Goal: Task Accomplishment & Management: Complete application form

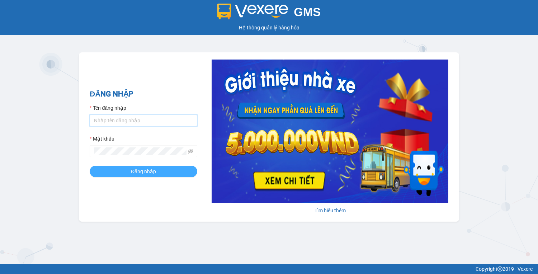
type input "vy.tralanvien"
click at [153, 168] on span "Đăng nhập" at bounding box center [143, 171] width 25 height 8
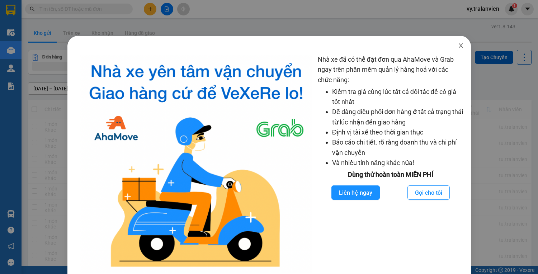
click at [458, 46] on icon "close" at bounding box center [461, 46] width 6 height 6
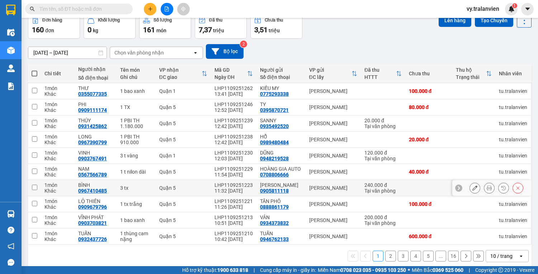
scroll to position [55, 0]
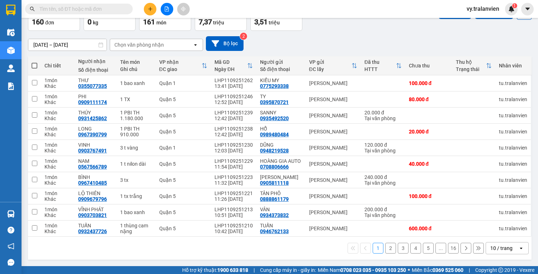
click at [476, 248] on icon at bounding box center [478, 248] width 4 height 4
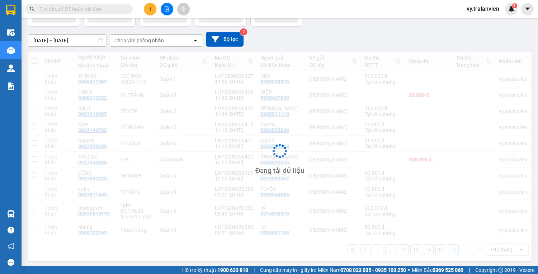
scroll to position [49, 0]
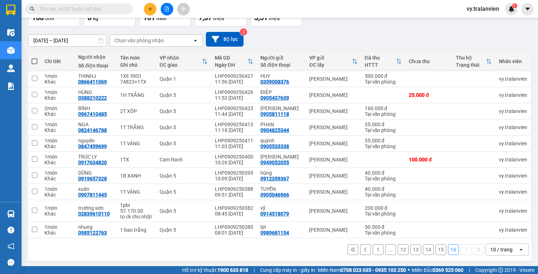
click at [68, 12] on input "text" at bounding box center [81, 9] width 85 height 8
paste input "Q50509251230"
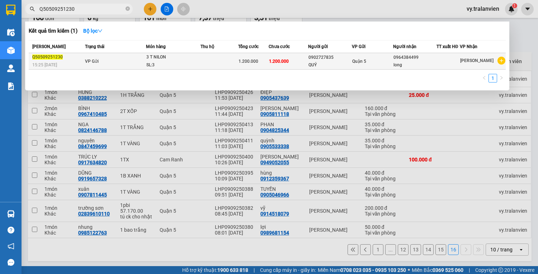
type input "Q50509251230"
click at [211, 64] on td at bounding box center [219, 61] width 38 height 16
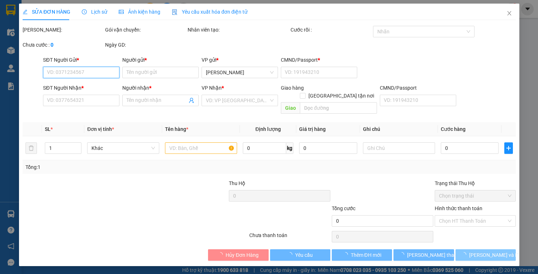
type input "0902727835"
type input "QUÝ"
type input "1"
type input "0964384499"
type input "long"
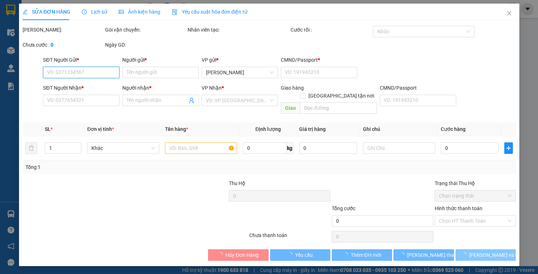
type input "1.200.000"
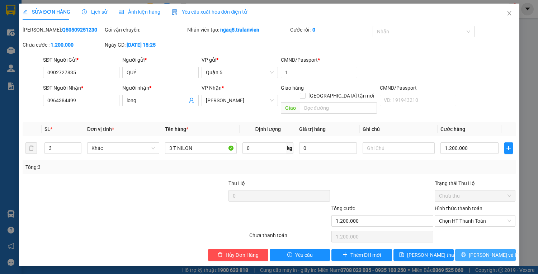
click at [485, 251] on span "[PERSON_NAME] và In" at bounding box center [493, 255] width 50 height 8
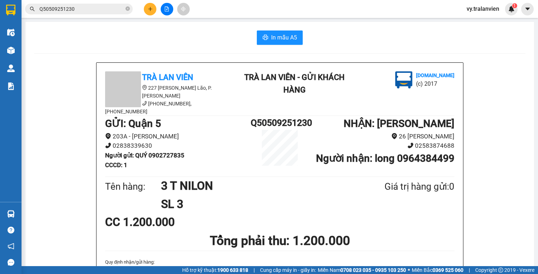
click at [153, 6] on button at bounding box center [150, 9] width 13 height 13
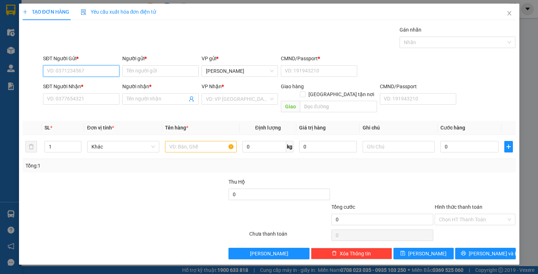
click at [99, 67] on input "SĐT Người Gửi *" at bounding box center [81, 70] width 76 height 11
type input "0909242244"
click at [106, 101] on input "SĐT Người Nhận *" at bounding box center [81, 98] width 76 height 11
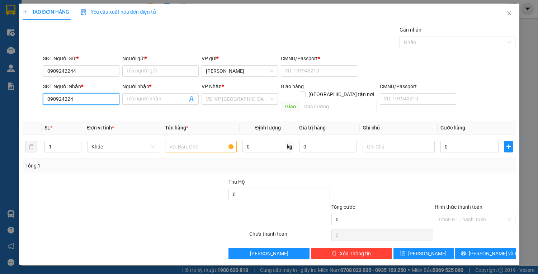
type input "0909242244"
click at [91, 115] on div "0909242244 - thanh" at bounding box center [81, 113] width 68 height 8
type input "thanh"
type input "0909242244"
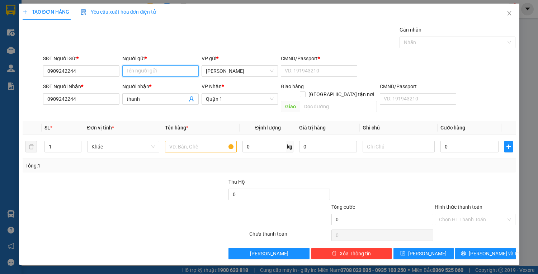
click at [165, 71] on input "Người gửi *" at bounding box center [160, 70] width 76 height 11
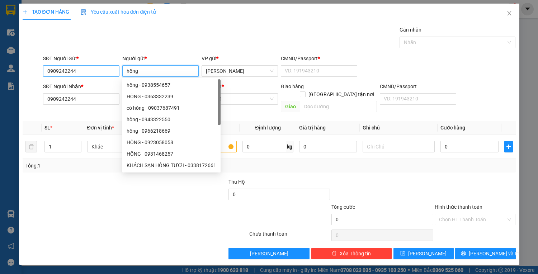
type input "hồng"
click at [105, 68] on input "0909242244" at bounding box center [81, 70] width 76 height 11
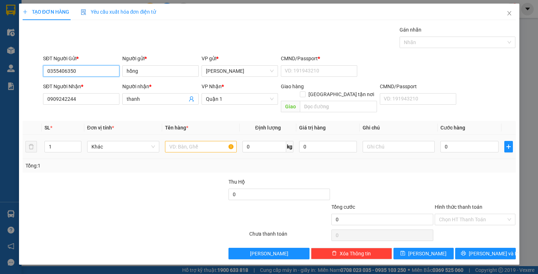
type input "0355406350"
click at [197, 141] on input "text" at bounding box center [201, 146] width 72 height 11
type input "1 tx trắng"
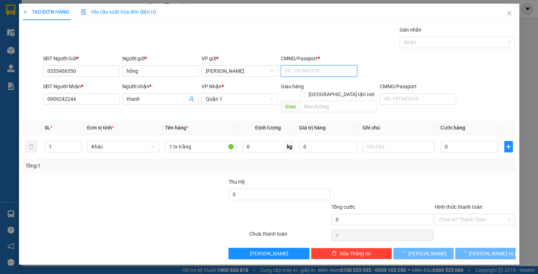
click at [295, 75] on input "CMND/Passport *" at bounding box center [319, 70] width 76 height 11
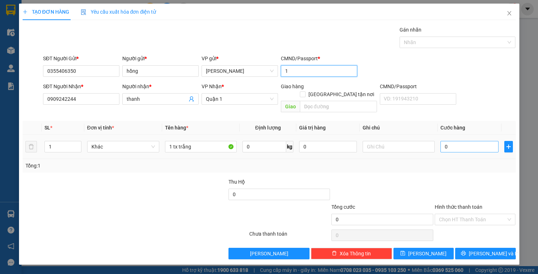
type input "1"
click at [454, 141] on input "0" at bounding box center [469, 146] width 58 height 11
type input "50"
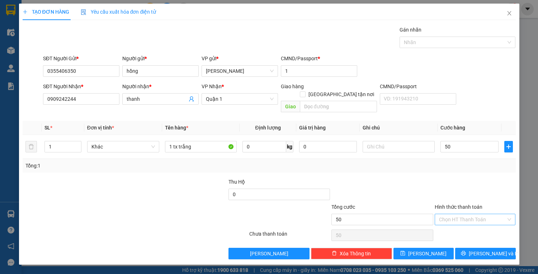
type input "50.000"
click at [457, 214] on input "Hình thức thanh toán" at bounding box center [472, 219] width 67 height 11
click at [464, 223] on div "Tại văn phòng" at bounding box center [475, 225] width 72 height 8
type input "0"
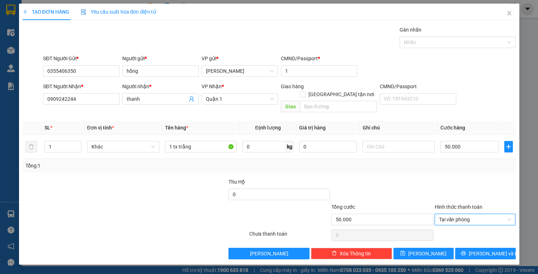
click at [469, 238] on div "Transit Pickup Surcharge Ids Transit Deliver Surcharge Ids Transit Deliver Surc…" at bounding box center [269, 142] width 493 height 233
click at [469, 248] on button "[PERSON_NAME] và In" at bounding box center [485, 253] width 60 height 11
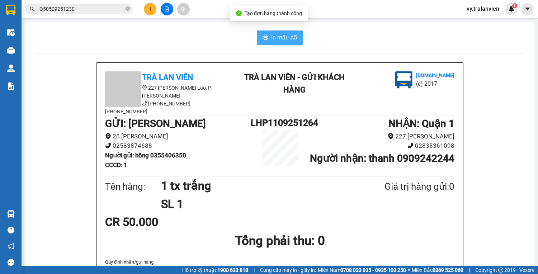
click at [257, 36] on button "In mẫu A5" at bounding box center [280, 37] width 46 height 14
click at [76, 10] on input "Q50509251230" at bounding box center [81, 9] width 85 height 8
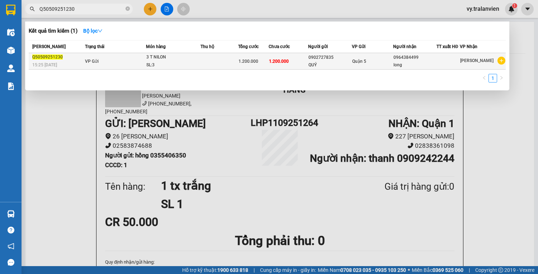
click at [156, 57] on div "3 T NILON" at bounding box center [173, 57] width 54 height 8
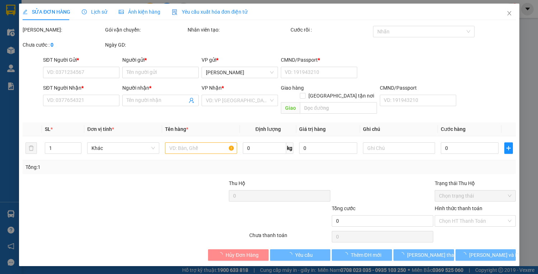
type input "0902727835"
type input "QUÝ"
type input "1"
type input "0964384499"
type input "long"
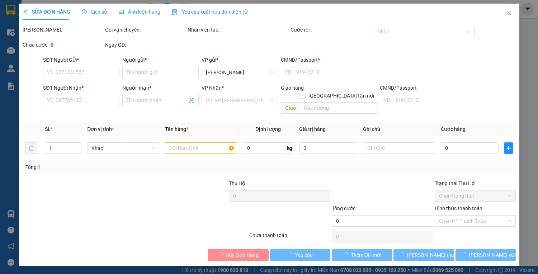
type input "1.200.000"
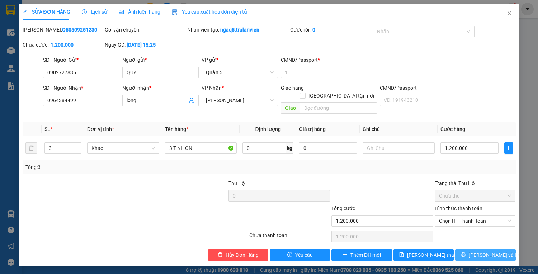
click at [490, 251] on span "[PERSON_NAME] và In" at bounding box center [493, 255] width 50 height 8
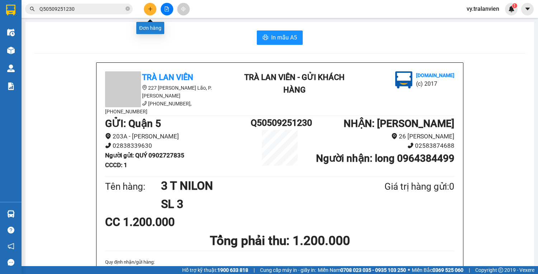
click at [153, 6] on button at bounding box center [150, 9] width 13 height 13
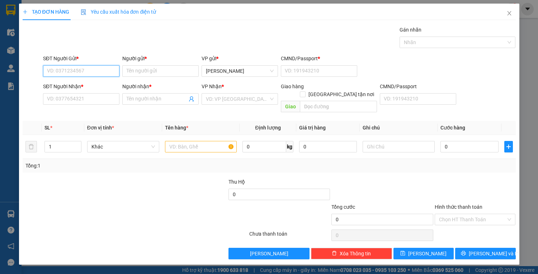
click at [91, 68] on input "SĐT Người Gửi *" at bounding box center [81, 70] width 76 height 11
click at [73, 82] on div "0903583979 - LƯƠNG" at bounding box center [81, 85] width 68 height 8
type input "0903583979"
type input "LƯƠNG"
type input "1"
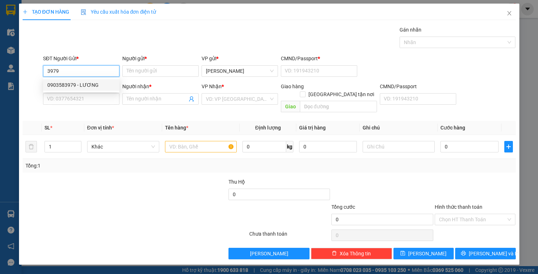
type input "0903583979"
type input "LƯƠNG"
type input "0903583979"
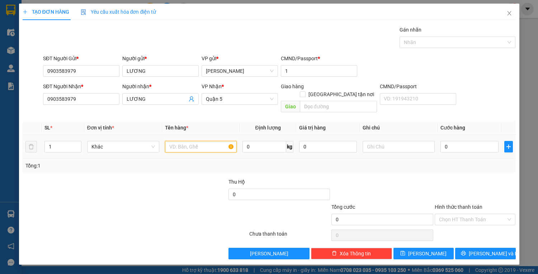
click at [192, 141] on input "text" at bounding box center [201, 146] width 72 height 11
type input "4"
type input "1t vàng"
click at [462, 141] on input "0" at bounding box center [469, 146] width 58 height 11
type input "4"
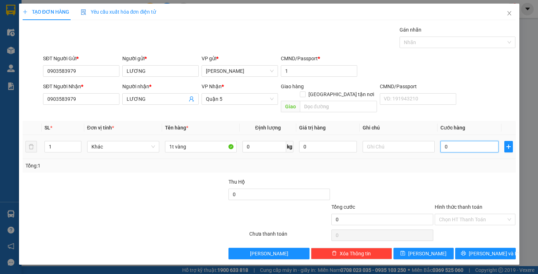
type input "4"
type input "40"
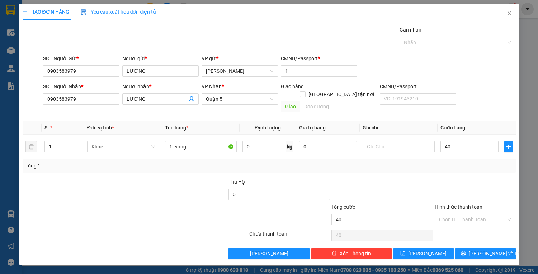
type input "40.000"
click at [478, 214] on input "Hình thức thanh toán" at bounding box center [472, 219] width 67 height 11
click at [476, 227] on div "Tại văn phòng" at bounding box center [475, 225] width 72 height 8
type input "0"
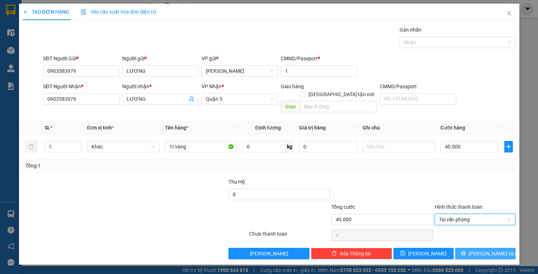
click at [481, 249] on span "[PERSON_NAME] và In" at bounding box center [493, 253] width 50 height 8
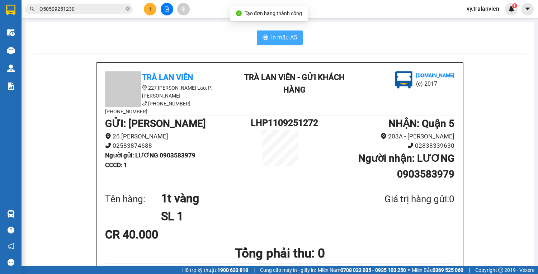
click at [275, 34] on span "In mẫu A5" at bounding box center [284, 37] width 26 height 9
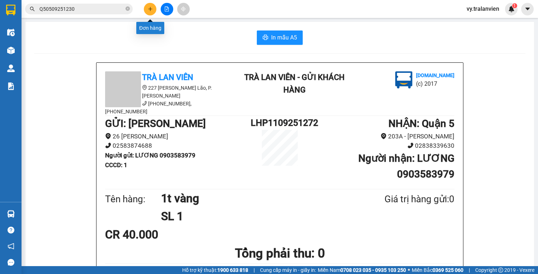
click at [150, 11] on button at bounding box center [150, 9] width 13 height 13
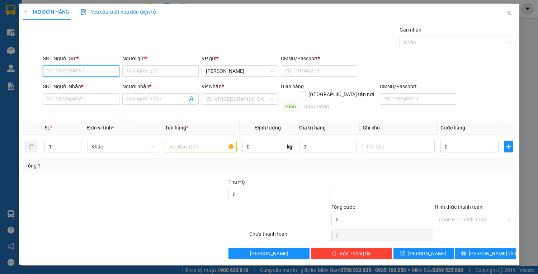
drag, startPoint x: 92, startPoint y: 72, endPoint x: 192, endPoint y: 1, distance: 123.1
click at [113, 49] on div "Transit Pickup Surcharge Ids Transit Deliver Surcharge Ids Transit Deliver Surc…" at bounding box center [269, 142] width 493 height 233
drag, startPoint x: 100, startPoint y: 84, endPoint x: 105, endPoint y: 89, distance: 6.6
click at [100, 84] on div "0909383677 - QUỲNH" at bounding box center [82, 85] width 71 height 8
type input "0909383677"
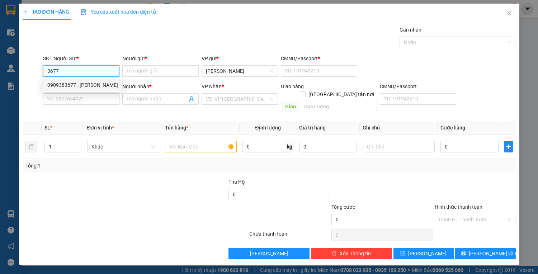
type input "QUỲNH"
type input "22548121"
type input "0902737933"
type input "TIÊN"
type input "22548121"
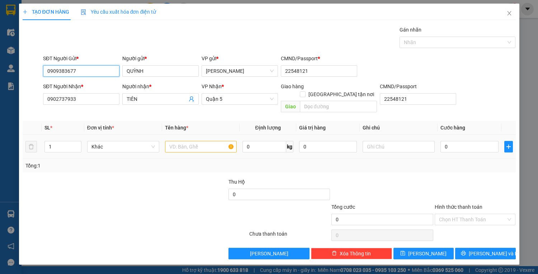
type input "0909383677"
click at [188, 141] on input "text" at bounding box center [201, 146] width 72 height 11
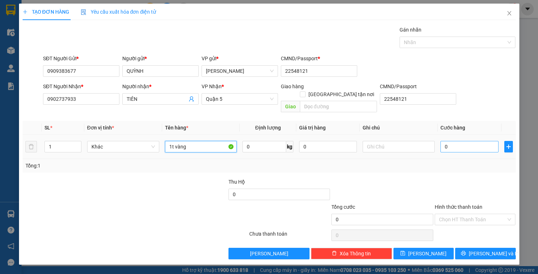
type input "1t vàng"
click at [450, 141] on input "0" at bounding box center [469, 146] width 58 height 11
type input "7"
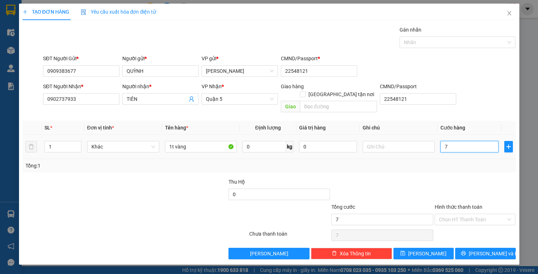
type input "70"
type input "70.000"
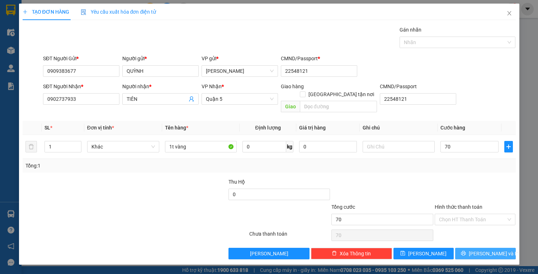
type input "70.000"
click at [487, 249] on span "[PERSON_NAME] và In" at bounding box center [493, 253] width 50 height 8
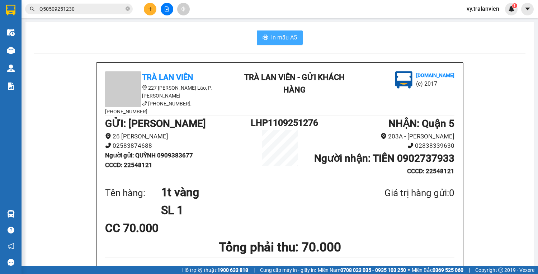
click at [276, 40] on span "In mẫu A5" at bounding box center [284, 37] width 26 height 9
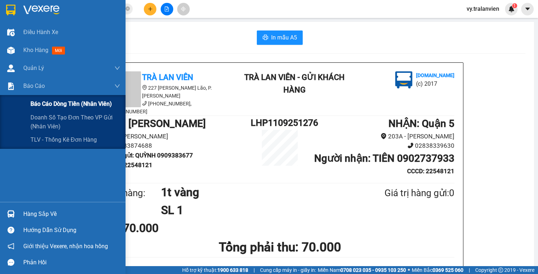
click at [42, 103] on span "Báo cáo dòng tiền (nhân viên)" at bounding box center [70, 103] width 81 height 9
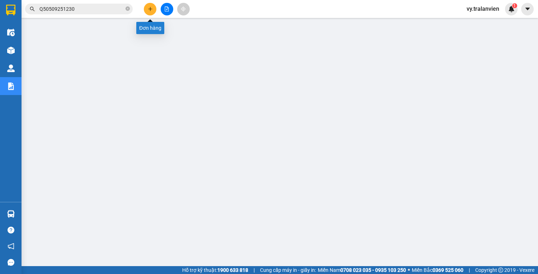
click at [150, 7] on icon "plus" at bounding box center [150, 9] width 0 height 4
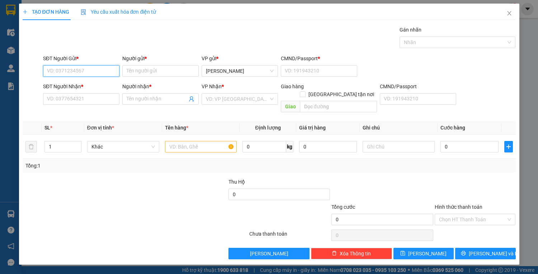
drag, startPoint x: 94, startPoint y: 70, endPoint x: 287, endPoint y: 2, distance: 204.2
click at [137, 53] on div "Transit Pickup Surcharge Ids Transit Deliver Surcharge Ids Transit Deliver Surc…" at bounding box center [269, 142] width 493 height 233
type input "2"
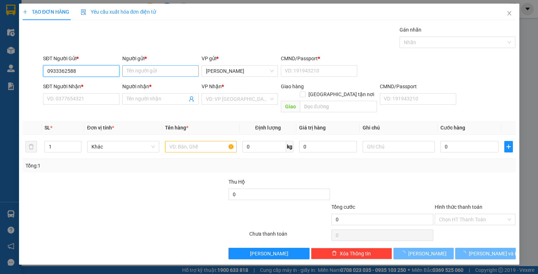
type input "0933362588"
click at [136, 70] on input "Người gửi *" at bounding box center [160, 70] width 76 height 11
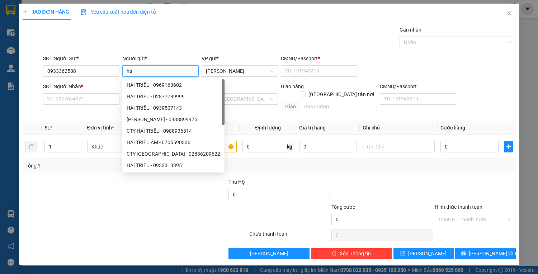
type input "h"
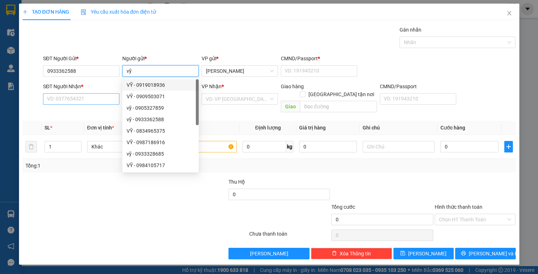
type input "vỹ"
click at [95, 97] on input "SĐT Người Nhận *" at bounding box center [81, 98] width 76 height 11
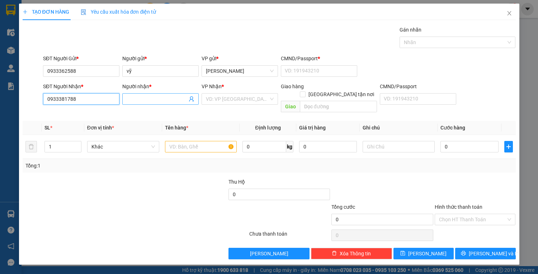
type input "0933381788"
click at [152, 100] on input "Người nhận *" at bounding box center [157, 99] width 61 height 8
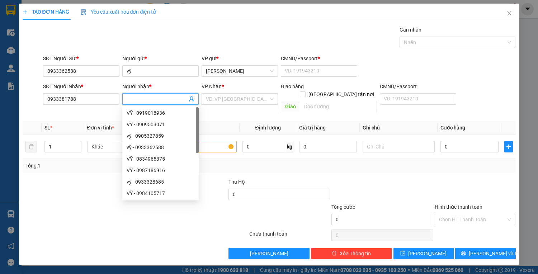
type input "d"
type input "đức"
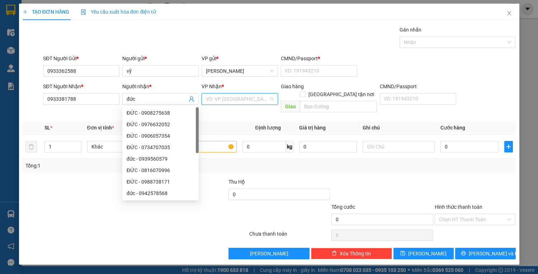
drag, startPoint x: 240, startPoint y: 99, endPoint x: 239, endPoint y: 126, distance: 26.9
click at [240, 101] on input "search" at bounding box center [237, 99] width 63 height 11
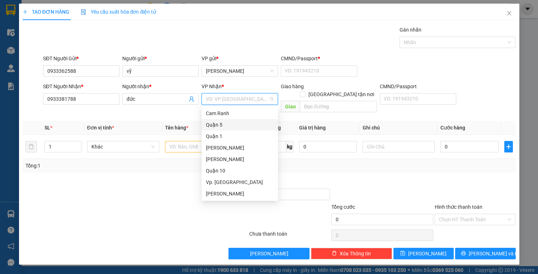
click at [222, 123] on div "Quận 5" at bounding box center [240, 125] width 68 height 8
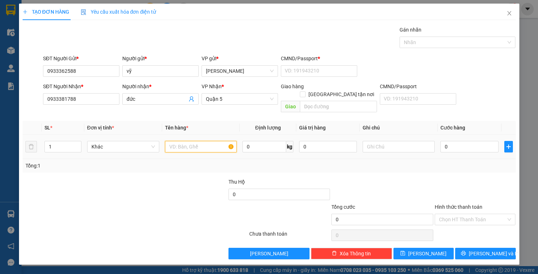
click at [201, 141] on input "text" at bounding box center [201, 146] width 72 height 11
type input "4t vàng"
click at [463, 142] on input "0" at bounding box center [469, 146] width 58 height 11
type input "2"
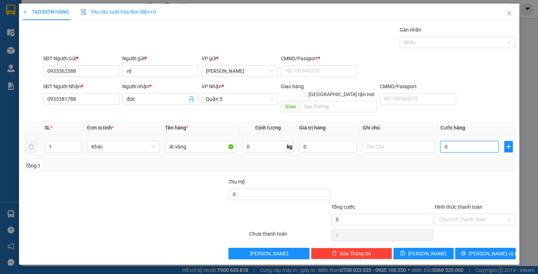
type input "2"
type input "23"
type input "230"
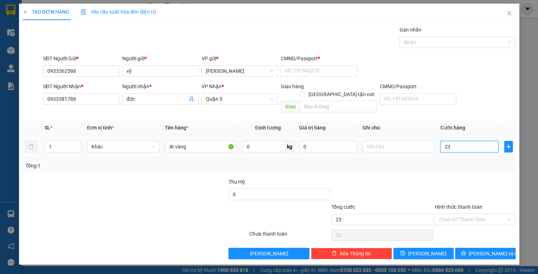
type input "230"
type input "230.000"
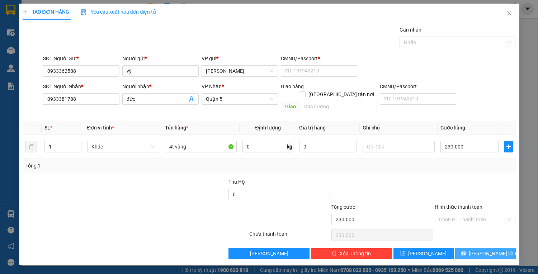
click at [479, 249] on span "[PERSON_NAME] và In" at bounding box center [493, 253] width 50 height 8
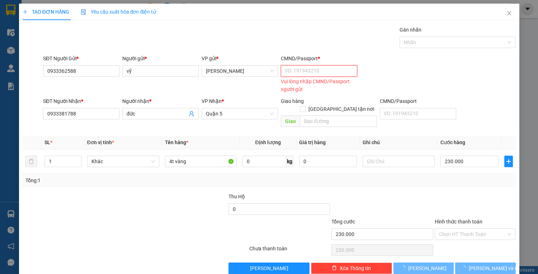
click at [325, 70] on input "CMND/Passport *" at bounding box center [319, 70] width 76 height 11
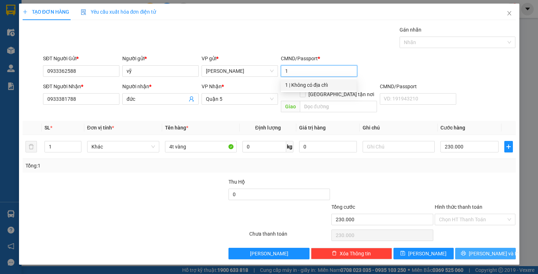
type input "1"
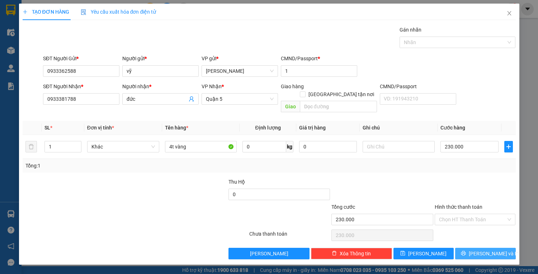
click at [477, 248] on button "[PERSON_NAME] và In" at bounding box center [485, 253] width 60 height 11
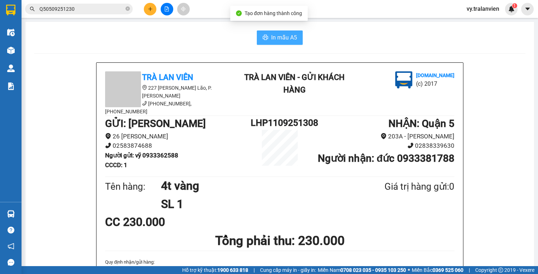
click at [286, 34] on span "In mẫu A5" at bounding box center [284, 37] width 26 height 9
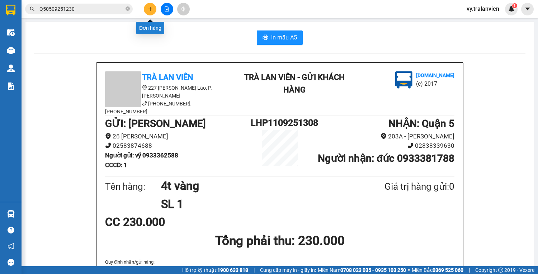
click at [153, 6] on button at bounding box center [150, 9] width 13 height 13
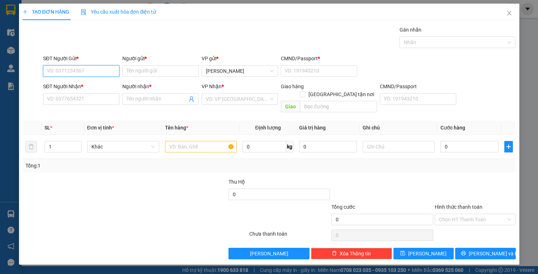
drag, startPoint x: 112, startPoint y: 68, endPoint x: 180, endPoint y: 48, distance: 71.1
click at [121, 65] on div "SĐT Người Gửi * VD: 0371234567 Người gửi * Tên người gửi VP gửi * [PERSON_NAME]…" at bounding box center [279, 66] width 475 height 25
click at [96, 86] on div "0774365365 - THẮNG" at bounding box center [81, 85] width 68 height 8
type input "0774365365"
type input "THẮNG"
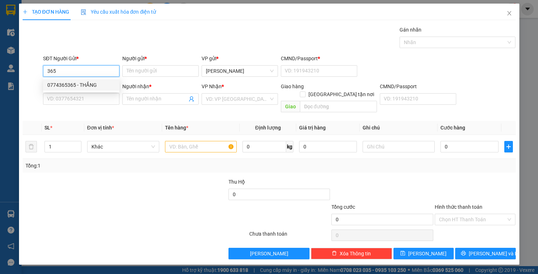
type input "1"
type input "0335343177"
type input "QUẾ"
type input "058193001755"
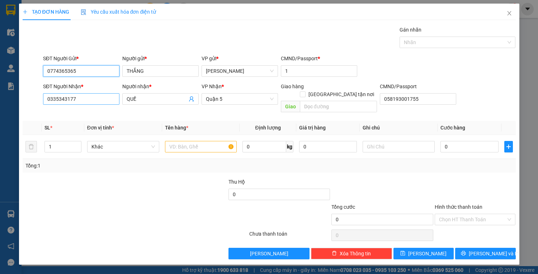
type input "0774365365"
click at [87, 96] on input "0335343177" at bounding box center [81, 98] width 76 height 11
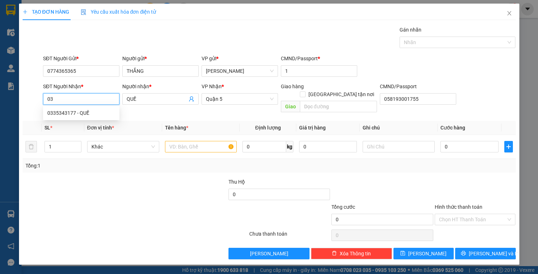
type input "0"
click at [101, 113] on div "0334990066 - lềnh( cty minh thảo)" at bounding box center [89, 113] width 85 height 8
type input "0334990066"
type input "lềnh( cty minh thảo)"
type input "0334990066"
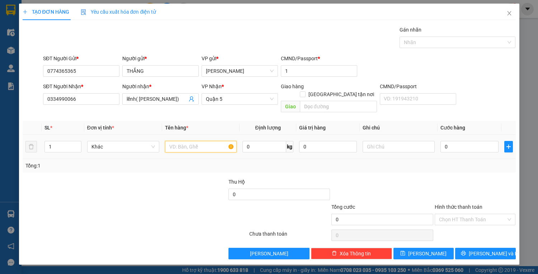
drag, startPoint x: 201, startPoint y: 139, endPoint x: 202, endPoint y: 132, distance: 7.0
click at [201, 141] on input "text" at bounding box center [201, 146] width 72 height 11
type input "1 bó dài+1t vàng dài"
click at [480, 143] on input "0" at bounding box center [469, 146] width 58 height 11
type input "3"
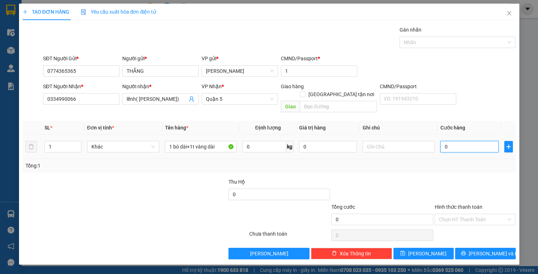
type input "3"
type input "35"
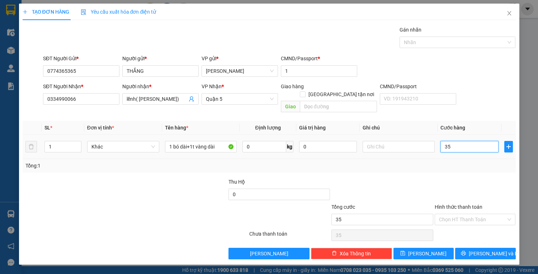
type input "350"
type input "350.000"
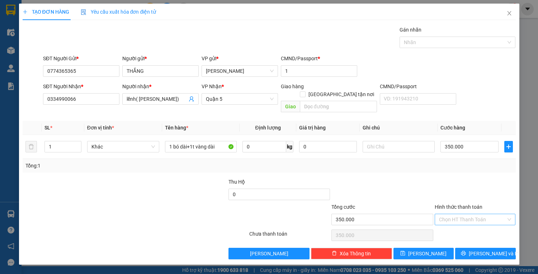
click at [467, 214] on input "Hình thức thanh toán" at bounding box center [472, 219] width 67 height 11
click at [471, 226] on div "Tại văn phòng" at bounding box center [475, 225] width 72 height 8
type input "0"
click at [483, 249] on span "[PERSON_NAME] và In" at bounding box center [493, 253] width 50 height 8
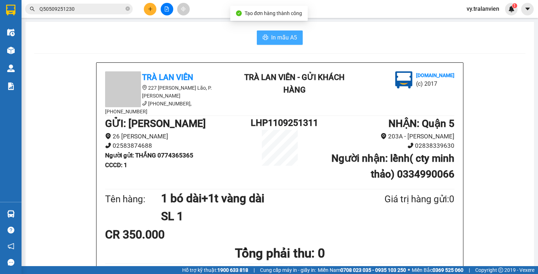
click at [274, 37] on span "In mẫu A5" at bounding box center [284, 37] width 26 height 9
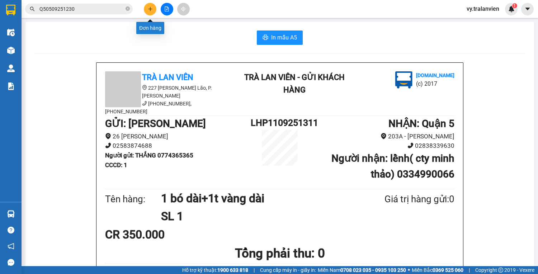
click at [153, 9] on button at bounding box center [150, 9] width 13 height 13
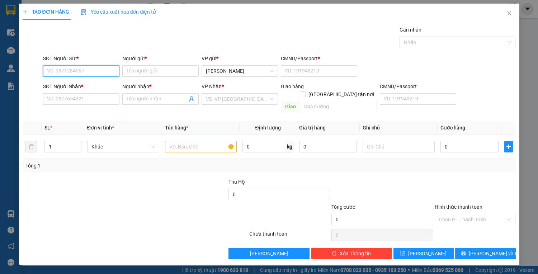
drag, startPoint x: 90, startPoint y: 72, endPoint x: 268, endPoint y: 9, distance: 188.3
click at [268, 9] on div "TẠO ĐƠN HÀNG Yêu cầu xuất hóa đơn điện tử Transit Pickup Surcharge Ids Transit …" at bounding box center [269, 132] width 493 height 256
click at [100, 85] on div "0774365365 - THẮNG" at bounding box center [81, 85] width 68 height 8
type input "0774365365"
type input "THẮNG"
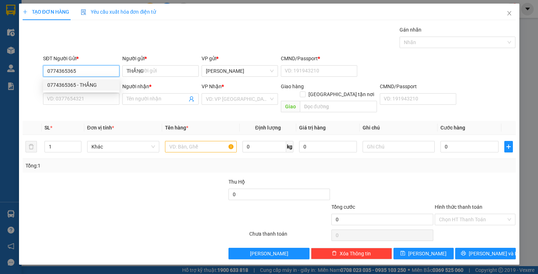
type input "1"
type input "0334990066"
type input "lềnh( cty minh thảo)"
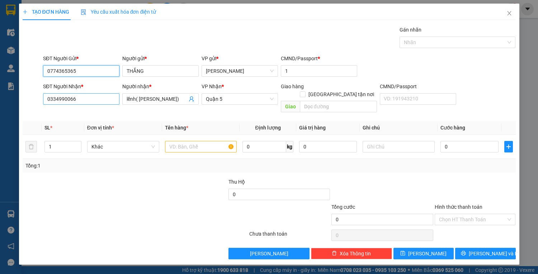
type input "0774365365"
click at [100, 104] on input "0334990066" at bounding box center [81, 98] width 76 height 11
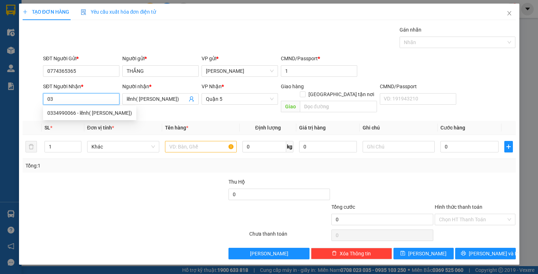
type input "0"
type input "0984586246"
click at [98, 110] on div "0984586246 - CAO" at bounding box center [81, 113] width 68 height 8
type input "CAO"
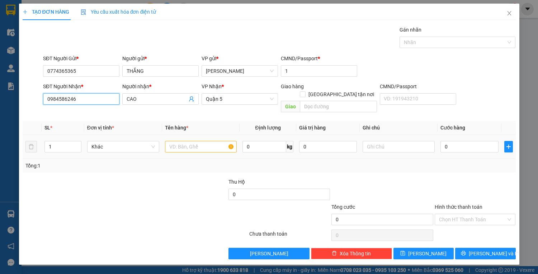
type input "0984586246"
click at [195, 141] on input "text" at bounding box center [201, 146] width 72 height 11
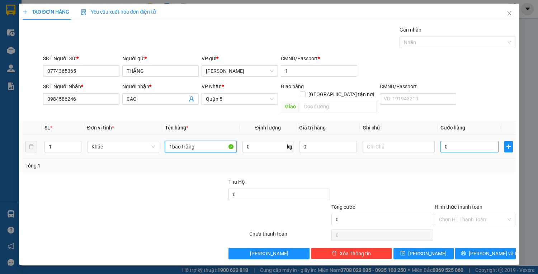
type input "1bao trắng"
click at [454, 141] on input "0" at bounding box center [469, 146] width 58 height 11
type input "5"
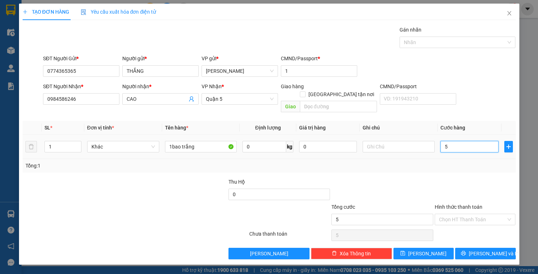
type input "50"
type input "50.000"
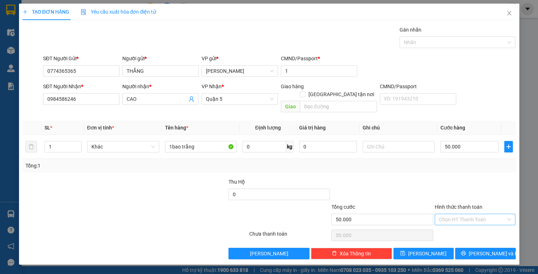
click at [477, 214] on input "Hình thức thanh toán" at bounding box center [472, 219] width 67 height 11
click at [477, 222] on div "Tại văn phòng" at bounding box center [475, 225] width 72 height 8
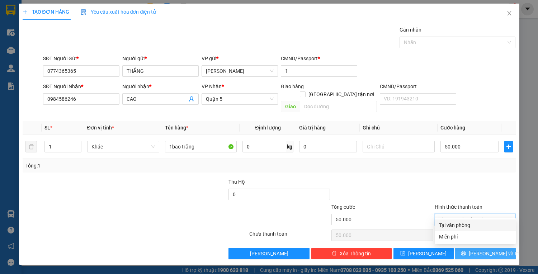
type input "0"
click at [480, 249] on span "[PERSON_NAME] và In" at bounding box center [493, 253] width 50 height 8
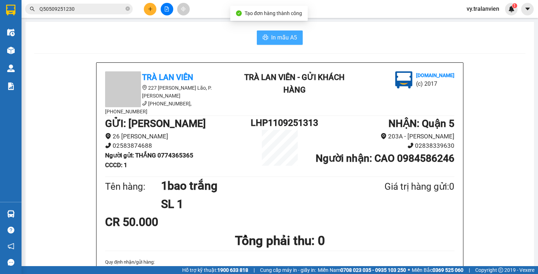
click at [280, 35] on span "In mẫu A5" at bounding box center [284, 37] width 26 height 9
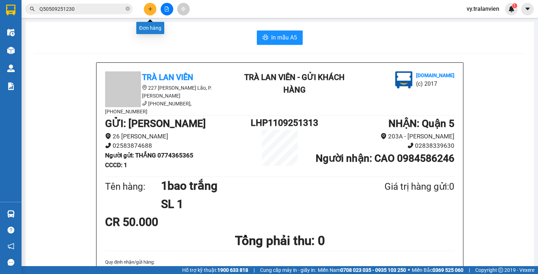
click at [149, 9] on icon "plus" at bounding box center [150, 8] width 5 height 5
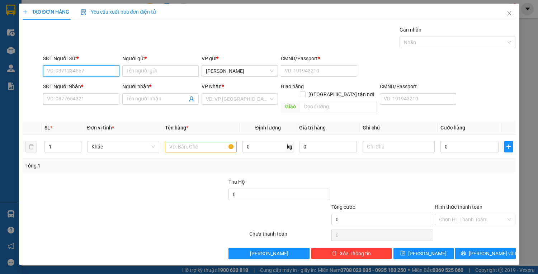
click at [74, 72] on input "SĐT Người Gửi *" at bounding box center [81, 70] width 76 height 11
drag, startPoint x: 80, startPoint y: 86, endPoint x: 79, endPoint y: 102, distance: 15.4
click at [80, 87] on div "0774365365 - THẮNG" at bounding box center [81, 85] width 68 height 8
type input "0774365365"
type input "THẮNG"
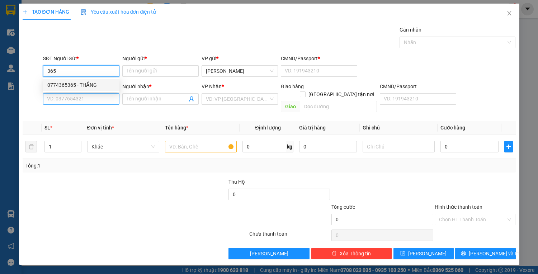
type input "1"
type input "0984586246"
type input "CAO"
type input "0774365365"
click at [78, 102] on input "0984586246" at bounding box center [81, 98] width 76 height 11
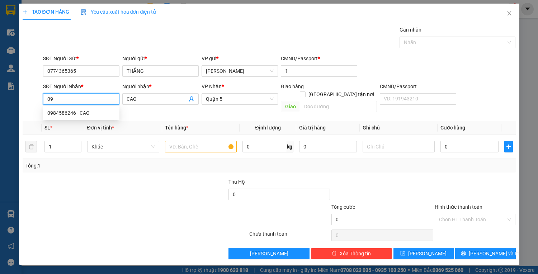
type input "0"
type input "0708356929"
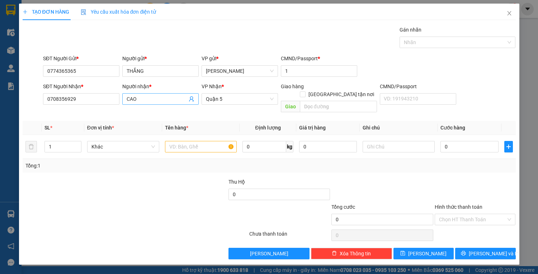
click at [152, 95] on input "CAO" at bounding box center [157, 99] width 61 height 8
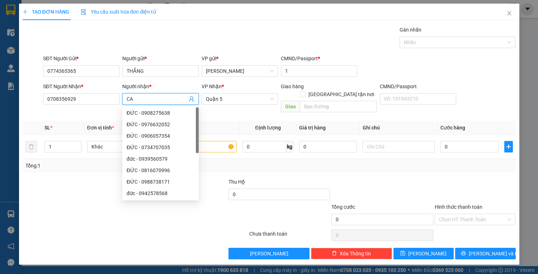
type input "C"
type input "hạnh"
click at [166, 228] on div at bounding box center [135, 235] width 227 height 14
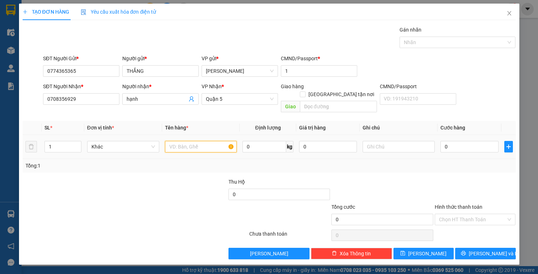
click at [216, 141] on input "text" at bounding box center [201, 146] width 72 height 11
type input "1t đen"
type input "4"
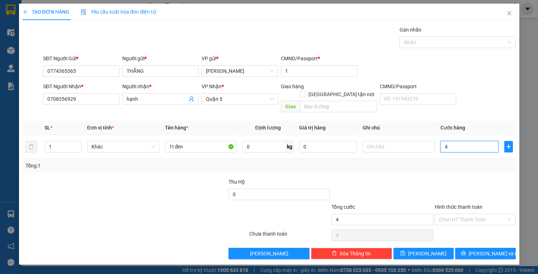
type input "40"
type input "40.000"
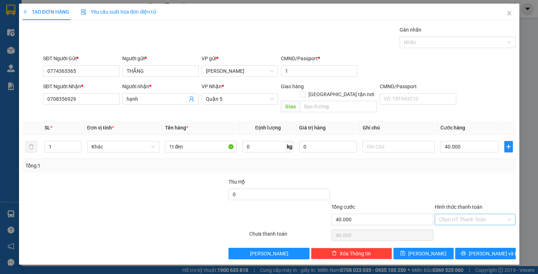
click at [467, 214] on input "Hình thức thanh toán" at bounding box center [472, 219] width 67 height 11
click at [468, 224] on div "Tại văn phòng" at bounding box center [475, 225] width 72 height 8
type input "0"
click at [477, 248] on button "[PERSON_NAME] và In" at bounding box center [485, 253] width 60 height 11
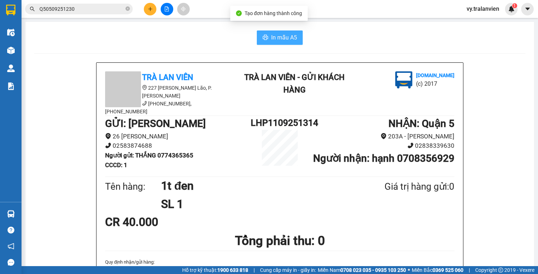
click at [278, 36] on span "In mẫu A5" at bounding box center [284, 37] width 26 height 9
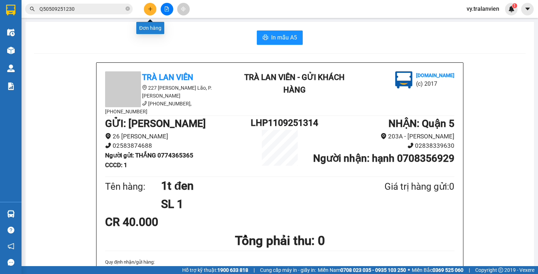
click at [152, 10] on icon "plus" at bounding box center [150, 8] width 5 height 5
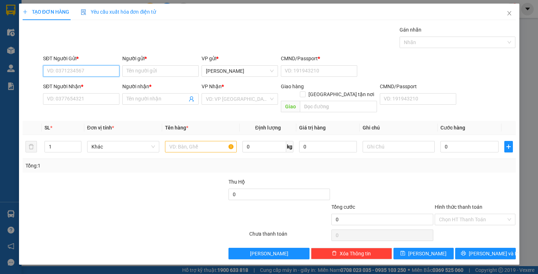
drag, startPoint x: 99, startPoint y: 71, endPoint x: 300, endPoint y: 41, distance: 204.0
click at [173, 61] on div "SĐT Người Gửi * VD: 0371234567 Người gửi * Tên người gửi VP gửi * [PERSON_NAME]…" at bounding box center [279, 66] width 475 height 25
click at [93, 85] on div "0949992626 - hưng" at bounding box center [81, 85] width 68 height 8
type input "0949992626"
type input "hưng"
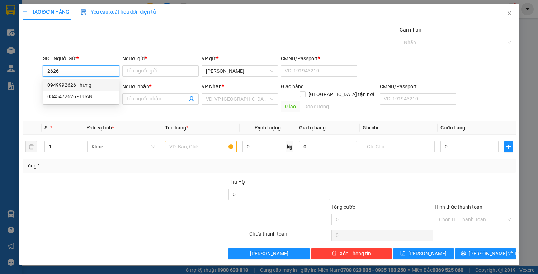
type input "1"
type input "0949992626"
type input "hưng"
type input "0123456789"
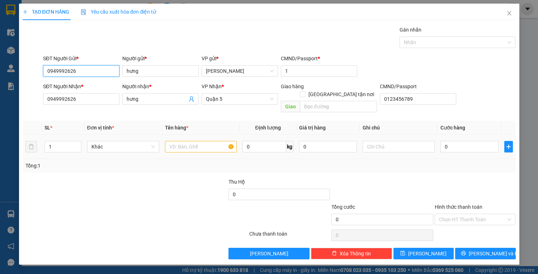
type input "0949992626"
drag, startPoint x: 198, startPoint y: 139, endPoint x: 206, endPoint y: 136, distance: 9.2
click at [204, 141] on input "text" at bounding box center [201, 146] width 72 height 11
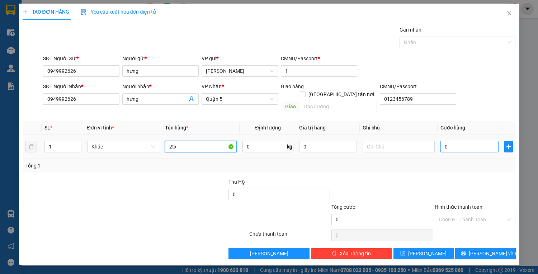
type input "2tx"
click at [447, 142] on input "0" at bounding box center [469, 146] width 58 height 11
type input "2"
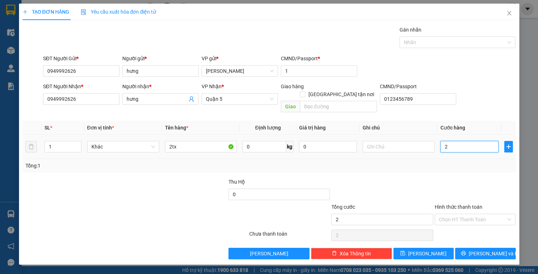
type input "20"
type input "200"
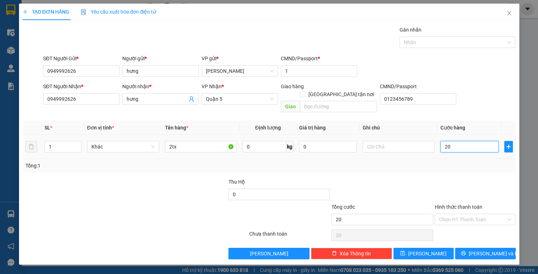
type input "200"
type input "200.000"
click at [475, 214] on input "Hình thức thanh toán" at bounding box center [472, 219] width 67 height 11
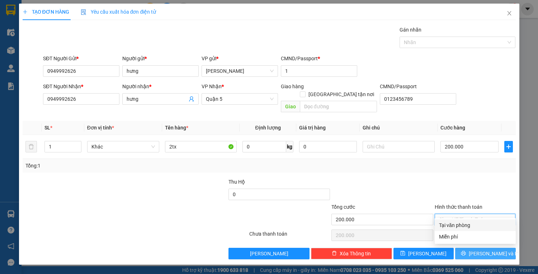
drag, startPoint x: 474, startPoint y: 224, endPoint x: 478, endPoint y: 246, distance: 22.9
click at [475, 226] on div "Tại văn phòng" at bounding box center [475, 225] width 72 height 8
type input "0"
click at [480, 249] on span "[PERSON_NAME] và In" at bounding box center [493, 253] width 50 height 8
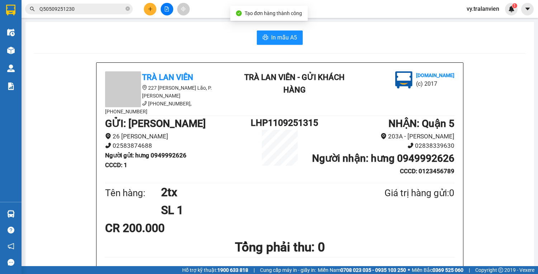
click at [301, 39] on div "In mẫu A5" at bounding box center [279, 37] width 491 height 14
click at [289, 35] on span "In mẫu A5" at bounding box center [284, 37] width 26 height 9
click at [350, 41] on div "In mẫu A5" at bounding box center [279, 37] width 491 height 14
click at [329, 41] on div "In mẫu A5" at bounding box center [279, 37] width 491 height 14
click at [154, 9] on button at bounding box center [150, 9] width 13 height 13
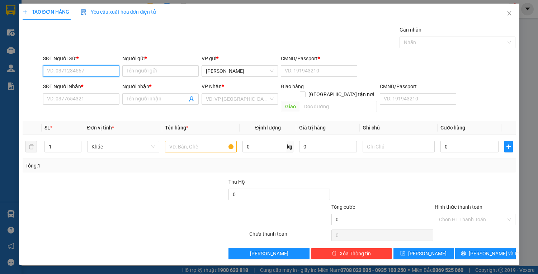
drag, startPoint x: 96, startPoint y: 74, endPoint x: 533, endPoint y: 37, distance: 438.8
click at [152, 71] on div "SĐT Người Gửi * VD: 0371234567 Người gửi * Tên người gửi VP gửi * [PERSON_NAME]…" at bounding box center [279, 66] width 475 height 25
click at [92, 86] on div "0774365365 - THẮNG" at bounding box center [81, 85] width 68 height 8
type input "0774365365"
type input "THẮNG"
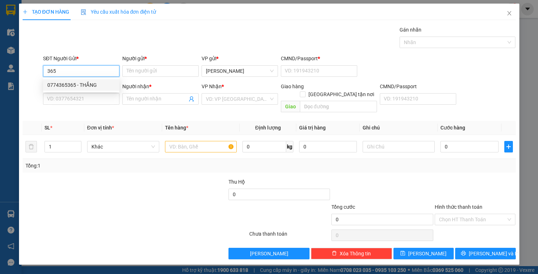
type input "1"
type input "0708356929"
type input "hạnh"
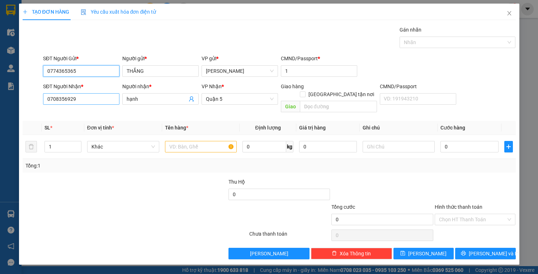
type input "0774365365"
click at [91, 102] on input "0708356929" at bounding box center [81, 98] width 76 height 11
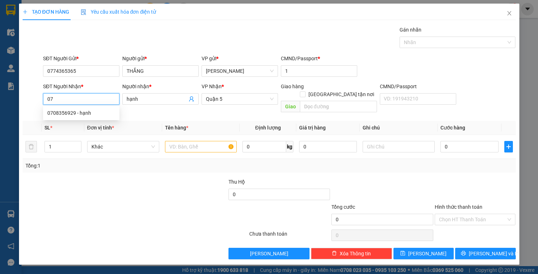
type input "0"
click at [113, 114] on div "0334990066 - lềnh( cty minh thảo)" at bounding box center [89, 113] width 85 height 8
type input "0334990066"
type input "lềnh( cty minh thảo)"
type input "0334990066"
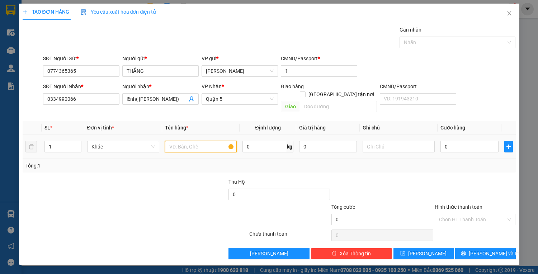
click at [201, 141] on input "text" at bounding box center [201, 146] width 72 height 11
type input "1bos vàng+1t vàng"
click at [458, 141] on input "0" at bounding box center [469, 146] width 58 height 11
type input "2"
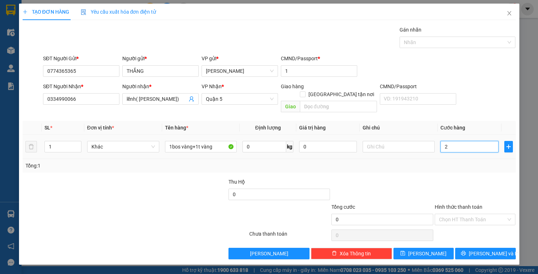
type input "2"
type input "25"
type input "250"
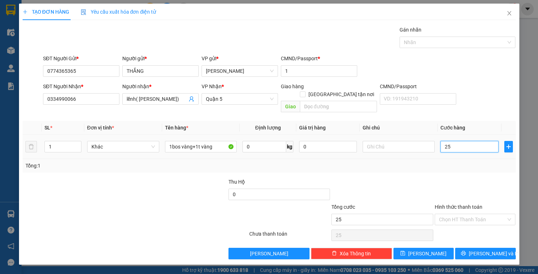
type input "250"
type input "250.000"
click at [464, 214] on input "Hình thức thanh toán" at bounding box center [472, 219] width 67 height 11
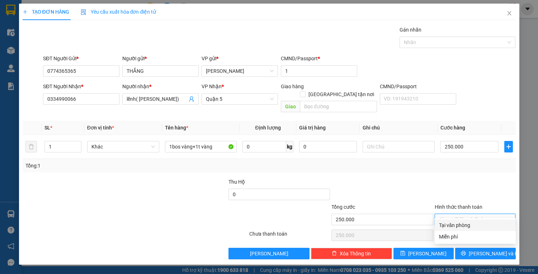
click at [466, 223] on div "Tại văn phòng" at bounding box center [475, 225] width 72 height 8
type input "0"
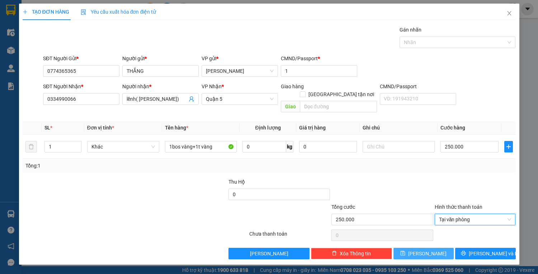
click at [444, 248] on button "[PERSON_NAME]" at bounding box center [423, 253] width 60 height 11
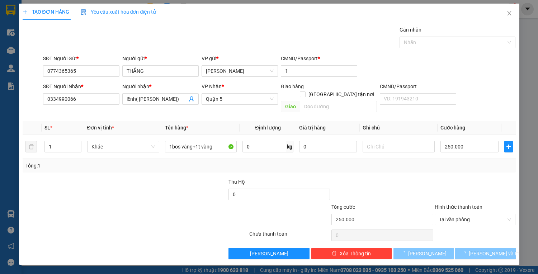
type input "0"
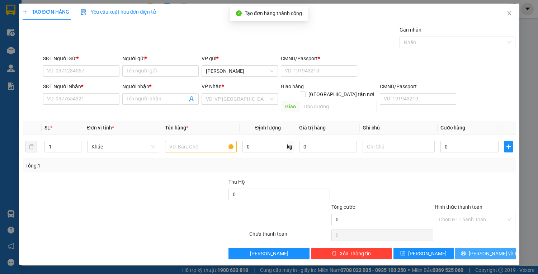
click at [477, 248] on button "[PERSON_NAME] và In" at bounding box center [485, 253] width 60 height 11
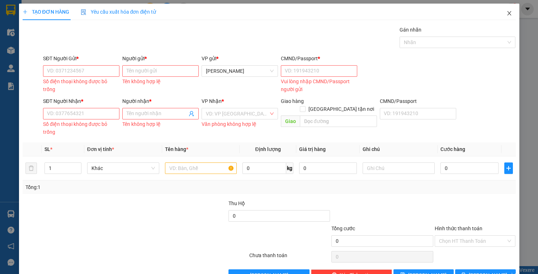
click at [507, 13] on icon "close" at bounding box center [509, 13] width 4 height 4
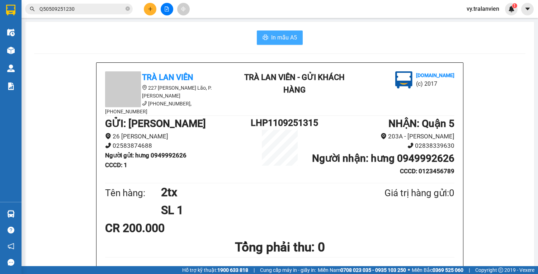
click at [278, 34] on span "In mẫu A5" at bounding box center [284, 37] width 26 height 9
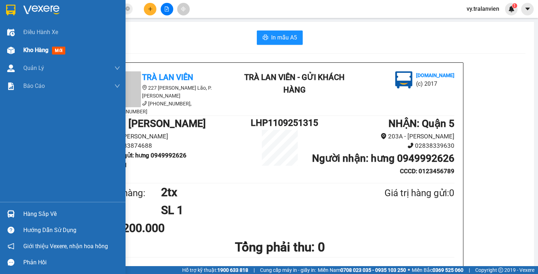
click at [38, 52] on span "Kho hàng" at bounding box center [35, 50] width 25 height 7
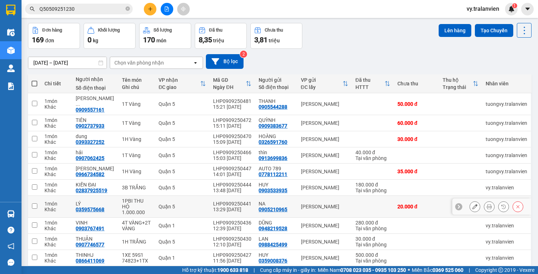
scroll to position [43, 0]
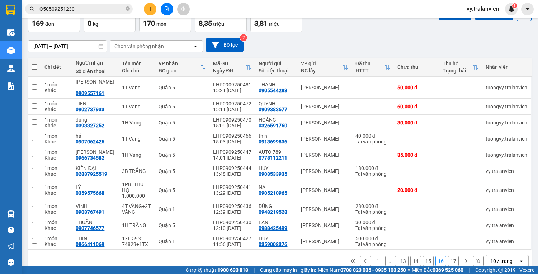
click at [372, 256] on button "1" at bounding box center [377, 261] width 11 height 11
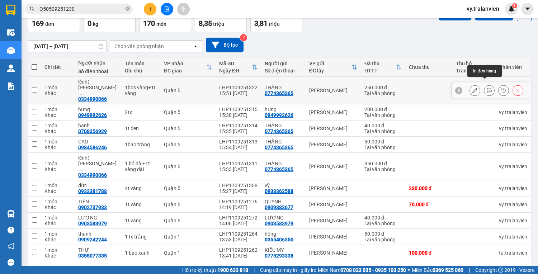
click at [486, 88] on icon at bounding box center [488, 90] width 5 height 5
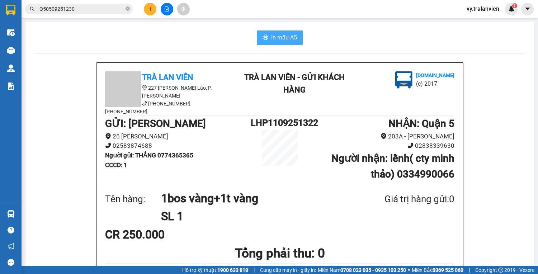
drag, startPoint x: 277, startPoint y: 39, endPoint x: 277, endPoint y: 36, distance: 3.7
click at [277, 39] on span "In mẫu A5" at bounding box center [284, 37] width 26 height 9
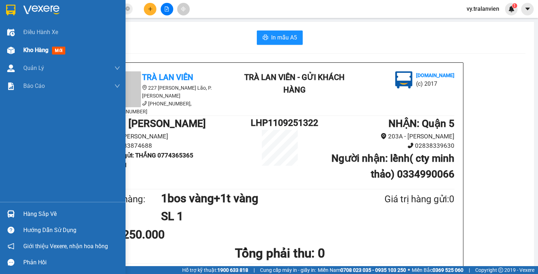
click at [34, 47] on span "Kho hàng" at bounding box center [35, 50] width 25 height 7
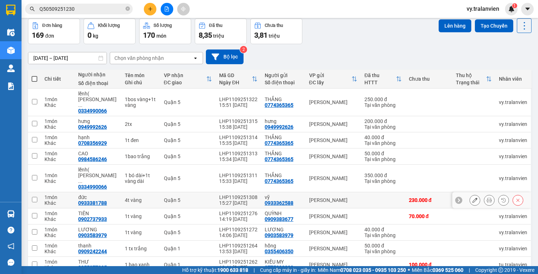
scroll to position [42, 0]
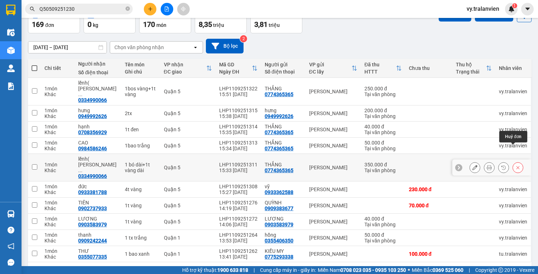
click at [515, 165] on icon at bounding box center [517, 167] width 5 height 5
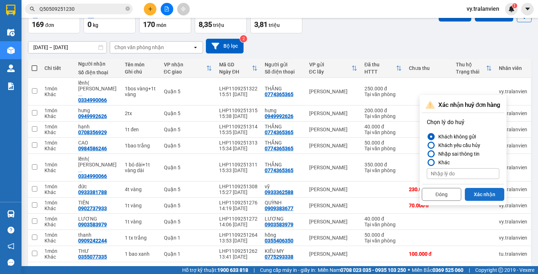
click at [489, 195] on button "Xác nhận" at bounding box center [483, 194] width 39 height 13
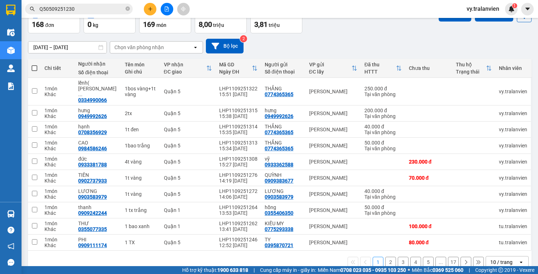
click at [85, 6] on input "Q50509251230" at bounding box center [81, 9] width 85 height 8
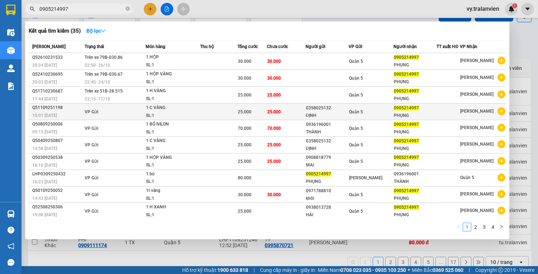
click at [203, 112] on td at bounding box center [218, 112] width 37 height 16
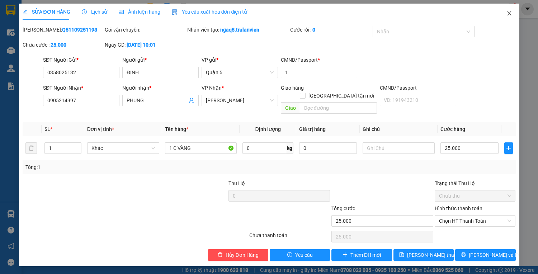
click at [510, 13] on icon "close" at bounding box center [509, 13] width 6 height 6
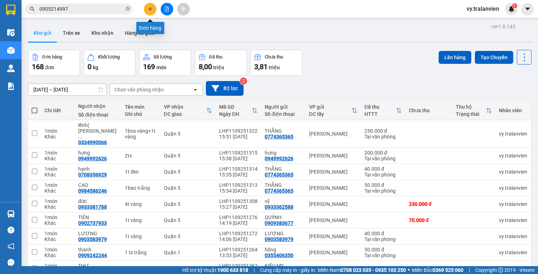
click at [150, 9] on icon "plus" at bounding box center [150, 9] width 0 height 4
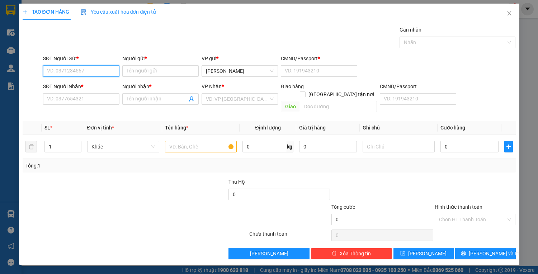
click at [76, 72] on input "SĐT Người Gửi *" at bounding box center [81, 70] width 76 height 11
click at [92, 86] on div "0776125776 - tuệ" at bounding box center [81, 85] width 68 height 8
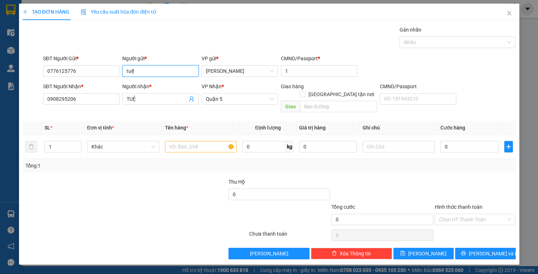
click at [152, 70] on input "tuệ" at bounding box center [160, 70] width 76 height 11
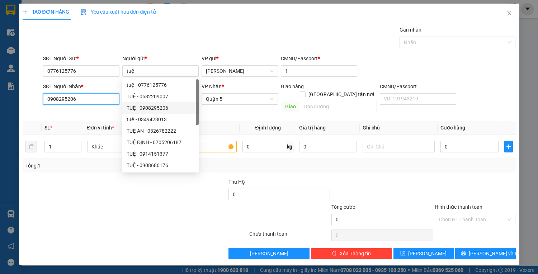
click at [87, 100] on input "0908295206" at bounding box center [81, 98] width 76 height 11
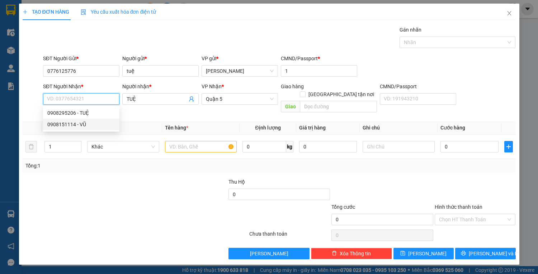
click at [86, 125] on div "0908151114 - VŨ" at bounding box center [81, 124] width 68 height 8
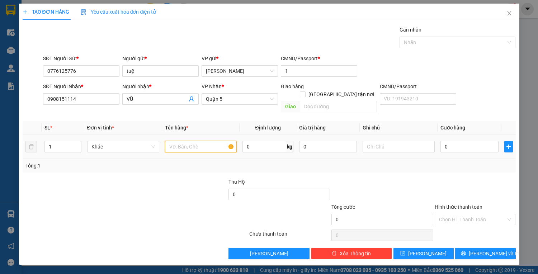
click at [215, 141] on input "text" at bounding box center [201, 146] width 72 height 11
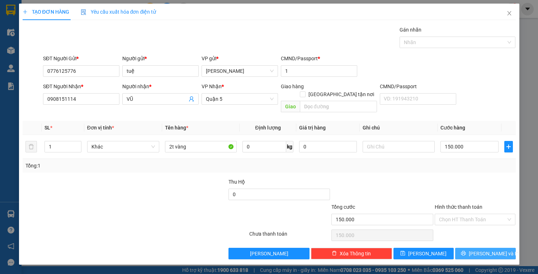
click at [481, 249] on span "[PERSON_NAME] và In" at bounding box center [493, 253] width 50 height 8
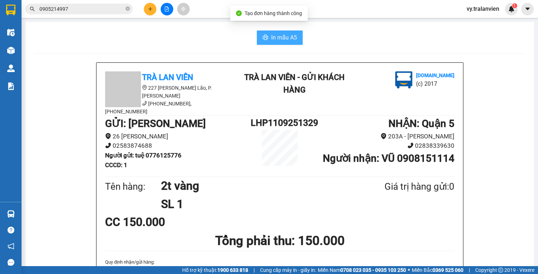
click at [282, 35] on span "In mẫu A5" at bounding box center [284, 37] width 26 height 9
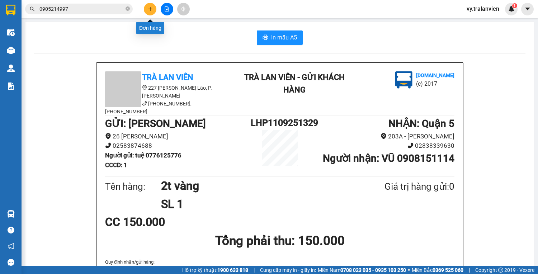
click at [150, 9] on icon "plus" at bounding box center [150, 9] width 0 height 4
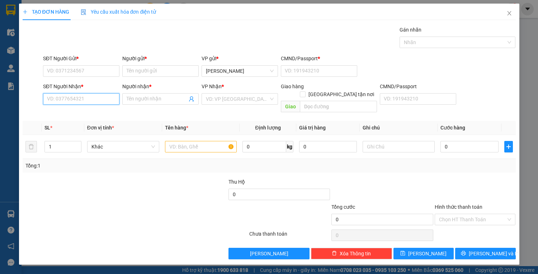
click at [80, 101] on input "SĐT Người Nhận *" at bounding box center [81, 98] width 76 height 11
drag, startPoint x: 185, startPoint y: 140, endPoint x: 192, endPoint y: 144, distance: 8.0
click at [187, 141] on input "text" at bounding box center [201, 146] width 72 height 11
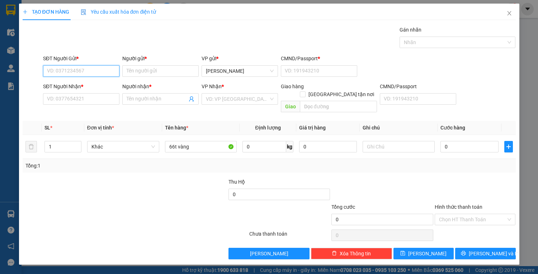
click at [77, 69] on input "SĐT Người Gửi *" at bounding box center [81, 70] width 76 height 11
click at [107, 85] on div "0776125776 - tuệ" at bounding box center [81, 85] width 68 height 8
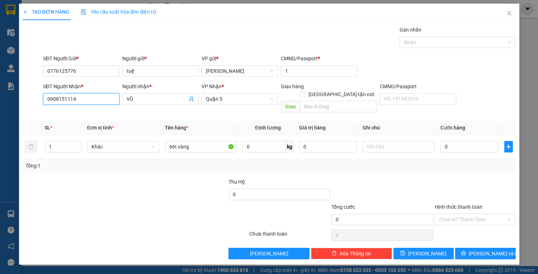
click at [105, 100] on input "0908151114" at bounding box center [81, 98] width 76 height 11
click at [90, 125] on div "0908295206 - TUỆ" at bounding box center [81, 124] width 68 height 8
click at [463, 141] on input "0" at bounding box center [469, 146] width 58 height 11
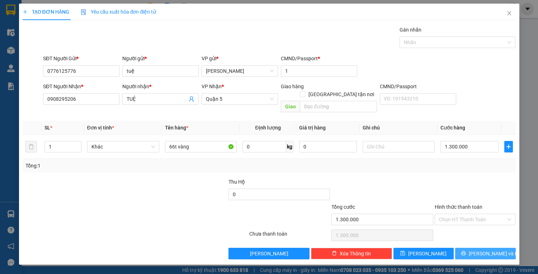
click at [495, 249] on span "[PERSON_NAME] và In" at bounding box center [493, 253] width 50 height 8
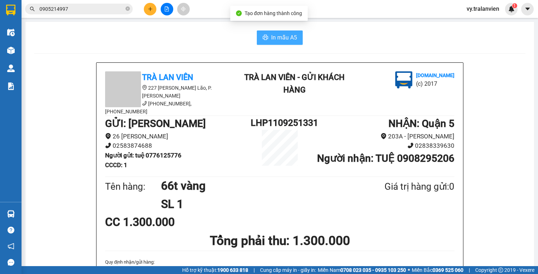
click at [284, 35] on span "In mẫu A5" at bounding box center [284, 37] width 26 height 9
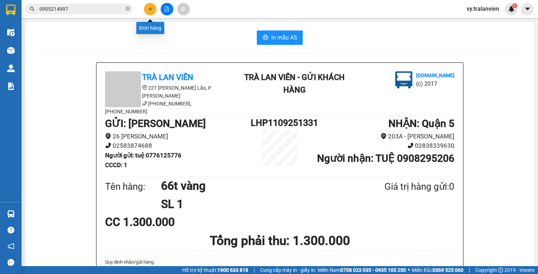
click at [152, 6] on icon "plus" at bounding box center [150, 8] width 5 height 5
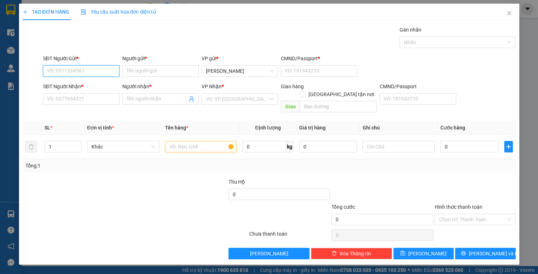
click at [76, 73] on input "SĐT Người Gửi *" at bounding box center [81, 70] width 76 height 11
drag, startPoint x: 80, startPoint y: 87, endPoint x: 87, endPoint y: 91, distance: 8.5
click at [81, 87] on div "0796156300 - MONG" at bounding box center [81, 85] width 68 height 8
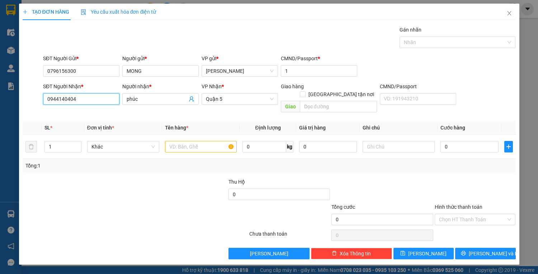
drag, startPoint x: 89, startPoint y: 99, endPoint x: 97, endPoint y: 94, distance: 10.1
click at [90, 98] on input "0944140404" at bounding box center [81, 98] width 76 height 11
click at [85, 125] on div "0962779819 - KẾ (TDV)" at bounding box center [81, 124] width 68 height 8
click at [178, 141] on input "text" at bounding box center [201, 146] width 72 height 11
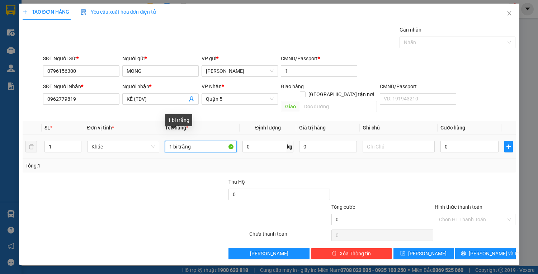
click at [177, 141] on input "1 bi trắng" at bounding box center [201, 146] width 72 height 11
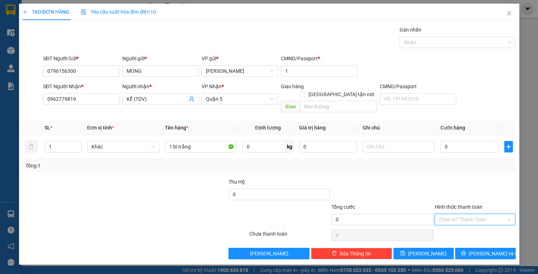
click at [470, 214] on input "Hình thức thanh toán" at bounding box center [472, 219] width 67 height 11
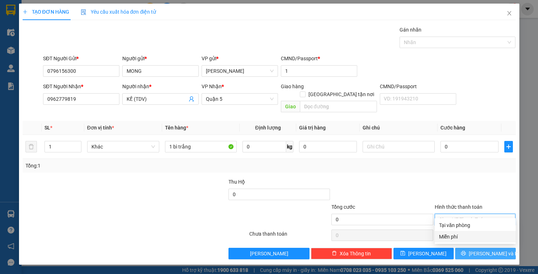
click at [468, 236] on div "Miễn phí" at bounding box center [475, 237] width 72 height 8
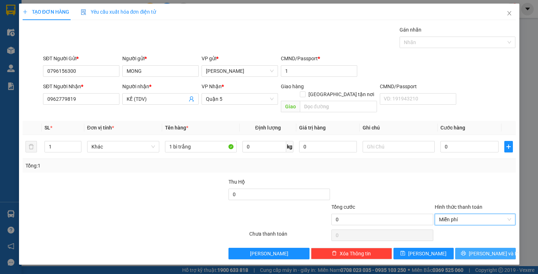
click at [466, 251] on icon "printer" at bounding box center [463, 253] width 5 height 5
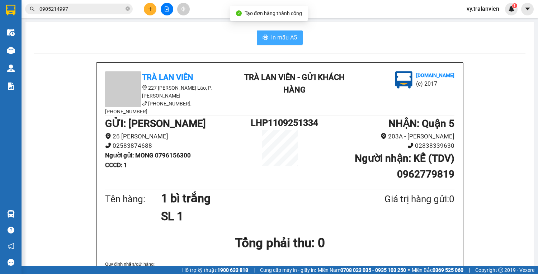
click at [274, 34] on span "In mẫu A5" at bounding box center [284, 37] width 26 height 9
drag, startPoint x: 170, startPoint y: 47, endPoint x: 159, endPoint y: 16, distance: 32.3
click at [146, 9] on button at bounding box center [150, 9] width 13 height 13
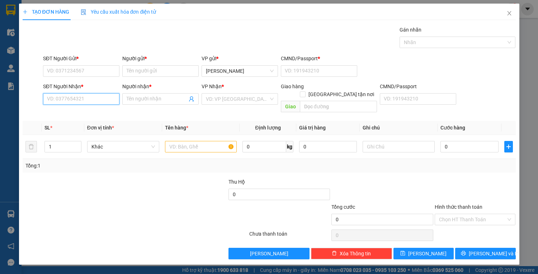
click at [81, 96] on input "SĐT Người Nhận *" at bounding box center [81, 98] width 76 height 11
click at [82, 110] on div "0906767779 - bi" at bounding box center [81, 113] width 68 height 8
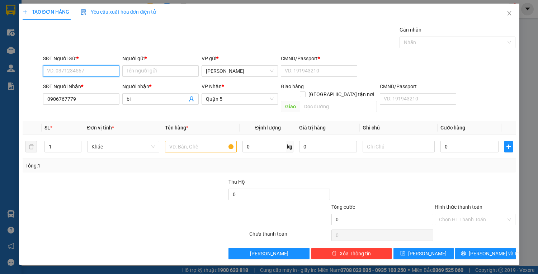
click at [89, 70] on input "SĐT Người Gửi *" at bounding box center [81, 70] width 76 height 11
drag, startPoint x: 103, startPoint y: 82, endPoint x: 173, endPoint y: 113, distance: 76.4
click at [105, 85] on div "0974932532 - VĂN LANG THẢO" at bounding box center [88, 85] width 82 height 8
click at [195, 141] on input "text" at bounding box center [201, 146] width 72 height 11
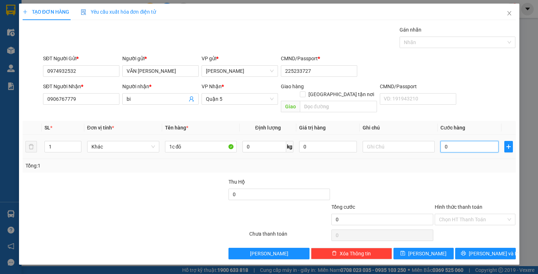
click at [457, 141] on input "0" at bounding box center [469, 146] width 58 height 11
click at [482, 214] on input "Hình thức thanh toán" at bounding box center [472, 219] width 67 height 11
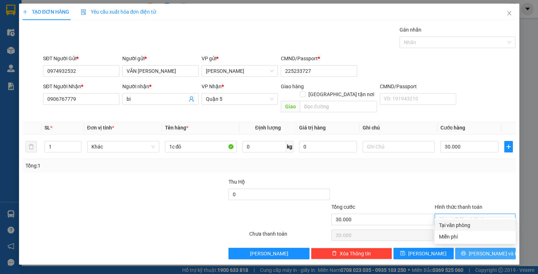
drag, startPoint x: 482, startPoint y: 215, endPoint x: 482, endPoint y: 239, distance: 24.4
click at [481, 224] on div "Tại văn phòng" at bounding box center [475, 225] width 72 height 8
click at [481, 249] on span "[PERSON_NAME] và In" at bounding box center [493, 253] width 50 height 8
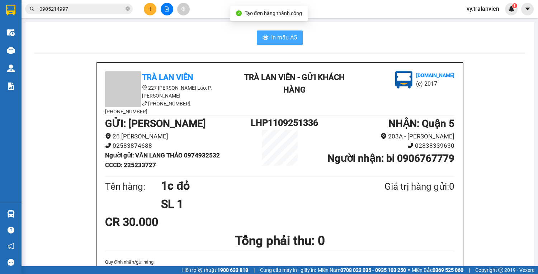
click at [285, 36] on span "In mẫu A5" at bounding box center [284, 37] width 26 height 9
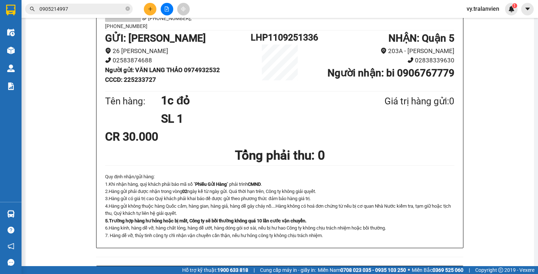
scroll to position [115, 0]
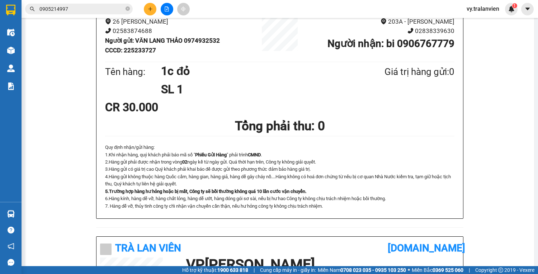
drag, startPoint x: 507, startPoint y: 119, endPoint x: 500, endPoint y: 116, distance: 8.5
click at [507, 119] on div "Trà Lan Viên 227 Phạm Ngũ Lão, P. Phạm Ngũ Lão (058) 3528 079, 093 372 7474 Trà…" at bounding box center [279, 216] width 491 height 537
click at [151, 11] on icon "plus" at bounding box center [150, 8] width 5 height 5
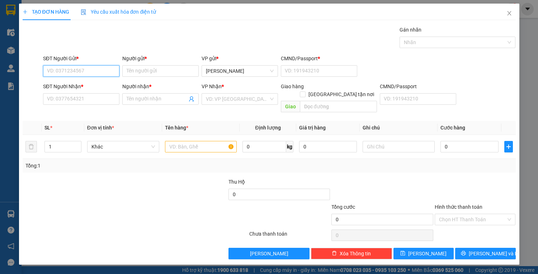
click at [74, 69] on input "SĐT Người Gửi *" at bounding box center [81, 70] width 76 height 11
click at [93, 81] on div "0905544288 - THANH" at bounding box center [81, 85] width 68 height 8
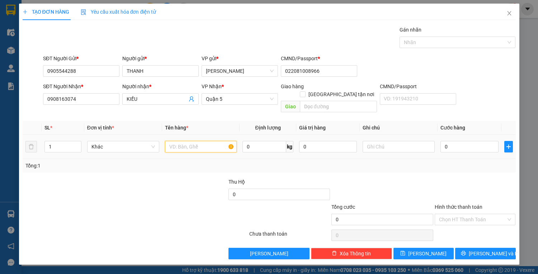
drag, startPoint x: 190, startPoint y: 139, endPoint x: 189, endPoint y: 156, distance: 16.9
click at [190, 142] on input "text" at bounding box center [201, 146] width 72 height 11
click at [462, 214] on input "Hình thức thanh toán" at bounding box center [472, 219] width 67 height 11
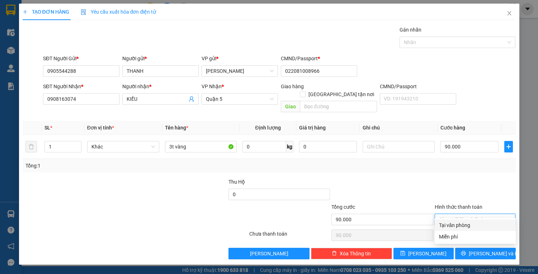
drag, startPoint x: 464, startPoint y: 220, endPoint x: 476, endPoint y: 237, distance: 20.3
click at [466, 223] on div "Tại văn phòng" at bounding box center [474, 224] width 81 height 11
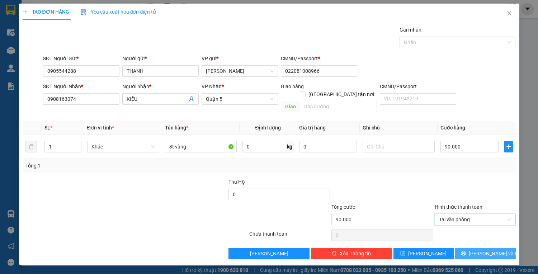
click at [478, 248] on button "[PERSON_NAME] và In" at bounding box center [485, 253] width 60 height 11
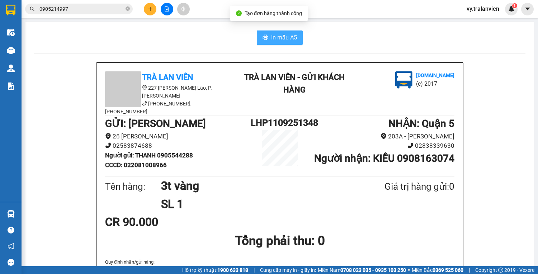
click at [285, 38] on span "In mẫu A5" at bounding box center [284, 37] width 26 height 9
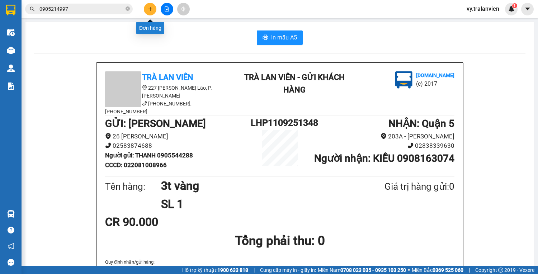
click at [147, 9] on button at bounding box center [150, 9] width 13 height 13
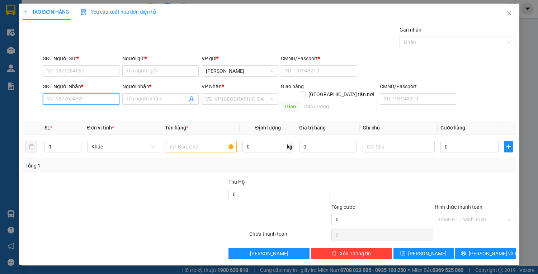
click at [89, 96] on input "SĐT Người Nhận *" at bounding box center [81, 98] width 76 height 11
click at [88, 112] on div "0906908847 - GIÀU" at bounding box center [81, 113] width 68 height 8
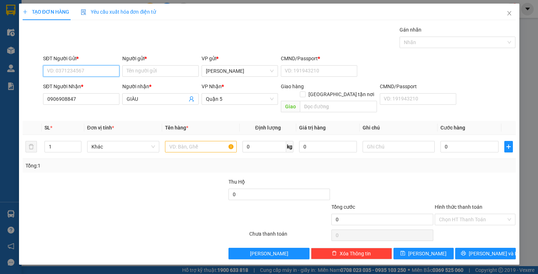
click at [87, 70] on input "SĐT Người Gửi *" at bounding box center [81, 70] width 76 height 11
click at [91, 84] on div "0869027777 - CHÂU" at bounding box center [81, 85] width 68 height 8
click at [203, 141] on input "text" at bounding box center [201, 146] width 72 height 11
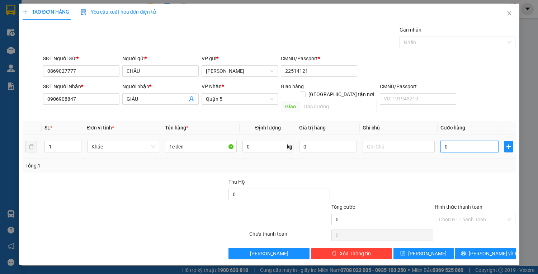
click at [475, 141] on input "0" at bounding box center [469, 146] width 58 height 11
click at [478, 248] on button "[PERSON_NAME] và In" at bounding box center [485, 253] width 60 height 11
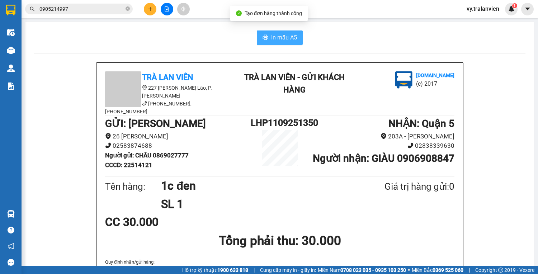
click at [278, 34] on span "In mẫu A5" at bounding box center [284, 37] width 26 height 9
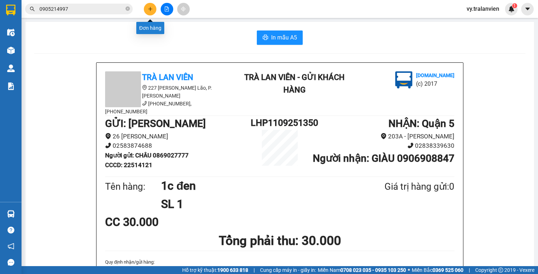
click at [149, 11] on icon "plus" at bounding box center [150, 8] width 5 height 5
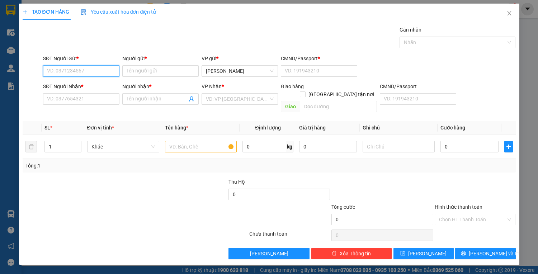
click at [71, 70] on input "SĐT Người Gửi *" at bounding box center [81, 70] width 76 height 11
click at [92, 85] on div "0339204248 - LÂM" at bounding box center [81, 85] width 68 height 8
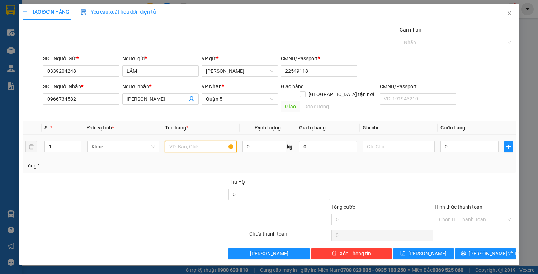
click at [196, 141] on input "text" at bounding box center [201, 146] width 72 height 11
click at [476, 141] on input "0" at bounding box center [469, 146] width 58 height 11
drag, startPoint x: 486, startPoint y: 207, endPoint x: 484, endPoint y: 216, distance: 9.8
click at [485, 214] on input "Hình thức thanh toán" at bounding box center [472, 219] width 67 height 11
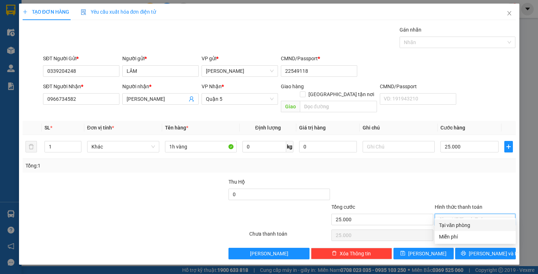
drag, startPoint x: 482, startPoint y: 221, endPoint x: 486, endPoint y: 239, distance: 18.4
click at [482, 222] on div "Tại văn phòng" at bounding box center [474, 224] width 81 height 11
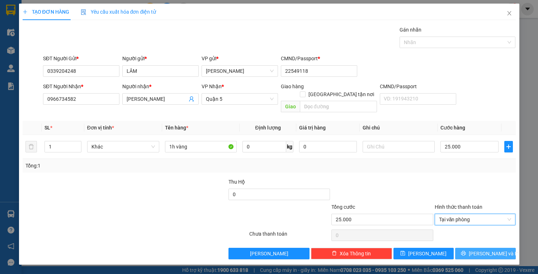
click at [486, 249] on span "[PERSON_NAME] và In" at bounding box center [493, 253] width 50 height 8
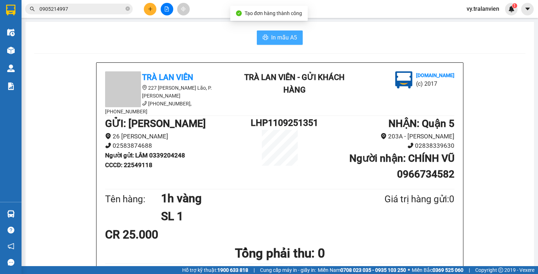
drag, startPoint x: 275, startPoint y: 35, endPoint x: 276, endPoint y: 39, distance: 4.5
click at [275, 38] on span "In mẫu A5" at bounding box center [284, 37] width 26 height 9
drag, startPoint x: 356, startPoint y: 32, endPoint x: 343, endPoint y: 57, distance: 28.8
click at [354, 32] on div "In mẫu A5" at bounding box center [279, 37] width 491 height 14
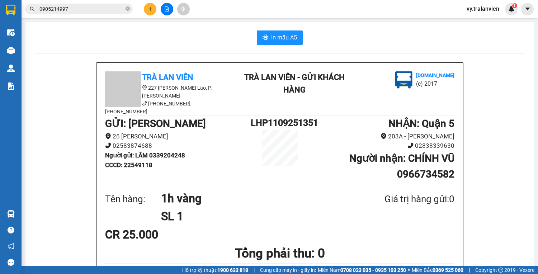
click at [381, 42] on div "In mẫu A5" at bounding box center [279, 37] width 491 height 14
click at [433, 33] on div "In mẫu A5" at bounding box center [279, 37] width 491 height 14
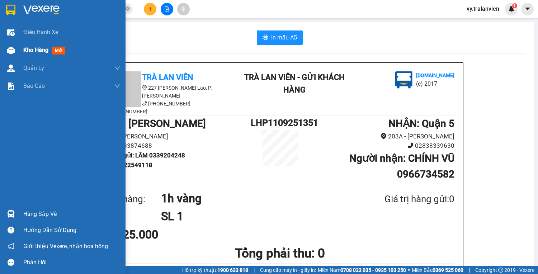
click at [34, 48] on span "Kho hàng" at bounding box center [35, 50] width 25 height 7
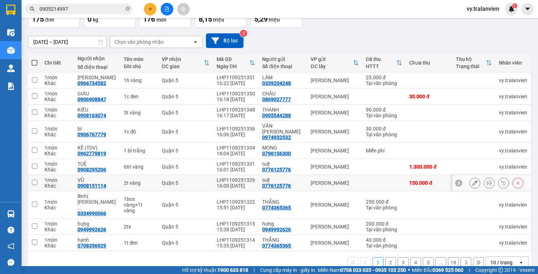
scroll to position [49, 0]
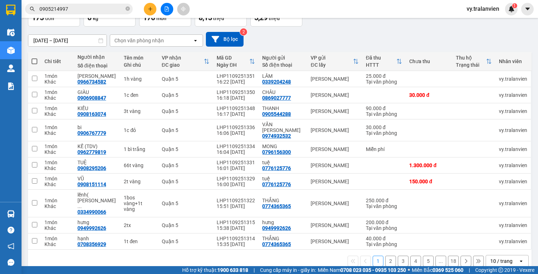
click at [386, 256] on button "2" at bounding box center [390, 261] width 11 height 11
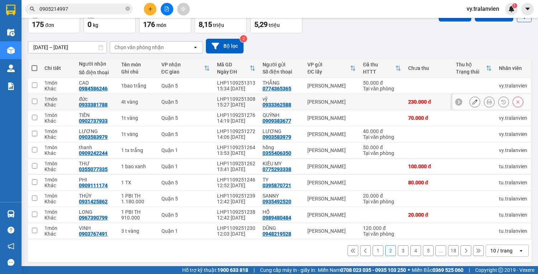
scroll to position [43, 0]
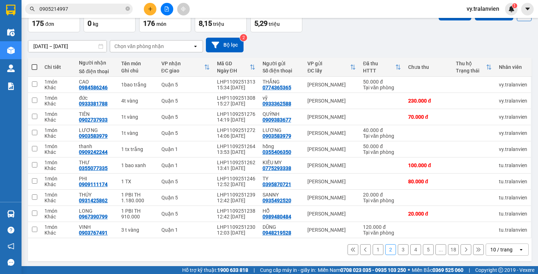
click at [372, 249] on button "1" at bounding box center [377, 249] width 11 height 11
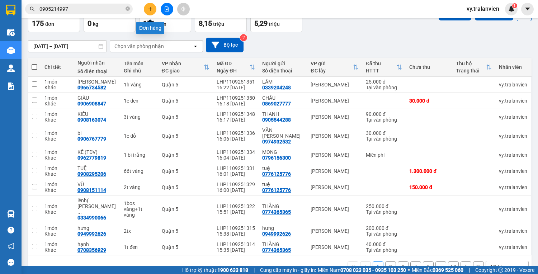
click at [152, 9] on icon "plus" at bounding box center [150, 8] width 5 height 5
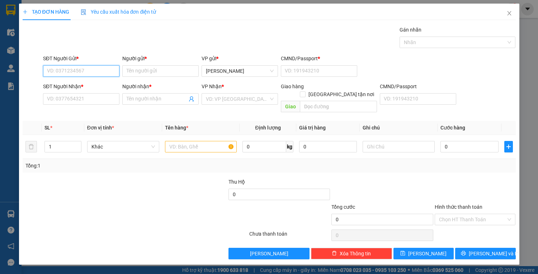
click at [102, 71] on input "SĐT Người Gửi *" at bounding box center [81, 70] width 76 height 11
click at [71, 101] on input "SĐT Người Nhận *" at bounding box center [81, 98] width 76 height 11
click at [91, 96] on input "SĐT Người Nhận *" at bounding box center [81, 98] width 76 height 11
click at [70, 101] on input "SĐT Người Nhận *" at bounding box center [81, 98] width 76 height 11
click at [204, 141] on input "text" at bounding box center [201, 146] width 72 height 11
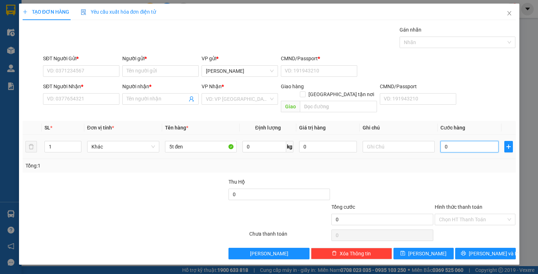
click at [454, 142] on input "0" at bounding box center [469, 146] width 58 height 11
click at [58, 100] on input "SĐT Người Nhận *" at bounding box center [81, 98] width 76 height 11
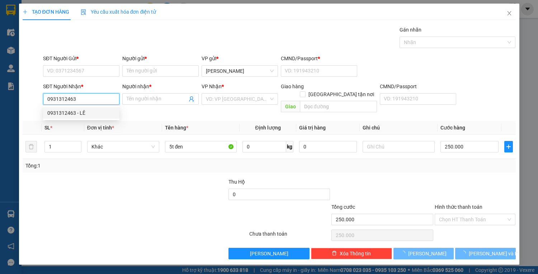
click at [89, 114] on div "0931312463 - LÊ" at bounding box center [81, 113] width 68 height 8
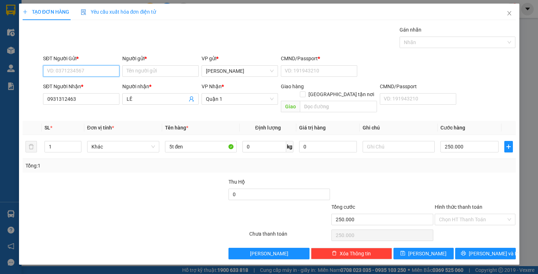
click at [93, 70] on input "SĐT Người Gửi *" at bounding box center [81, 70] width 76 height 11
click at [95, 96] on div "0867465667 - TRƯỜNG" at bounding box center [81, 96] width 68 height 8
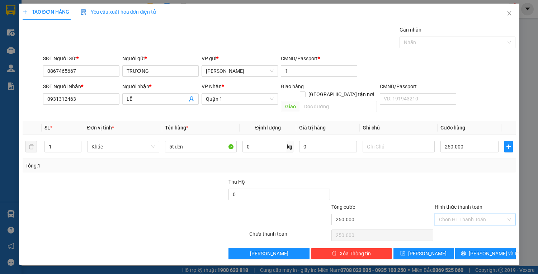
click at [465, 214] on input "Hình thức thanh toán" at bounding box center [472, 219] width 67 height 11
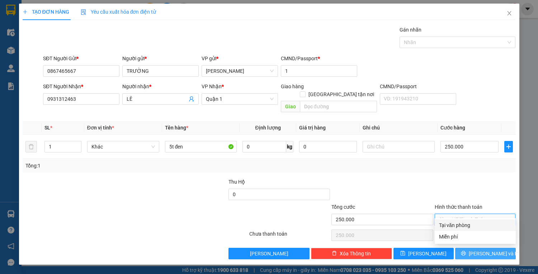
drag, startPoint x: 462, startPoint y: 225, endPoint x: 464, endPoint y: 241, distance: 15.9
click at [462, 228] on div "Tại văn phòng" at bounding box center [475, 225] width 72 height 8
click at [466, 248] on button "[PERSON_NAME] và In" at bounding box center [485, 253] width 60 height 11
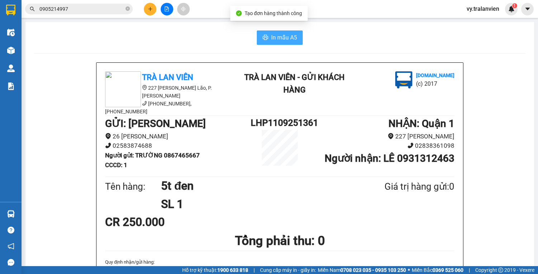
click at [267, 40] on button "In mẫu A5" at bounding box center [280, 37] width 46 height 14
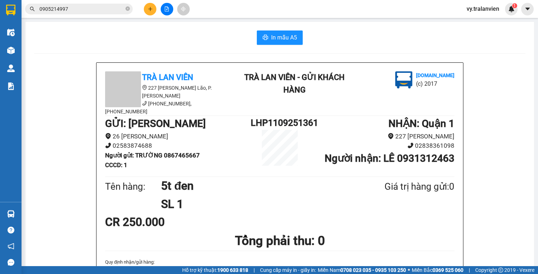
click at [152, 9] on icon "plus" at bounding box center [150, 8] width 5 height 5
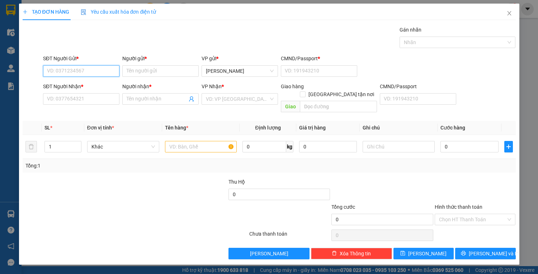
click at [99, 69] on input "SĐT Người Gửi *" at bounding box center [81, 70] width 76 height 11
drag, startPoint x: 46, startPoint y: 68, endPoint x: 95, endPoint y: 69, distance: 49.5
click at [95, 69] on input "0384289515" at bounding box center [81, 70] width 76 height 11
paste input "0384289515"
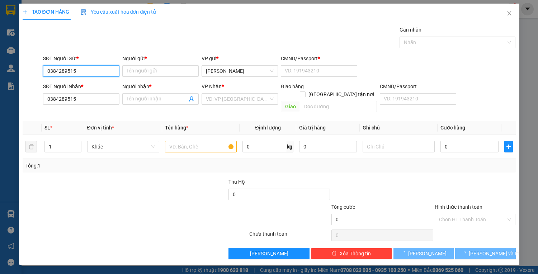
click at [93, 70] on input "0384289515" at bounding box center [81, 70] width 76 height 11
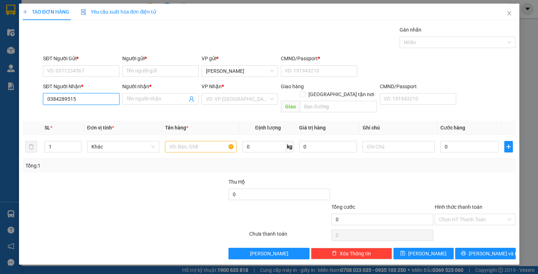
click at [86, 99] on input "0384289515" at bounding box center [81, 98] width 76 height 11
drag, startPoint x: 46, startPoint y: 99, endPoint x: 115, endPoint y: 97, distance: 69.2
click at [115, 97] on input "0384289515" at bounding box center [81, 98] width 76 height 11
paste input "0384289515"
click at [87, 99] on input "0384289515" at bounding box center [81, 98] width 76 height 11
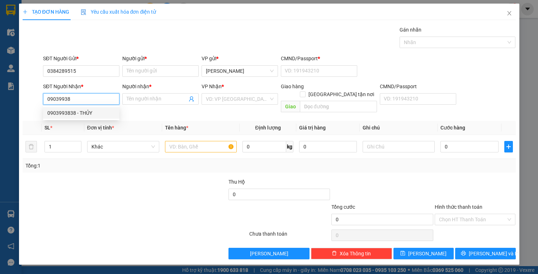
click at [90, 111] on div "0903993838 - THỦY" at bounding box center [81, 113] width 68 height 8
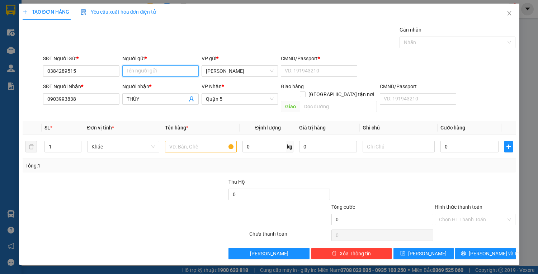
click at [152, 71] on input "Người gửi *" at bounding box center [160, 70] width 76 height 11
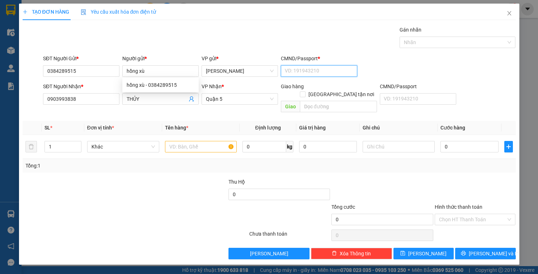
click at [323, 70] on input "CMND/Passport *" at bounding box center [319, 70] width 76 height 11
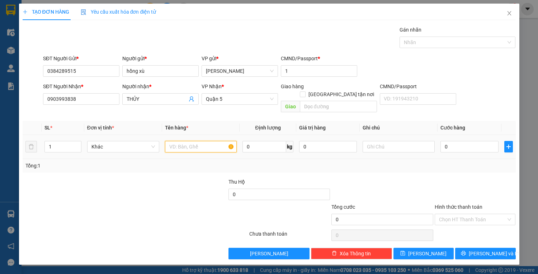
click at [194, 141] on input "text" at bounding box center [201, 146] width 72 height 11
click at [462, 141] on input "0" at bounding box center [469, 146] width 58 height 11
drag, startPoint x: 482, startPoint y: 210, endPoint x: 481, endPoint y: 216, distance: 5.9
click at [482, 214] on input "Hình thức thanh toán" at bounding box center [472, 219] width 67 height 11
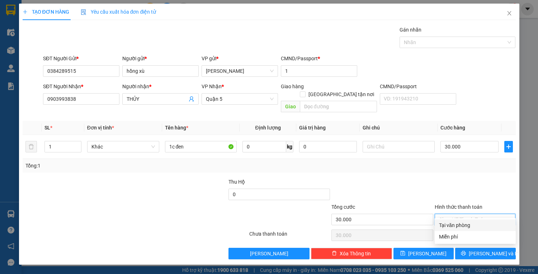
drag, startPoint x: 480, startPoint y: 224, endPoint x: 481, endPoint y: 228, distance: 4.0
click at [481, 227] on div "Tại văn phòng" at bounding box center [475, 225] width 72 height 8
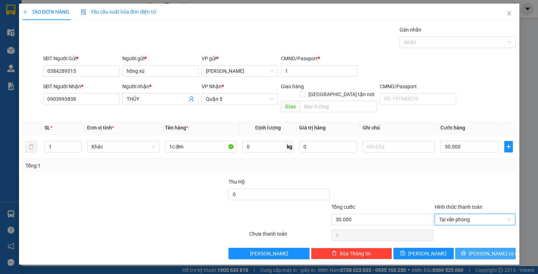
click at [477, 248] on button "[PERSON_NAME] và In" at bounding box center [485, 253] width 60 height 11
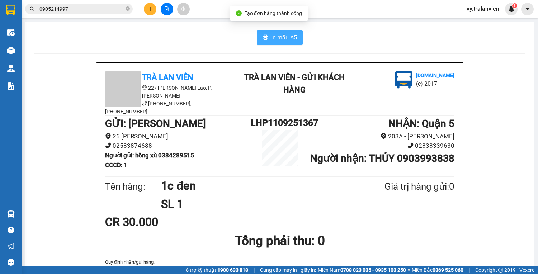
click at [289, 39] on span "In mẫu A5" at bounding box center [284, 37] width 26 height 9
click at [284, 36] on span "In mẫu A5" at bounding box center [284, 37] width 26 height 9
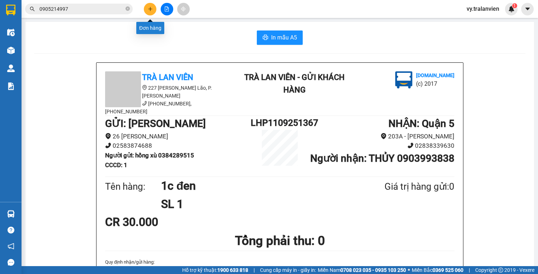
click at [153, 9] on button at bounding box center [150, 9] width 13 height 13
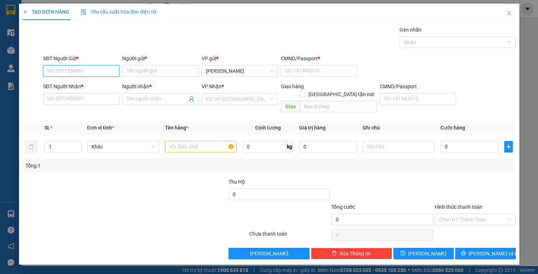
drag, startPoint x: 86, startPoint y: 69, endPoint x: 475, endPoint y: 63, distance: 388.2
click at [92, 69] on input "SĐT Người Gửi *" at bounding box center [81, 70] width 76 height 11
click at [96, 70] on input "SĐT Người Gửi *" at bounding box center [81, 70] width 76 height 11
click at [136, 70] on input "Người gửi *" at bounding box center [160, 70] width 76 height 11
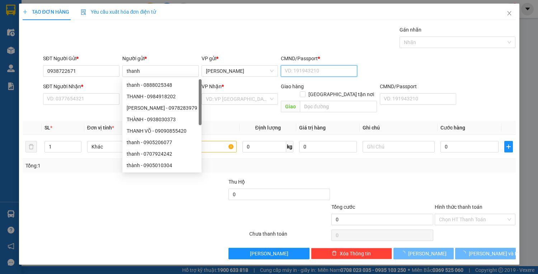
click at [313, 72] on input "CMND/Passport *" at bounding box center [319, 70] width 76 height 11
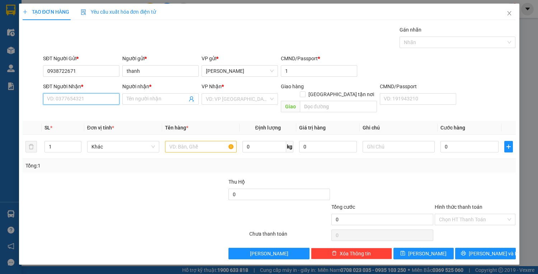
drag, startPoint x: 61, startPoint y: 98, endPoint x: 65, endPoint y: 96, distance: 4.7
click at [65, 97] on input "SĐT Người Nhận *" at bounding box center [81, 98] width 76 height 11
click at [135, 99] on input "Người nhận *" at bounding box center [157, 99] width 61 height 8
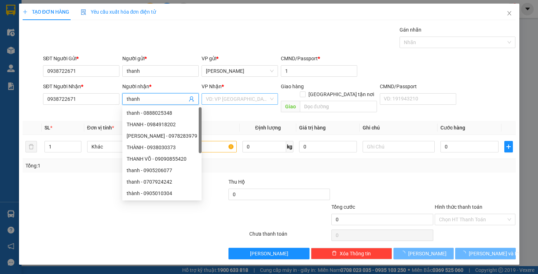
click at [221, 101] on input "search" at bounding box center [237, 99] width 63 height 11
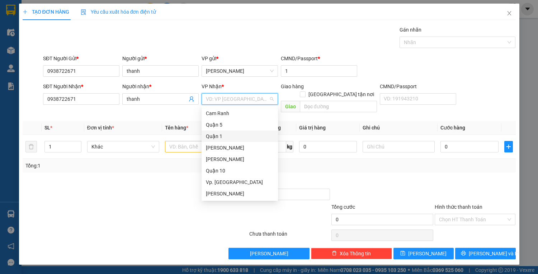
click at [220, 137] on div "Quận 1" at bounding box center [240, 136] width 68 height 8
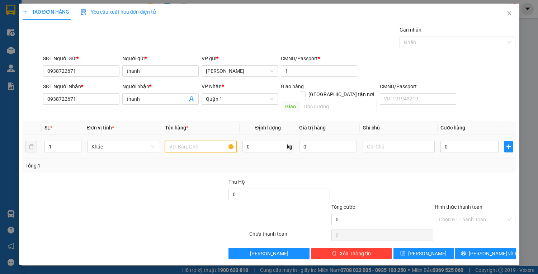
click at [192, 141] on input "text" at bounding box center [201, 146] width 72 height 11
click at [409, 141] on input "text" at bounding box center [398, 146] width 72 height 11
click at [470, 141] on input "0" at bounding box center [469, 146] width 58 height 11
click at [189, 141] on input "1xe" at bounding box center [201, 146] width 72 height 11
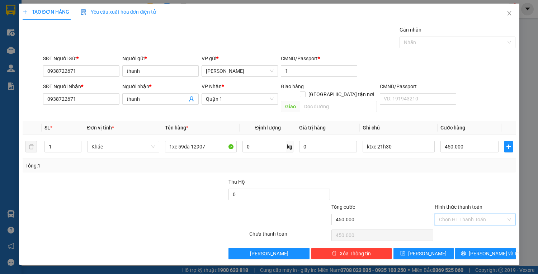
drag, startPoint x: 489, startPoint y: 213, endPoint x: 489, endPoint y: 224, distance: 10.8
click at [489, 214] on input "Hình thức thanh toán" at bounding box center [472, 219] width 67 height 11
click at [488, 225] on div "Tại văn phòng" at bounding box center [475, 225] width 72 height 8
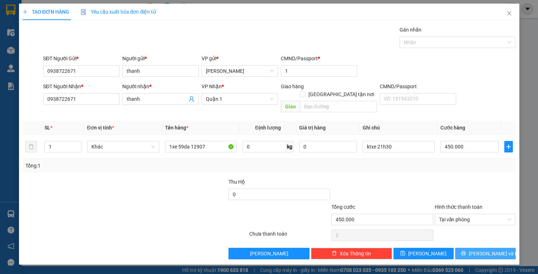
click at [489, 249] on span "[PERSON_NAME] và In" at bounding box center [493, 253] width 50 height 8
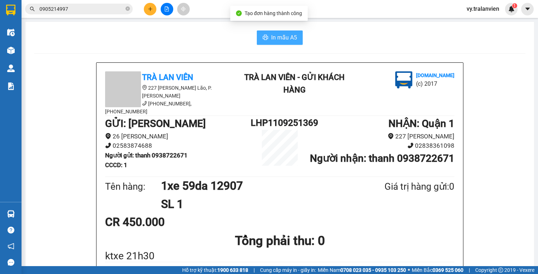
click at [281, 37] on span "In mẫu A5" at bounding box center [284, 37] width 26 height 9
click at [150, 7] on icon "plus" at bounding box center [150, 9] width 0 height 4
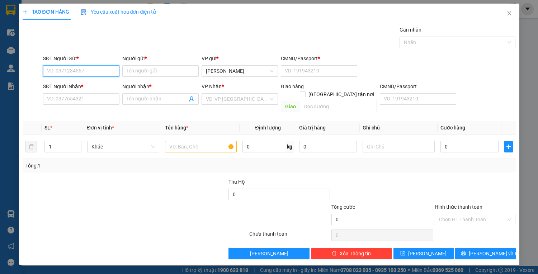
drag, startPoint x: 92, startPoint y: 72, endPoint x: 100, endPoint y: 72, distance: 7.9
click at [98, 71] on input "SĐT Người Gửi *" at bounding box center [81, 70] width 76 height 11
click at [92, 71] on input "455" at bounding box center [81, 70] width 76 height 11
click at [509, 12] on icon "close" at bounding box center [509, 13] width 6 height 6
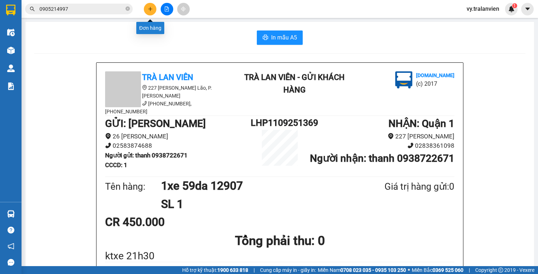
click at [150, 10] on icon "plus" at bounding box center [150, 9] width 0 height 4
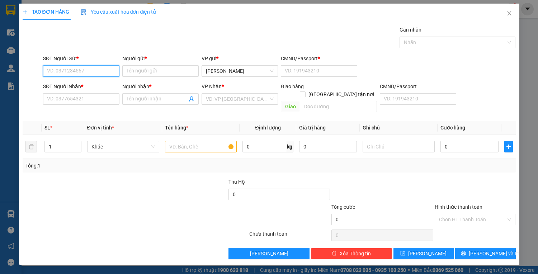
drag, startPoint x: 89, startPoint y: 69, endPoint x: 109, endPoint y: 64, distance: 20.4
click at [109, 64] on div "SĐT Người Gửi * VD: 0371234567" at bounding box center [81, 66] width 76 height 25
click at [65, 72] on input "455" at bounding box center [81, 70] width 76 height 11
click at [79, 100] on input "SĐT Người Nhận *" at bounding box center [81, 98] width 76 height 11
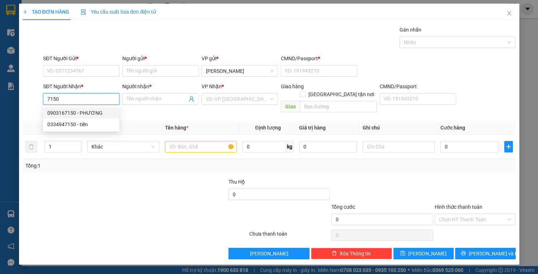
click at [93, 110] on div "0903167150 - PHƯƠNG" at bounding box center [81, 113] width 68 height 8
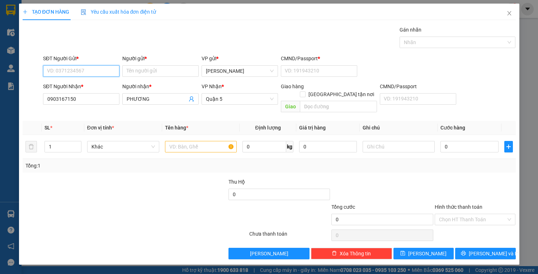
click at [85, 70] on input "SĐT Người Gửi *" at bounding box center [81, 70] width 76 height 11
drag, startPoint x: 89, startPoint y: 84, endPoint x: 212, endPoint y: 138, distance: 134.3
click at [89, 84] on div "0903550445 - THẢO" at bounding box center [81, 85] width 68 height 8
click at [193, 141] on input "text" at bounding box center [201, 146] width 72 height 11
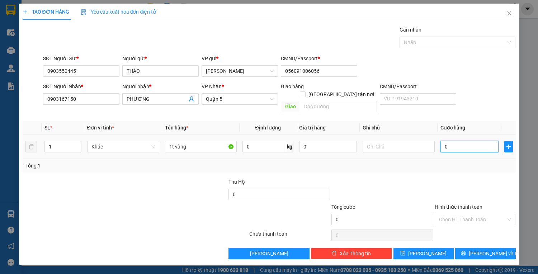
click at [468, 141] on input "0" at bounding box center [469, 146] width 58 height 11
click at [466, 141] on input "0" at bounding box center [469, 146] width 58 height 11
click at [490, 214] on input "Hình thức thanh toán" at bounding box center [472, 219] width 67 height 11
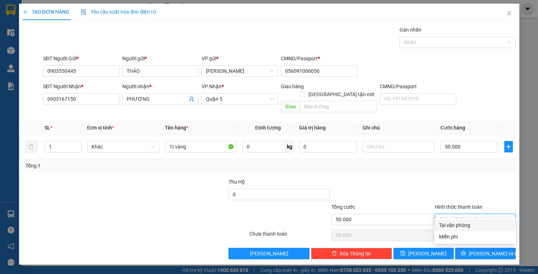
click at [486, 224] on div "Tại văn phòng" at bounding box center [475, 225] width 72 height 8
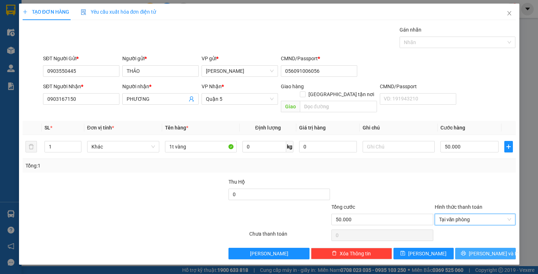
click at [488, 249] on span "[PERSON_NAME] và In" at bounding box center [493, 253] width 50 height 8
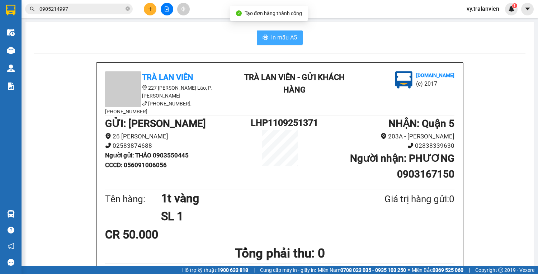
click at [289, 39] on span "In mẫu A5" at bounding box center [284, 37] width 26 height 9
drag, startPoint x: 354, startPoint y: 38, endPoint x: 349, endPoint y: 40, distance: 6.1
click at [354, 38] on div "In mẫu A5" at bounding box center [279, 37] width 491 height 14
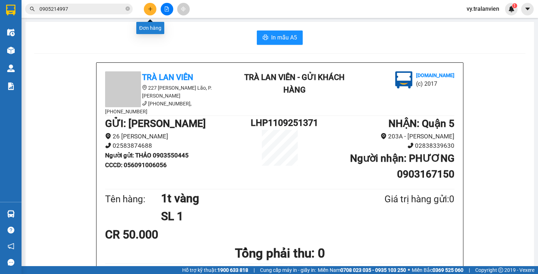
click at [152, 6] on icon "plus" at bounding box center [150, 8] width 5 height 5
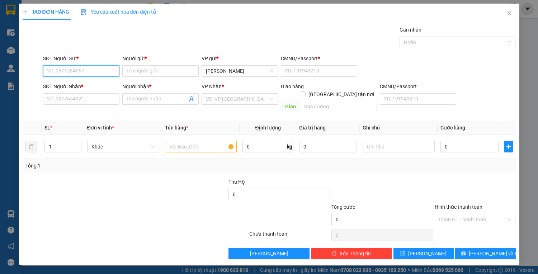
drag, startPoint x: 77, startPoint y: 69, endPoint x: 537, endPoint y: 78, distance: 460.3
click at [129, 64] on div "SĐT Người Gửi * VD: 0371234567 Người gửi * Tên người gửi VP gửi * [PERSON_NAME]…" at bounding box center [279, 66] width 475 height 25
click at [96, 85] on div "0975937987 - DUY ANH" at bounding box center [82, 85] width 71 height 8
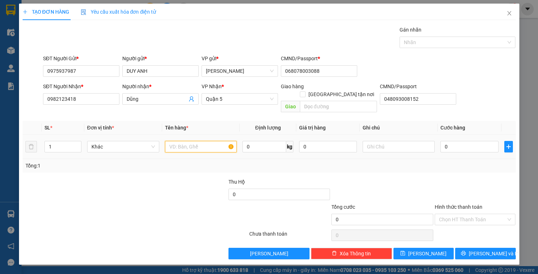
click at [211, 141] on input "text" at bounding box center [201, 146] width 72 height 11
click at [95, 99] on input "0982123418" at bounding box center [81, 98] width 76 height 11
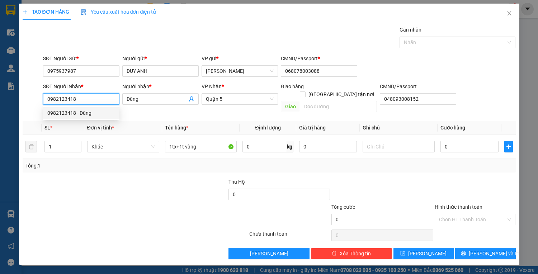
click at [95, 99] on input "0982123418" at bounding box center [81, 98] width 76 height 11
click at [93, 123] on div "0908922820 - THOẠI" at bounding box center [81, 124] width 68 height 8
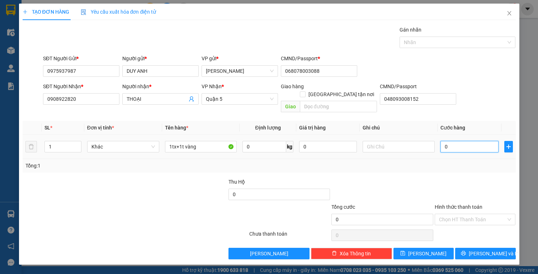
click at [473, 141] on input "0" at bounding box center [469, 146] width 58 height 11
click at [487, 214] on input "Hình thức thanh toán" at bounding box center [472, 219] width 67 height 11
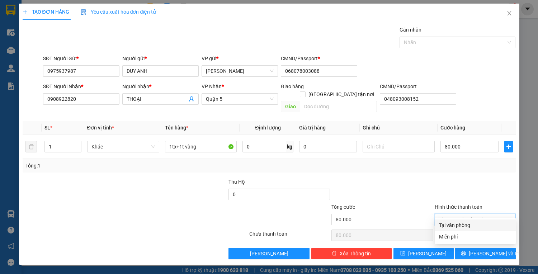
click at [482, 225] on div "Tại văn phòng" at bounding box center [475, 225] width 72 height 8
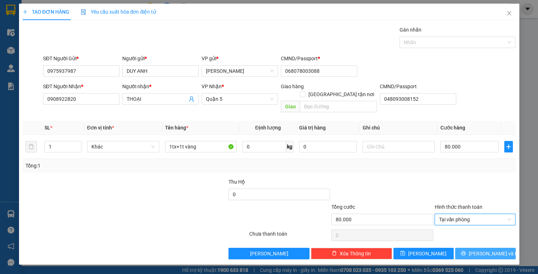
click at [483, 249] on span "[PERSON_NAME] và In" at bounding box center [493, 253] width 50 height 8
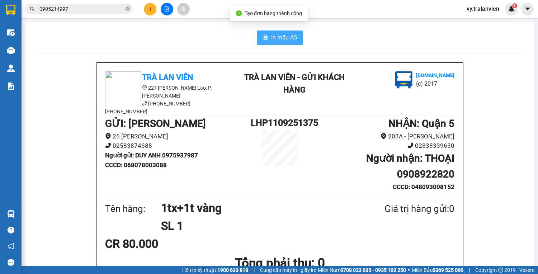
click at [284, 34] on span "In mẫu A5" at bounding box center [284, 37] width 26 height 9
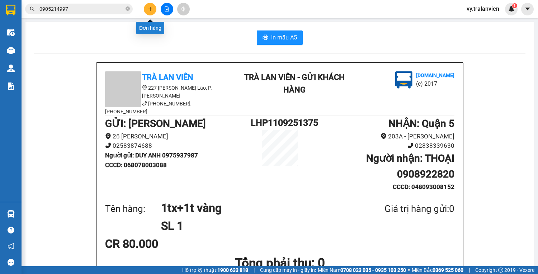
click at [149, 11] on icon "plus" at bounding box center [150, 8] width 5 height 5
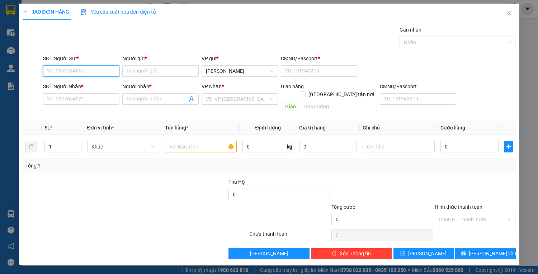
click at [94, 73] on input "SĐT Người Gửi *" at bounding box center [81, 70] width 76 height 11
click at [88, 85] on div "0778289979 - TIN" at bounding box center [81, 85] width 68 height 8
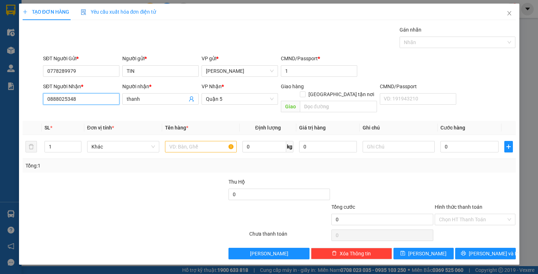
click at [102, 100] on input "0888025348" at bounding box center [81, 98] width 76 height 11
click at [100, 112] on div "0909694974 - thy" at bounding box center [81, 113] width 68 height 8
drag, startPoint x: 196, startPoint y: 140, endPoint x: 202, endPoint y: 133, distance: 10.0
click at [196, 141] on input "text" at bounding box center [201, 146] width 72 height 11
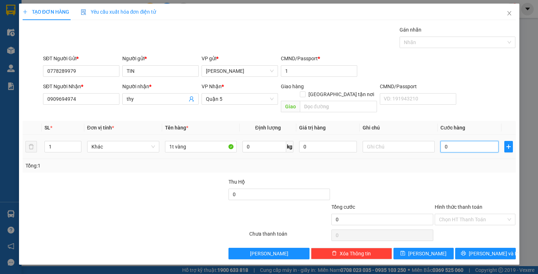
click at [455, 141] on input "0" at bounding box center [469, 146] width 58 height 11
click at [482, 249] on span "[PERSON_NAME] và In" at bounding box center [493, 253] width 50 height 8
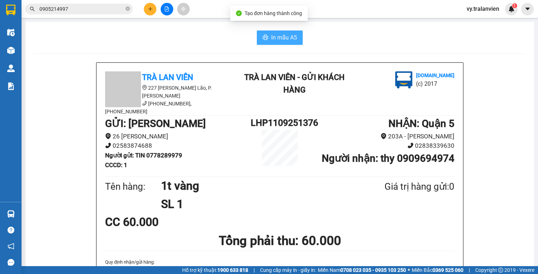
click at [269, 31] on button "In mẫu A5" at bounding box center [280, 37] width 46 height 14
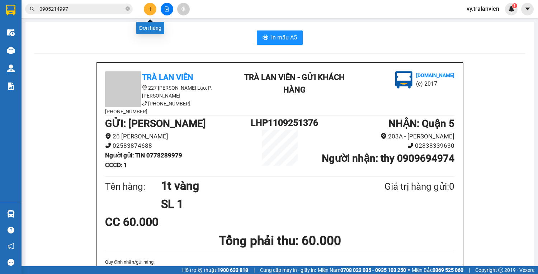
click at [149, 8] on icon "plus" at bounding box center [150, 8] width 5 height 5
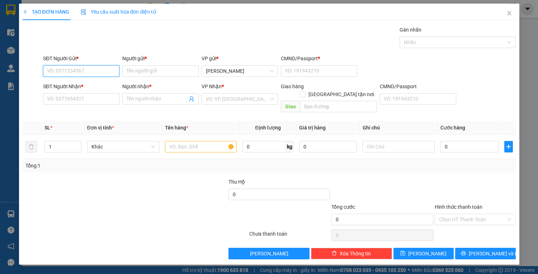
click at [75, 70] on input "SĐT Người Gửi *" at bounding box center [81, 70] width 76 height 11
click at [157, 67] on input "Người gửi *" at bounding box center [160, 70] width 76 height 11
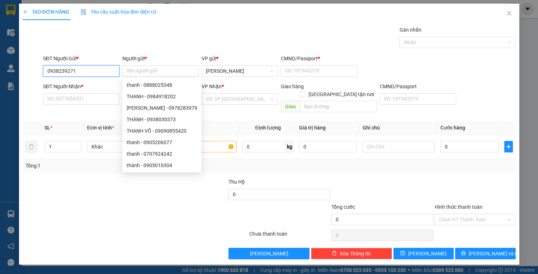
drag, startPoint x: 46, startPoint y: 70, endPoint x: 105, endPoint y: 77, distance: 59.6
click at [105, 77] on div "SĐT Người Gửi * 0938239271 0938239271" at bounding box center [81, 66] width 76 height 25
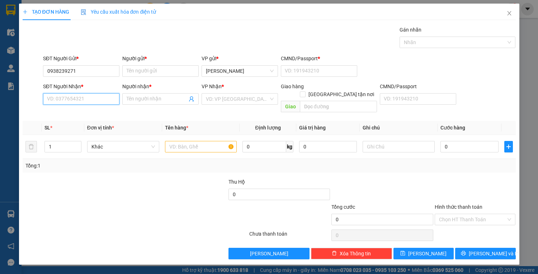
paste input "0938239271"
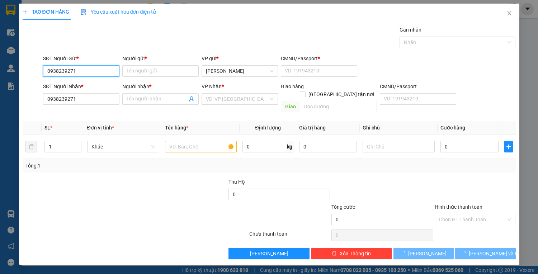
drag, startPoint x: 88, startPoint y: 68, endPoint x: 93, endPoint y: 67, distance: 5.4
click at [89, 71] on input "0938239271" at bounding box center [81, 70] width 76 height 11
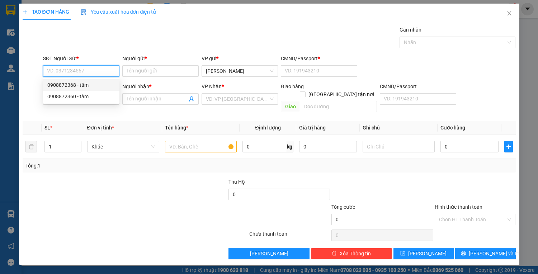
click at [100, 85] on div "0908872368 - tâm" at bounding box center [81, 85] width 68 height 8
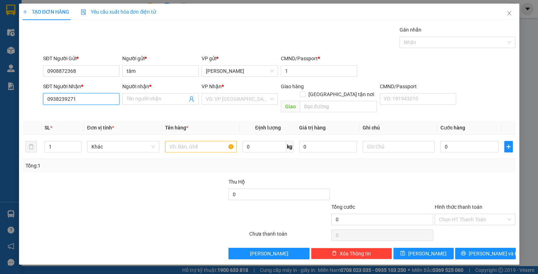
click at [94, 98] on input "0938239271" at bounding box center [81, 98] width 76 height 11
click at [89, 116] on div "0938239271 - LINH" at bounding box center [82, 113] width 71 height 8
drag, startPoint x: 180, startPoint y: 139, endPoint x: 184, endPoint y: 139, distance: 4.7
click at [181, 141] on input "text" at bounding box center [201, 146] width 72 height 11
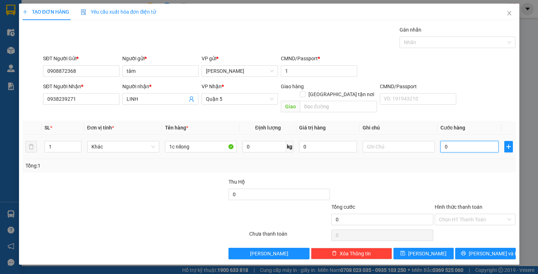
click at [457, 141] on input "0" at bounding box center [469, 146] width 58 height 11
drag, startPoint x: 477, startPoint y: 209, endPoint x: 477, endPoint y: 218, distance: 8.6
click at [477, 214] on input "Hình thức thanh toán" at bounding box center [472, 219] width 67 height 11
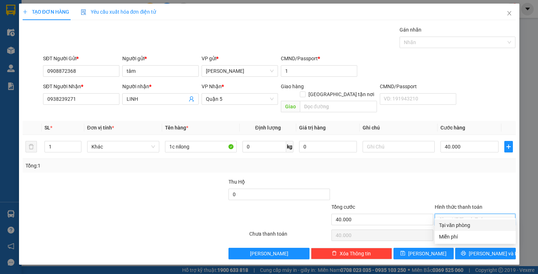
click at [477, 225] on div "Tại văn phòng" at bounding box center [475, 225] width 72 height 8
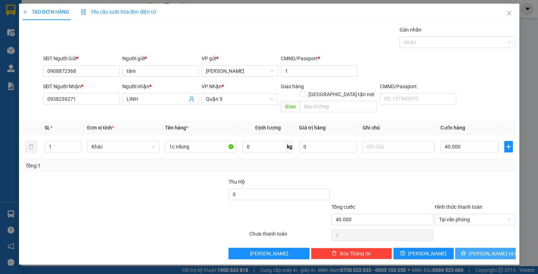
drag, startPoint x: 480, startPoint y: 247, endPoint x: 456, endPoint y: 237, distance: 26.4
click at [480, 249] on span "[PERSON_NAME] và In" at bounding box center [493, 253] width 50 height 8
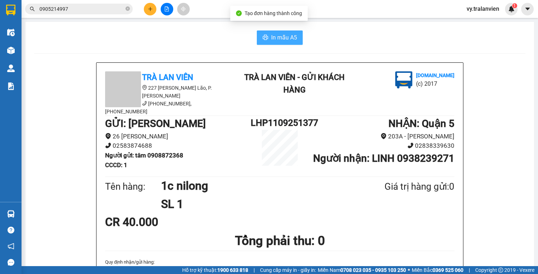
drag, startPoint x: 277, startPoint y: 36, endPoint x: 280, endPoint y: 39, distance: 3.8
click at [277, 37] on span "In mẫu A5" at bounding box center [284, 37] width 26 height 9
click at [331, 34] on div "In mẫu A5" at bounding box center [279, 37] width 491 height 14
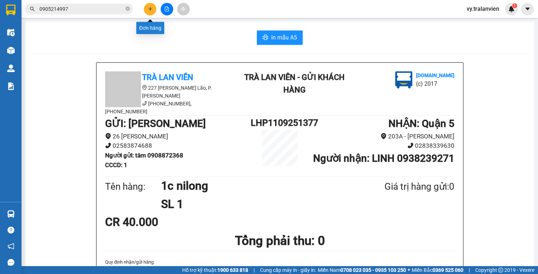
click at [148, 10] on icon "plus" at bounding box center [150, 8] width 5 height 5
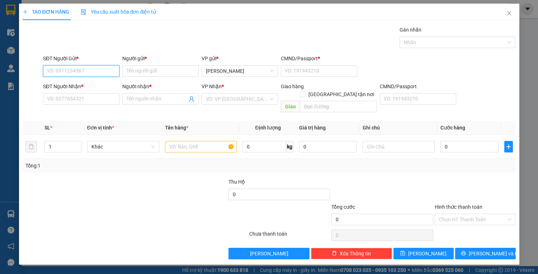
drag, startPoint x: 94, startPoint y: 70, endPoint x: 274, endPoint y: 34, distance: 183.5
click at [155, 53] on div "Transit Pickup Surcharge Ids Transit Deliver Surcharge Ids Transit Deliver Surc…" at bounding box center [269, 142] width 493 height 233
click at [102, 85] on div "0932161153 - MẠNH" at bounding box center [81, 85] width 68 height 8
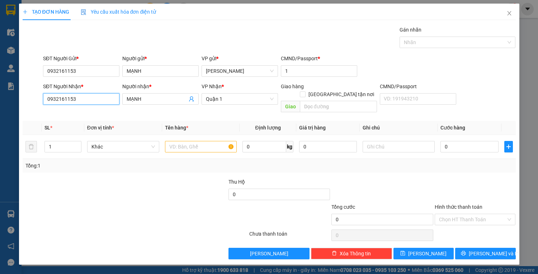
click at [89, 102] on input "0932161153" at bounding box center [81, 98] width 76 height 11
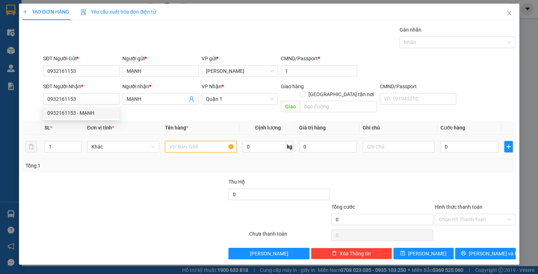
click at [181, 141] on input "text" at bounding box center [201, 146] width 72 height 11
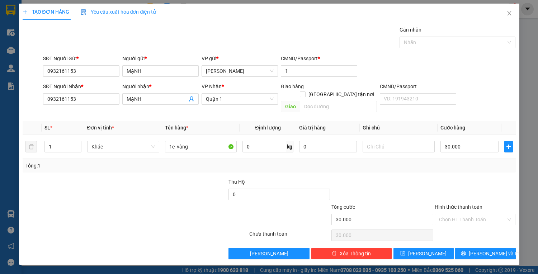
click at [468, 214] on input "Hình thức thanh toán" at bounding box center [472, 219] width 67 height 11
click at [471, 224] on div "Tại văn phòng" at bounding box center [475, 225] width 72 height 8
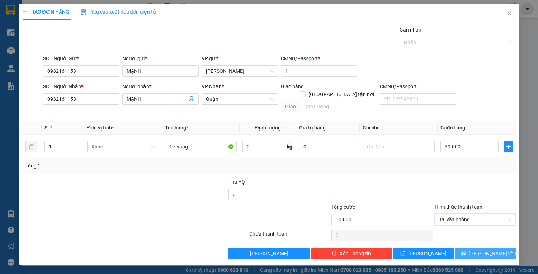
click at [481, 249] on span "[PERSON_NAME] và In" at bounding box center [493, 253] width 50 height 8
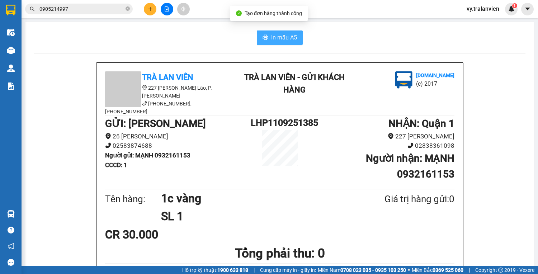
click at [281, 39] on span "In mẫu A5" at bounding box center [284, 37] width 26 height 9
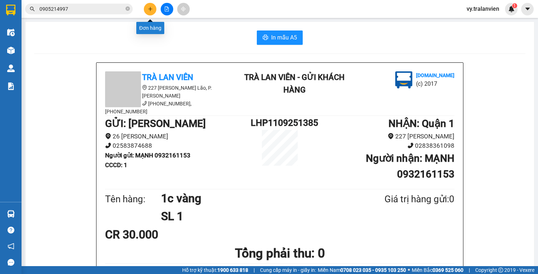
click at [149, 9] on icon "plus" at bounding box center [150, 8] width 5 height 5
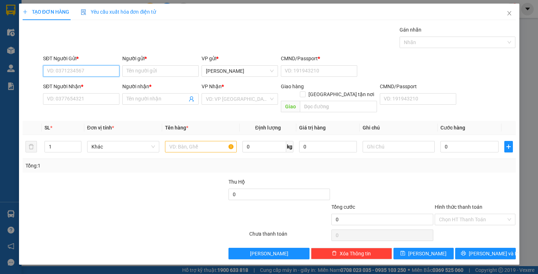
click at [97, 68] on input "SĐT Người Gửi *" at bounding box center [81, 70] width 76 height 11
click at [92, 83] on div "0903527717 - dung" at bounding box center [81, 85] width 68 height 8
drag, startPoint x: 179, startPoint y: 137, endPoint x: 183, endPoint y: 128, distance: 9.6
click at [181, 141] on input "text" at bounding box center [201, 146] width 72 height 11
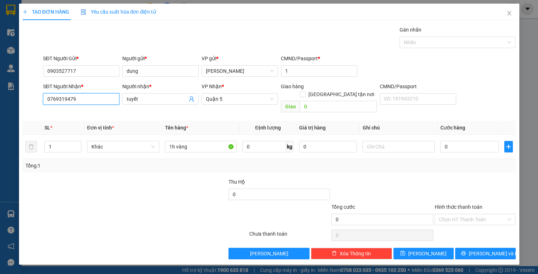
click at [96, 102] on input "0769319479" at bounding box center [81, 98] width 76 height 11
drag, startPoint x: 157, startPoint y: 97, endPoint x: 147, endPoint y: 99, distance: 10.1
click at [157, 98] on input "tuyết" at bounding box center [157, 99] width 61 height 8
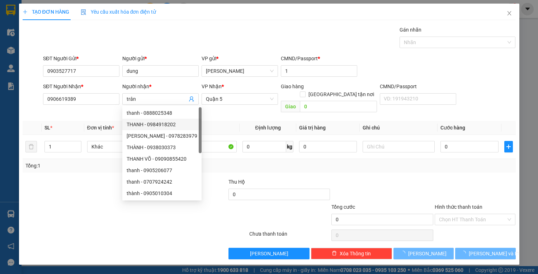
click at [80, 203] on div at bounding box center [94, 215] width 144 height 25
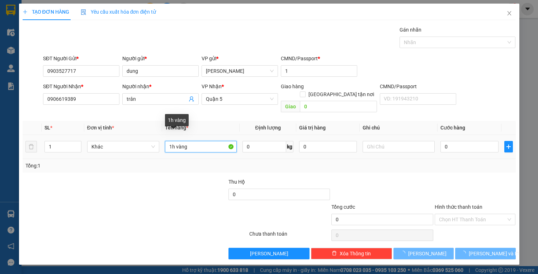
click at [202, 141] on input "1h vàng" at bounding box center [201, 146] width 72 height 11
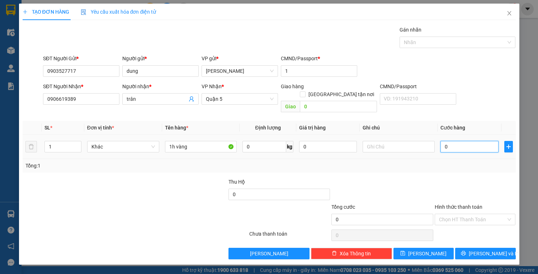
click at [455, 141] on input "0" at bounding box center [469, 146] width 58 height 11
drag, startPoint x: 456, startPoint y: 209, endPoint x: 466, endPoint y: 224, distance: 17.8
click at [457, 214] on input "Hình thức thanh toán" at bounding box center [472, 219] width 67 height 11
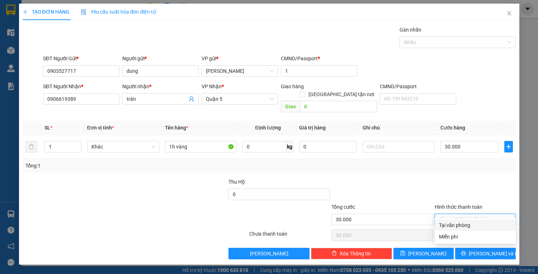
click at [467, 225] on div "Tại văn phòng" at bounding box center [475, 225] width 72 height 8
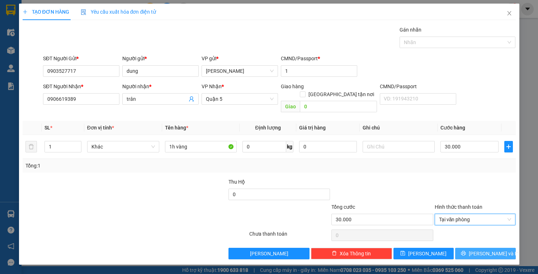
click at [478, 248] on button "[PERSON_NAME] và In" at bounding box center [485, 253] width 60 height 11
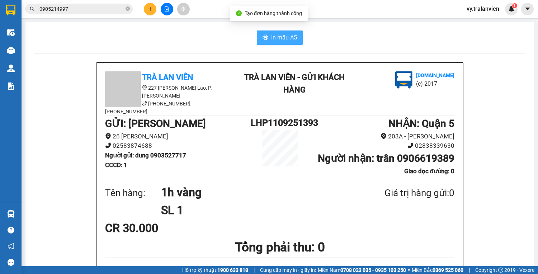
click at [275, 38] on span "In mẫu A5" at bounding box center [284, 37] width 26 height 9
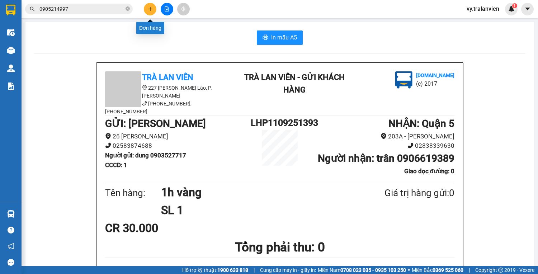
click at [152, 6] on icon "plus" at bounding box center [150, 8] width 5 height 5
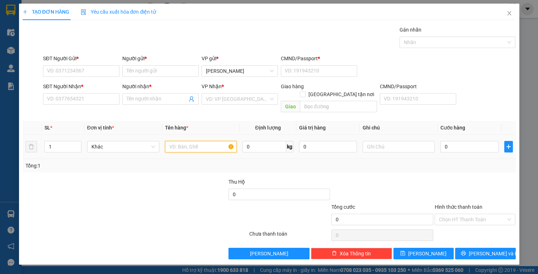
click at [186, 141] on input "text" at bounding box center [201, 146] width 72 height 11
drag, startPoint x: 83, startPoint y: 93, endPoint x: 85, endPoint y: 99, distance: 6.0
click at [85, 99] on input "SĐT Người Nhận *" at bounding box center [81, 98] width 76 height 11
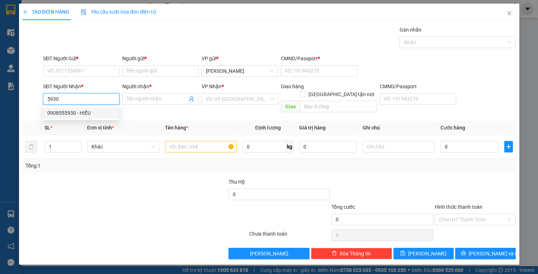
click at [85, 111] on div "0908555930 - HIẾU" at bounding box center [81, 113] width 68 height 8
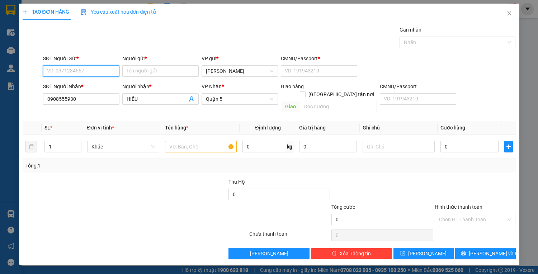
click at [84, 71] on input "SĐT Người Gửi *" at bounding box center [81, 70] width 76 height 11
click at [89, 85] on div "0914053522 - THÀNH" at bounding box center [81, 85] width 68 height 8
drag, startPoint x: 178, startPoint y: 135, endPoint x: 197, endPoint y: 129, distance: 20.4
click at [190, 139] on div at bounding box center [201, 146] width 72 height 14
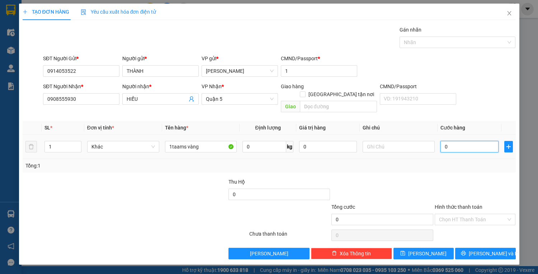
click at [454, 141] on input "0" at bounding box center [469, 146] width 58 height 11
drag, startPoint x: 470, startPoint y: 212, endPoint x: 470, endPoint y: 227, distance: 14.3
click at [470, 214] on input "Hình thức thanh toán" at bounding box center [472, 219] width 67 height 11
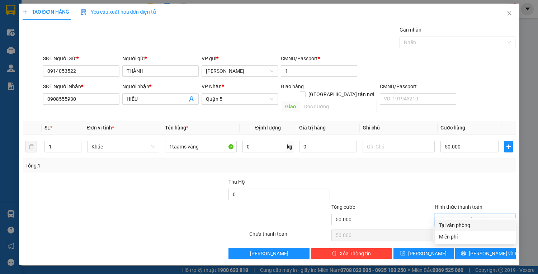
click at [469, 225] on div "Tại văn phòng" at bounding box center [475, 225] width 72 height 8
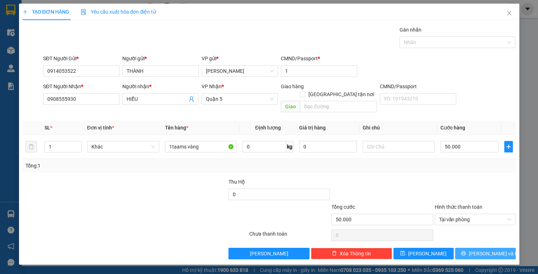
click at [478, 248] on button "[PERSON_NAME] và In" at bounding box center [485, 253] width 60 height 11
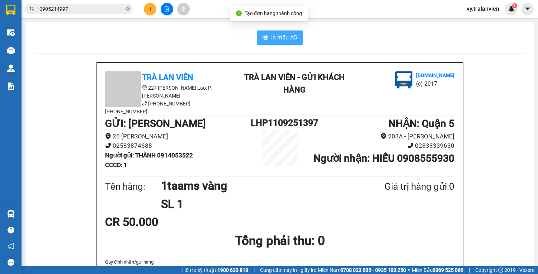
click at [285, 37] on span "In mẫu A5" at bounding box center [284, 37] width 26 height 9
click at [351, 43] on div "In mẫu A5" at bounding box center [279, 37] width 491 height 14
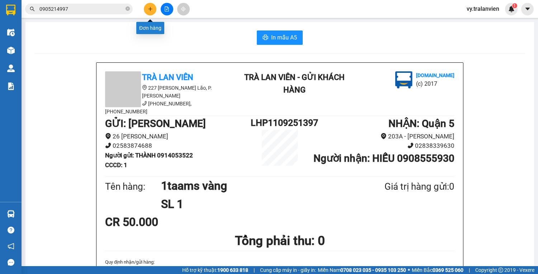
click at [152, 9] on button at bounding box center [150, 9] width 13 height 13
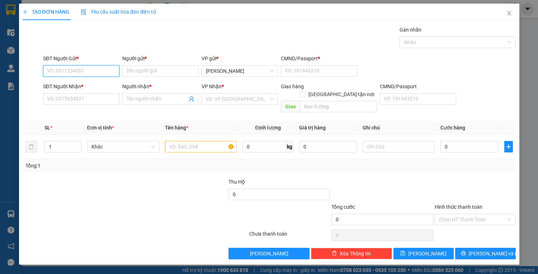
click at [76, 69] on input "SĐT Người Gửi *" at bounding box center [81, 70] width 76 height 11
click at [95, 84] on div "02583824566 - BS DŨNG-NK 68" at bounding box center [82, 85] width 71 height 8
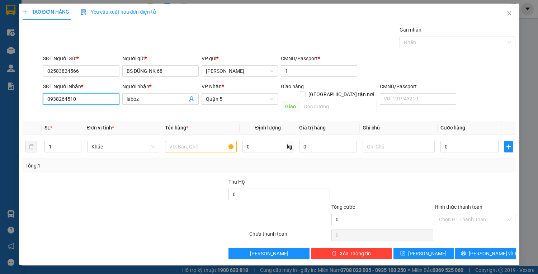
click at [94, 99] on input "0938264510" at bounding box center [81, 98] width 76 height 11
click at [95, 114] on div "0903345955 - LABO CETEC" at bounding box center [81, 113] width 68 height 8
click at [201, 141] on input "text" at bounding box center [201, 146] width 72 height 11
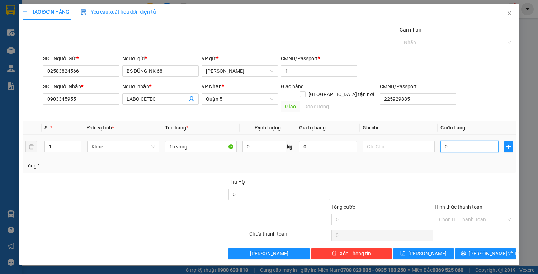
click at [460, 141] on input "0" at bounding box center [469, 146] width 58 height 11
click at [475, 214] on input "Hình thức thanh toán" at bounding box center [472, 219] width 67 height 11
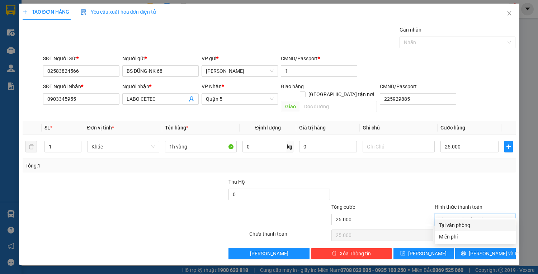
drag, startPoint x: 477, startPoint y: 225, endPoint x: 483, endPoint y: 244, distance: 19.6
click at [477, 226] on div "Tại văn phòng" at bounding box center [475, 225] width 72 height 8
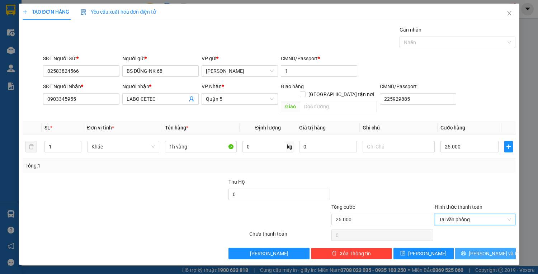
click at [483, 249] on span "[PERSON_NAME] và In" at bounding box center [493, 253] width 50 height 8
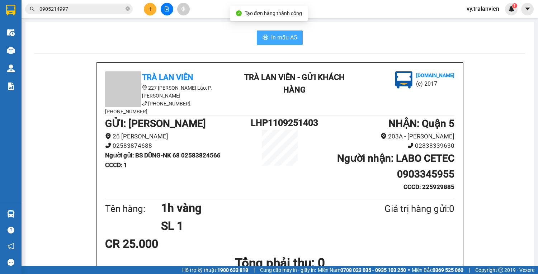
click at [288, 37] on span "In mẫu A5" at bounding box center [284, 37] width 26 height 9
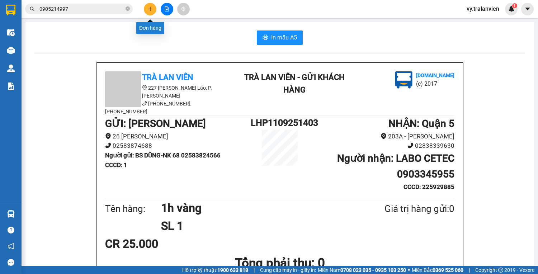
click at [151, 7] on icon "plus" at bounding box center [150, 8] width 5 height 5
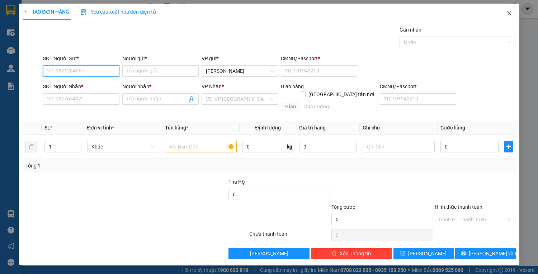
drag, startPoint x: 96, startPoint y: 70, endPoint x: 506, endPoint y: 19, distance: 412.7
click at [106, 67] on input "SĐT Người Gửi *" at bounding box center [81, 70] width 76 height 11
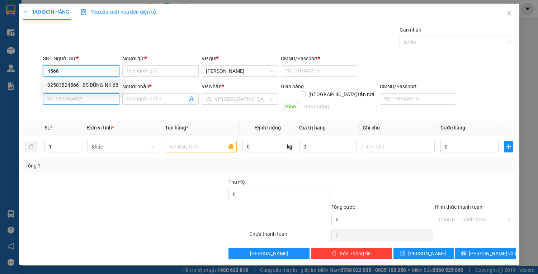
drag, startPoint x: 90, startPoint y: 83, endPoint x: 99, endPoint y: 102, distance: 21.7
click at [90, 83] on div "02583824566 - BS DŨNG-NK 68" at bounding box center [82, 85] width 71 height 8
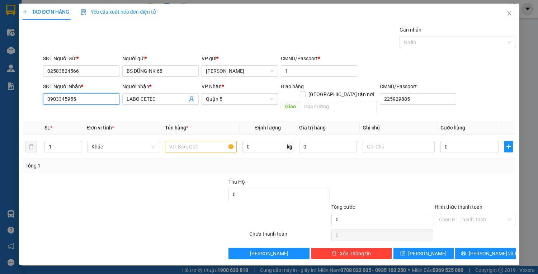
click at [99, 103] on input "0903345955" at bounding box center [81, 98] width 76 height 11
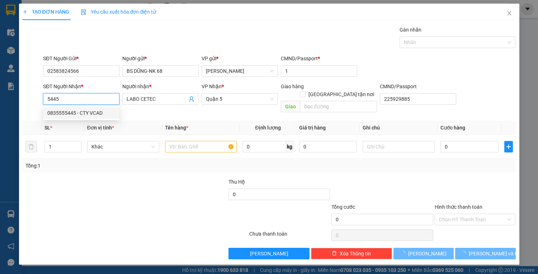
click at [105, 110] on div "0835555445 - CTY VCAD" at bounding box center [81, 113] width 68 height 8
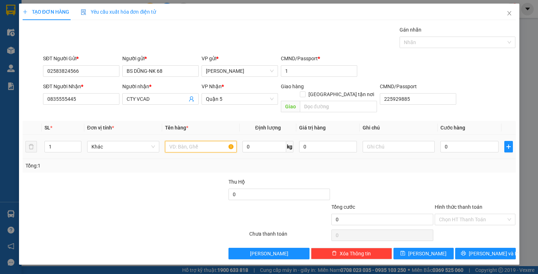
click at [188, 141] on input "text" at bounding box center [201, 146] width 72 height 11
drag, startPoint x: 449, startPoint y: 140, endPoint x: 444, endPoint y: 140, distance: 5.0
click at [449, 141] on input "0" at bounding box center [469, 146] width 58 height 11
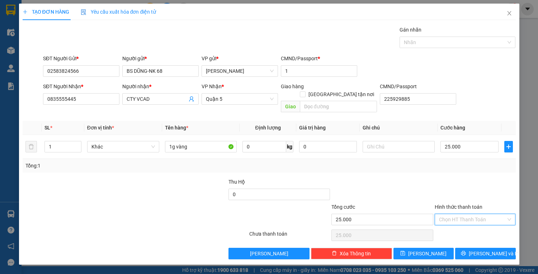
drag, startPoint x: 452, startPoint y: 213, endPoint x: 466, endPoint y: 223, distance: 17.1
click at [453, 214] on input "Hình thức thanh toán" at bounding box center [472, 219] width 67 height 11
drag, startPoint x: 466, startPoint y: 223, endPoint x: 471, endPoint y: 232, distance: 10.3
click at [467, 224] on div "Tại văn phòng" at bounding box center [475, 225] width 72 height 8
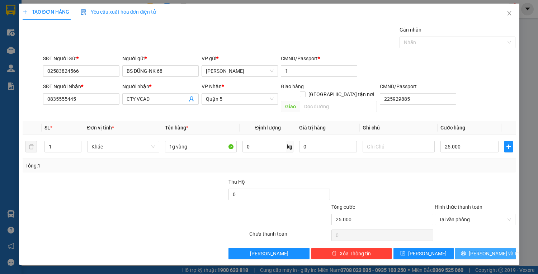
click at [480, 249] on span "[PERSON_NAME] và In" at bounding box center [493, 253] width 50 height 8
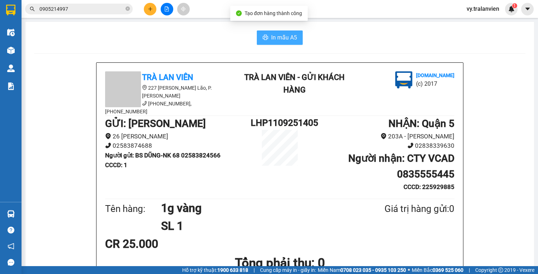
click at [284, 36] on span "In mẫu A5" at bounding box center [284, 37] width 26 height 9
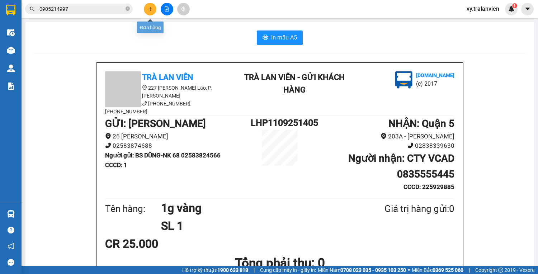
click at [149, 7] on icon "plus" at bounding box center [150, 8] width 5 height 5
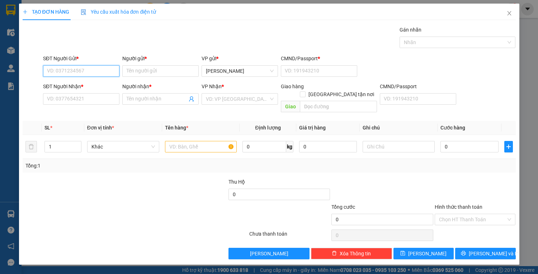
click at [97, 68] on input "SĐT Người Gửi *" at bounding box center [81, 70] width 76 height 11
click at [70, 68] on input "0905399899" at bounding box center [81, 70] width 76 height 11
click at [90, 86] on div "0905399889 - hiếu" at bounding box center [81, 85] width 68 height 8
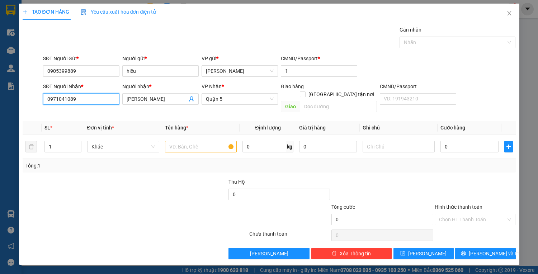
drag, startPoint x: 82, startPoint y: 99, endPoint x: 89, endPoint y: 99, distance: 7.2
click at [82, 99] on input "0971041089" at bounding box center [81, 98] width 76 height 11
click at [94, 109] on div "0938429011 - HIỆP" at bounding box center [81, 113] width 68 height 8
drag, startPoint x: 187, startPoint y: 139, endPoint x: 190, endPoint y: 135, distance: 5.5
click at [189, 141] on input "text" at bounding box center [201, 146] width 72 height 11
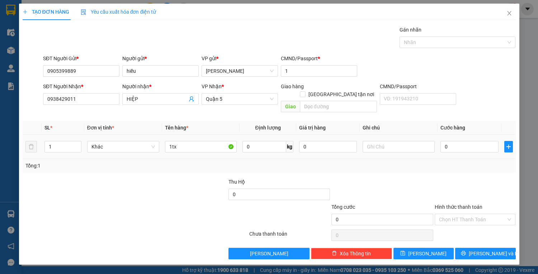
click at [470, 144] on div "0" at bounding box center [469, 146] width 58 height 14
click at [463, 141] on input "0" at bounding box center [469, 146] width 58 height 11
click at [471, 141] on input "80" at bounding box center [469, 146] width 58 height 11
click at [473, 214] on input "Hình thức thanh toán" at bounding box center [472, 219] width 67 height 11
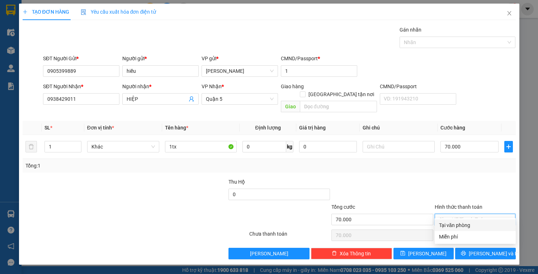
click at [475, 227] on div "Tại văn phòng" at bounding box center [475, 225] width 72 height 8
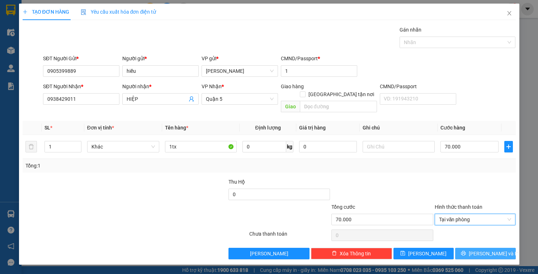
click at [478, 248] on button "[PERSON_NAME] và In" at bounding box center [485, 253] width 60 height 11
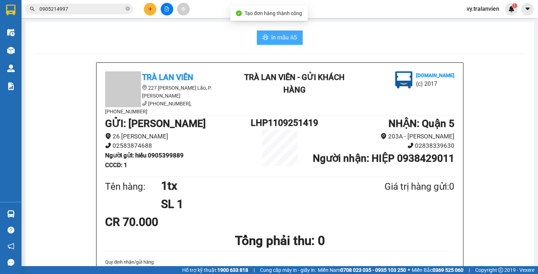
click at [286, 37] on span "In mẫu A5" at bounding box center [284, 37] width 26 height 9
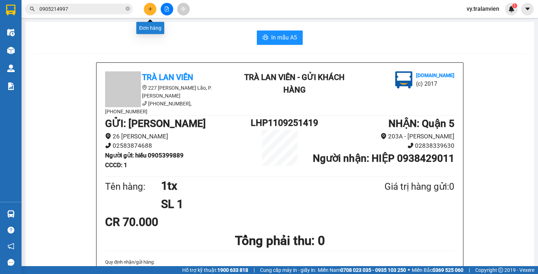
click at [152, 6] on button at bounding box center [150, 9] width 13 height 13
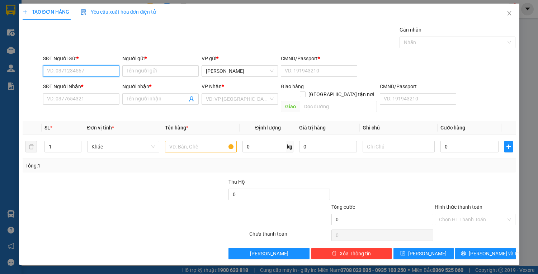
click at [89, 71] on input "SĐT Người Gửi *" at bounding box center [81, 70] width 76 height 11
click at [201, 141] on input "text" at bounding box center [201, 146] width 72 height 11
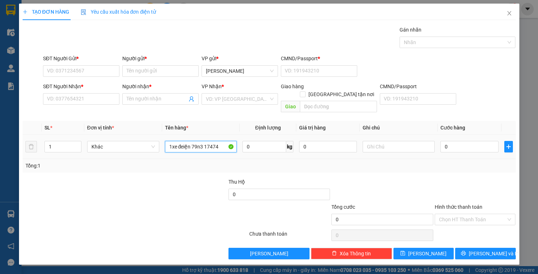
click at [211, 141] on input "1xe đeiện 79n3 17474" at bounding box center [201, 146] width 72 height 11
click at [84, 71] on input "SĐT Người Gửi *" at bounding box center [81, 70] width 76 height 11
click at [183, 141] on input "1xe đeiện 79n3 17274" at bounding box center [201, 146] width 72 height 11
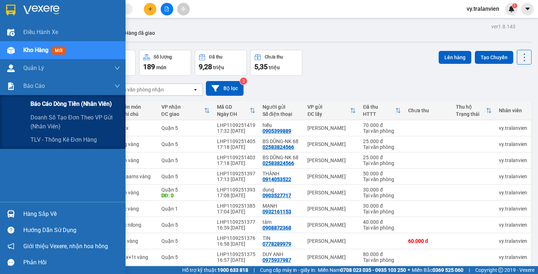
click at [50, 103] on span "Báo cáo dòng tiền (nhân viên)" at bounding box center [70, 103] width 81 height 9
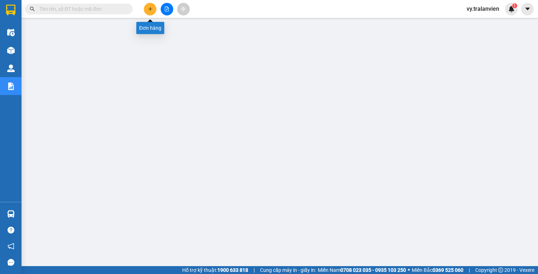
click at [147, 7] on button at bounding box center [150, 9] width 13 height 13
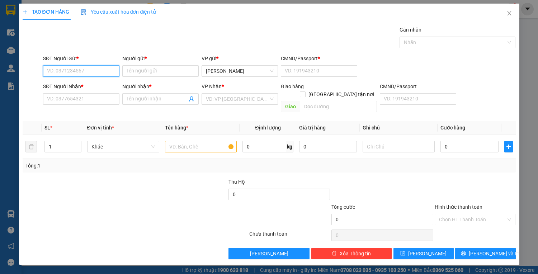
click at [79, 71] on input "SĐT Người Gửi *" at bounding box center [81, 70] width 76 height 11
click at [90, 75] on input "SĐT Người Gửi *" at bounding box center [81, 70] width 76 height 11
click at [86, 70] on input "SĐT Người Gửi *" at bounding box center [81, 70] width 76 height 11
click at [78, 72] on input "SĐT Người Gửi *" at bounding box center [81, 70] width 76 height 11
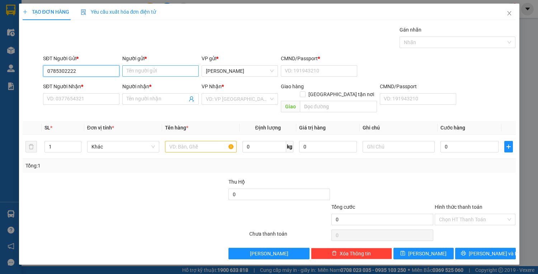
type input "0785302222"
click at [145, 70] on input "Người gửi *" at bounding box center [160, 70] width 76 height 11
drag, startPoint x: 46, startPoint y: 68, endPoint x: 125, endPoint y: 75, distance: 79.1
click at [125, 75] on div "SĐT Người Gửi * 0785302222 0785302222 Người gửi * Tên người gửi VP gửi * [PERSO…" at bounding box center [279, 66] width 475 height 25
paste input "0785302222"
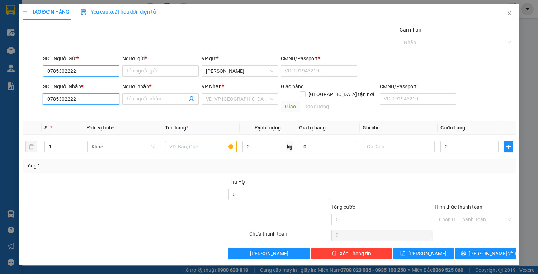
type input "0785302222"
click at [100, 71] on input "0785302222" at bounding box center [81, 70] width 76 height 11
type input "0"
type input "0939541993"
click at [135, 69] on input "Người gửi *" at bounding box center [160, 70] width 76 height 11
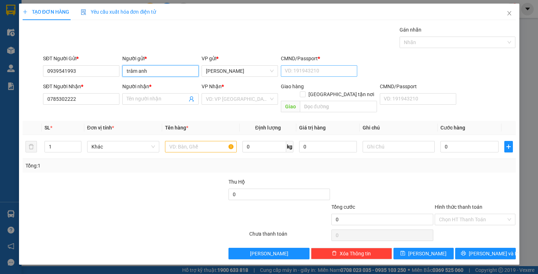
type input "trâm anh"
drag, startPoint x: 303, startPoint y: 67, endPoint x: 299, endPoint y: 69, distance: 4.7
click at [301, 68] on input "CMND/Passport *" at bounding box center [319, 70] width 76 height 11
type input "1"
click at [130, 100] on input "Người nhận *" at bounding box center [157, 99] width 61 height 8
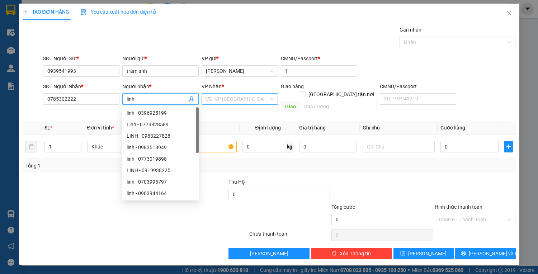
type input "linh"
click at [232, 100] on input "search" at bounding box center [237, 99] width 63 height 11
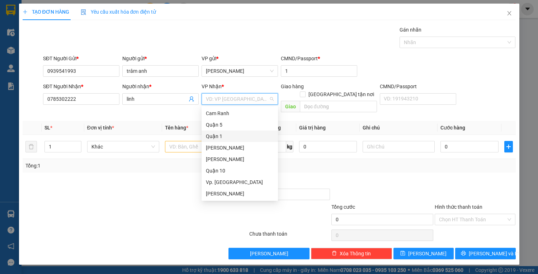
drag, startPoint x: 224, startPoint y: 134, endPoint x: 201, endPoint y: 131, distance: 23.8
click at [224, 134] on div "Quận 1" at bounding box center [240, 136] width 68 height 8
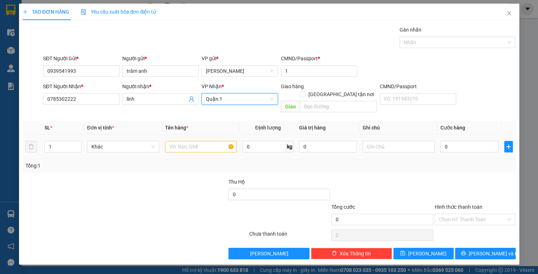
click at [201, 139] on div at bounding box center [201, 146] width 72 height 14
drag, startPoint x: 199, startPoint y: 136, endPoint x: 202, endPoint y: 133, distance: 4.3
click at [201, 141] on input "text" at bounding box center [201, 146] width 72 height 11
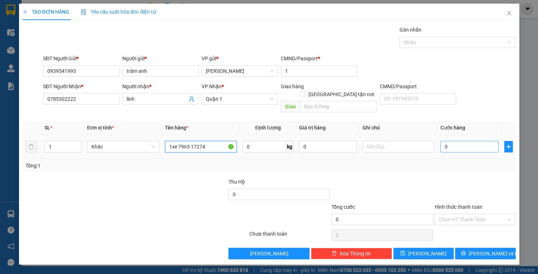
type input "1xe 79n3 17274"
click at [454, 141] on input "0" at bounding box center [469, 146] width 58 height 11
type input "4"
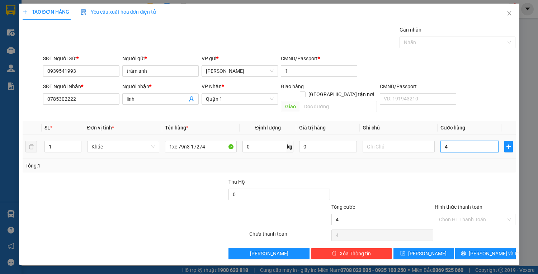
type input "40"
type input "400"
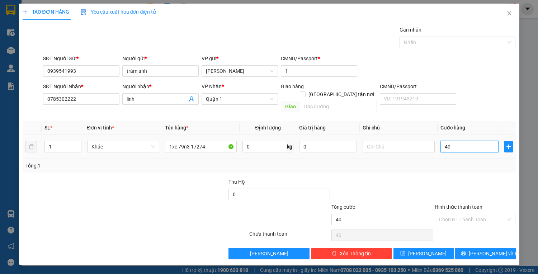
type input "400"
type input "400.000"
click at [466, 214] on input "Hình thức thanh toán" at bounding box center [472, 219] width 67 height 11
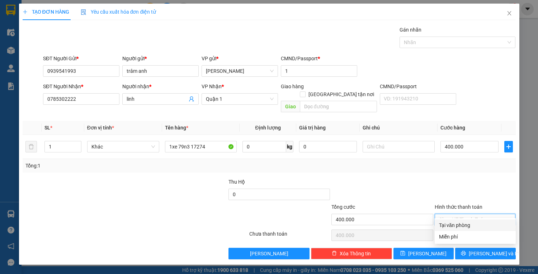
click at [469, 224] on div "Tại văn phòng" at bounding box center [475, 225] width 72 height 8
type input "0"
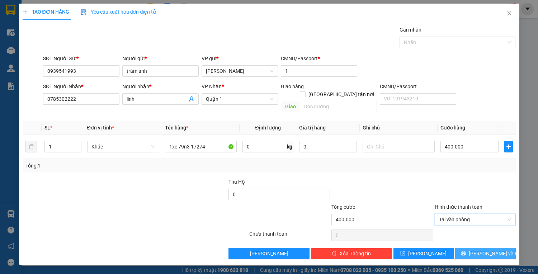
click at [477, 248] on button "[PERSON_NAME] và In" at bounding box center [485, 253] width 60 height 11
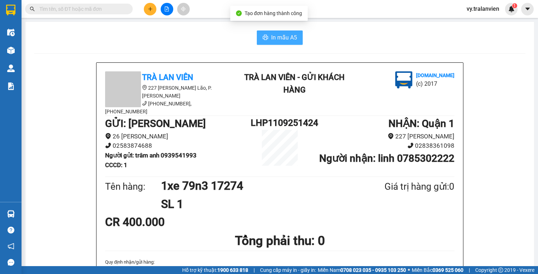
click at [285, 35] on span "In mẫu A5" at bounding box center [284, 37] width 26 height 9
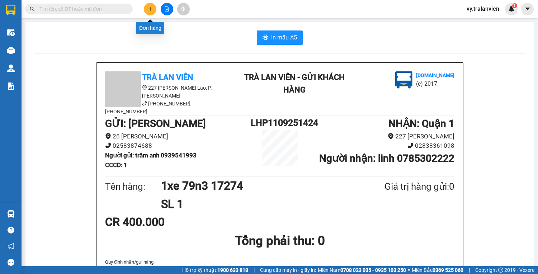
click at [152, 9] on icon "plus" at bounding box center [150, 8] width 5 height 5
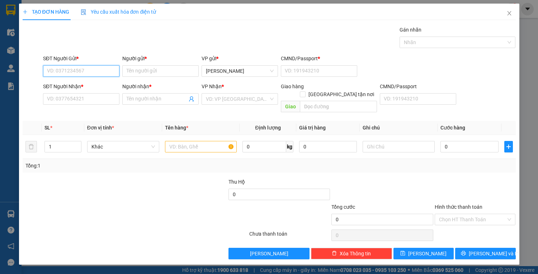
click at [87, 66] on input "SĐT Người Gửi *" at bounding box center [81, 70] width 76 height 11
click at [94, 84] on div "0898353797 - thảo" at bounding box center [81, 85] width 68 height 8
type input "0898353797"
type input "thảo"
type input "1"
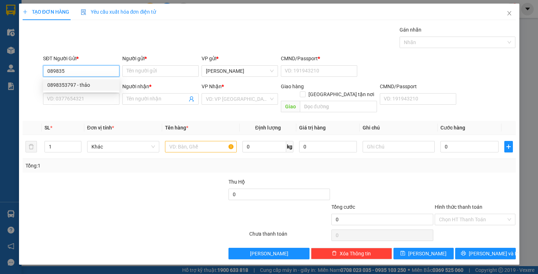
type input "0903777139"
type input "KIET"
type input "0898353797"
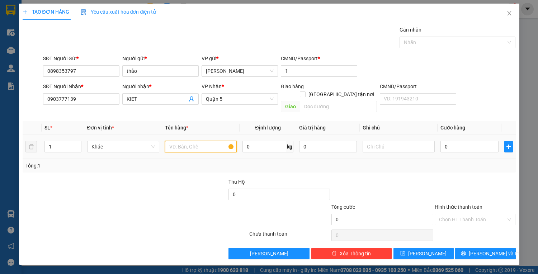
click at [185, 141] on input "text" at bounding box center [201, 146] width 72 height 11
click at [106, 97] on input "0903777139" at bounding box center [81, 98] width 76 height 11
click at [99, 119] on div "0903777139 0903777139 - KIET" at bounding box center [81, 113] width 76 height 14
click at [105, 110] on div "Transit Pickup Surcharge Ids Transit Deliver Surcharge Ids Transit Deliver Surc…" at bounding box center [269, 142] width 493 height 233
click at [213, 141] on input "text" at bounding box center [201, 146] width 72 height 11
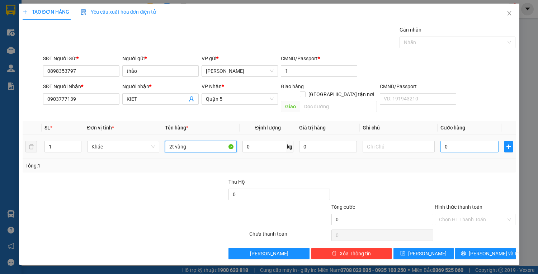
type input "2t vàng"
click at [466, 141] on input "0" at bounding box center [469, 146] width 58 height 11
type input "1"
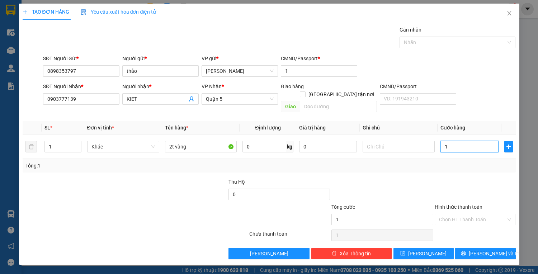
type input "10"
type input "100"
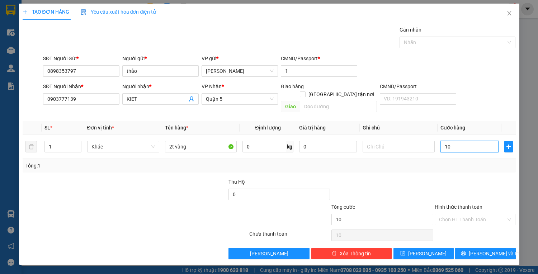
type input "100"
type input "100.000"
click at [489, 214] on input "Hình thức thanh toán" at bounding box center [472, 219] width 67 height 11
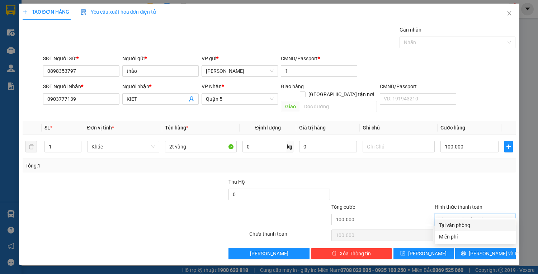
click at [483, 224] on div "Tại văn phòng" at bounding box center [475, 225] width 72 height 8
type input "0"
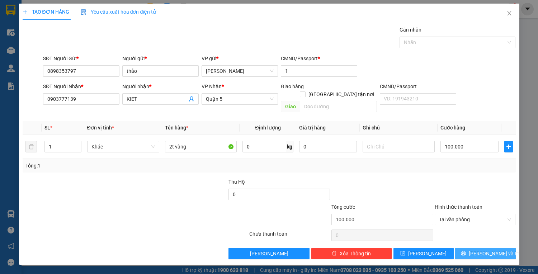
click at [487, 249] on span "[PERSON_NAME] và In" at bounding box center [493, 253] width 50 height 8
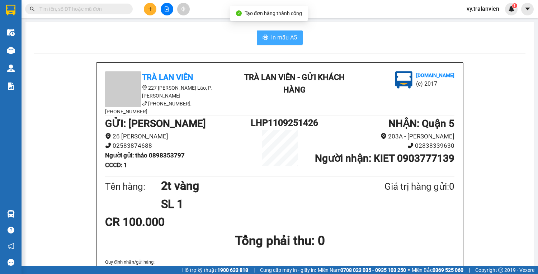
click at [282, 38] on span "In mẫu A5" at bounding box center [284, 37] width 26 height 9
click at [151, 12] on button at bounding box center [150, 9] width 13 height 13
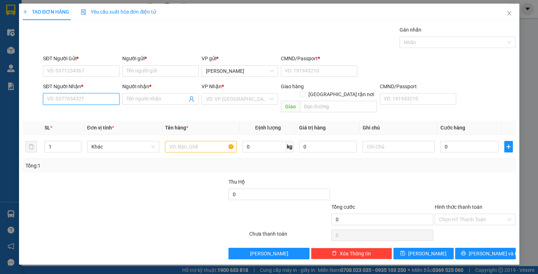
click at [62, 99] on input "SĐT Người Nhận *" at bounding box center [81, 98] width 76 height 11
click at [87, 111] on div "0979291550 - LOAN" at bounding box center [81, 113] width 68 height 8
type input "0979291550"
type input "LOAN"
type input "0979291550"
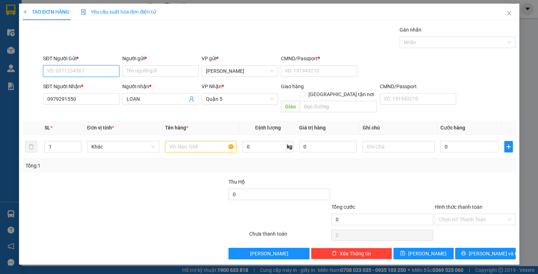
click at [101, 68] on input "SĐT Người Gửi *" at bounding box center [81, 70] width 76 height 11
click at [90, 86] on div "0792428336 - TUYẾT" at bounding box center [81, 85] width 68 height 8
type input "0792428336"
type input "TUYẾT"
type input "038059007457"
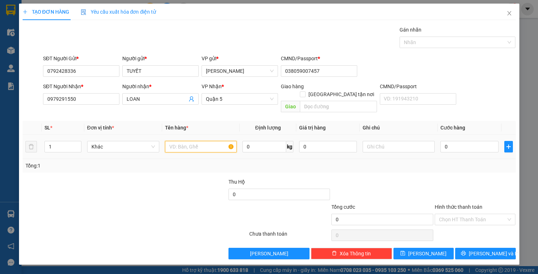
click at [181, 141] on input "text" at bounding box center [201, 146] width 72 height 11
type input "1"
type input "2tx"
click at [443, 141] on input "0" at bounding box center [469, 146] width 58 height 11
type input "1"
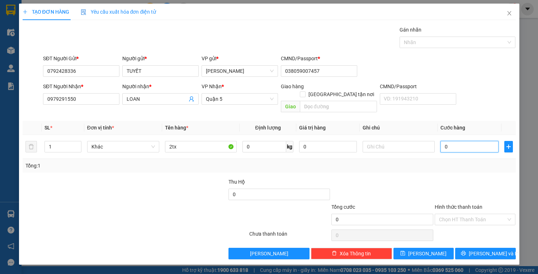
type input "1"
type input "12"
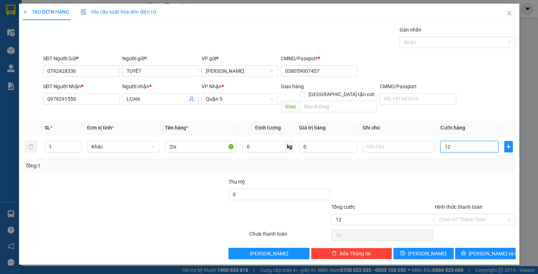
type input "120"
type input "12"
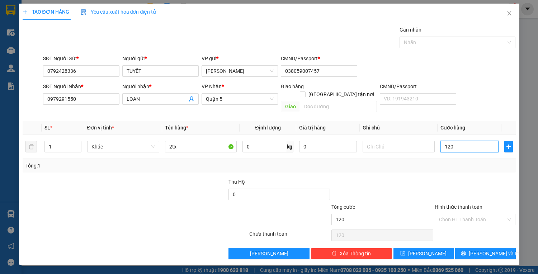
type input "12"
type input "1"
type input "13"
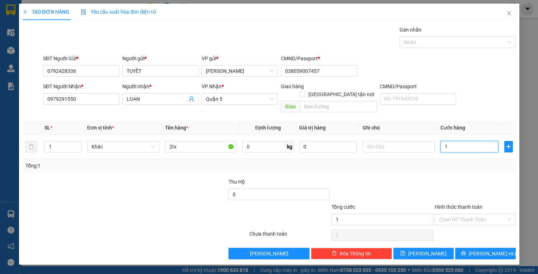
type input "13"
type input "130"
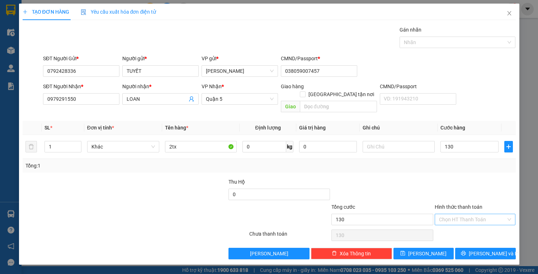
type input "130.000"
drag, startPoint x: 479, startPoint y: 212, endPoint x: 476, endPoint y: 224, distance: 11.8
click at [479, 214] on input "Hình thức thanh toán" at bounding box center [472, 219] width 67 height 11
click at [475, 226] on div "Tại văn phòng" at bounding box center [475, 225] width 72 height 8
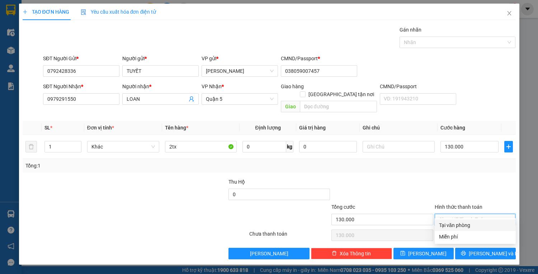
type input "0"
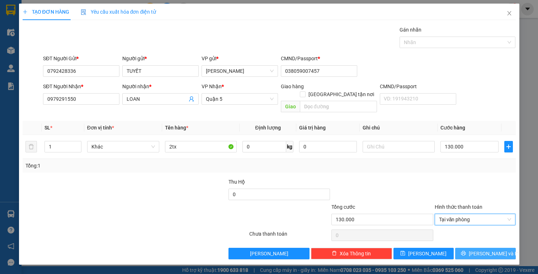
click at [478, 248] on button "[PERSON_NAME] và In" at bounding box center [485, 253] width 60 height 11
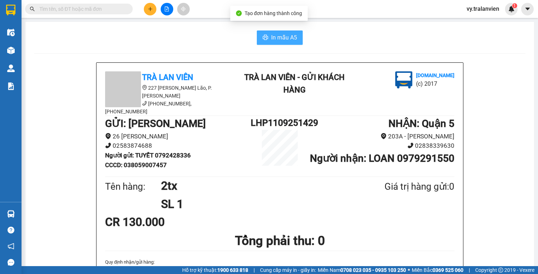
click at [275, 36] on span "In mẫu A5" at bounding box center [284, 37] width 26 height 9
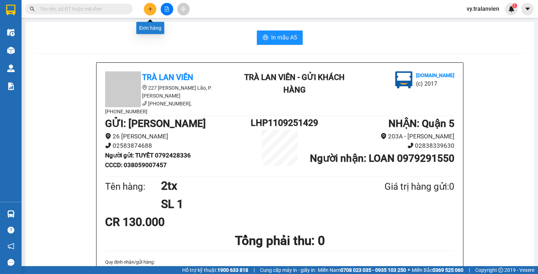
click at [154, 6] on button at bounding box center [150, 9] width 13 height 13
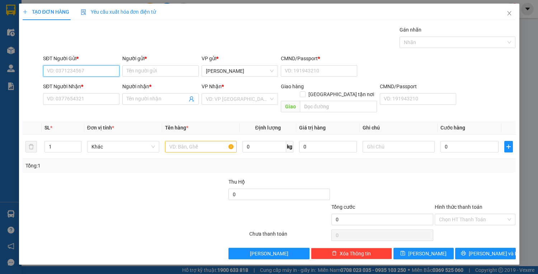
drag, startPoint x: 99, startPoint y: 73, endPoint x: 350, endPoint y: 13, distance: 258.8
click at [222, 40] on div "Transit Pickup Surcharge Ids Transit Deliver Surcharge Ids Transit Deliver Surc…" at bounding box center [269, 142] width 493 height 233
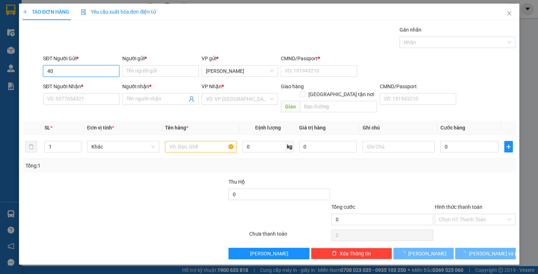
type input "4"
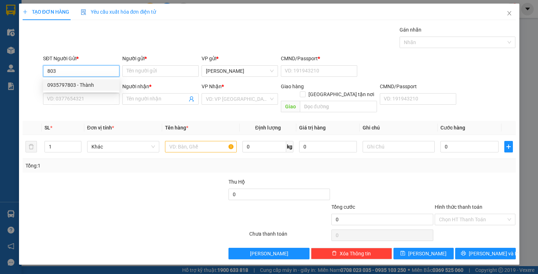
click at [97, 85] on div "0935797803 - Thành" at bounding box center [81, 85] width 68 height 8
type input "0935797803"
type input "Thành"
type input "1"
type input "0907876360"
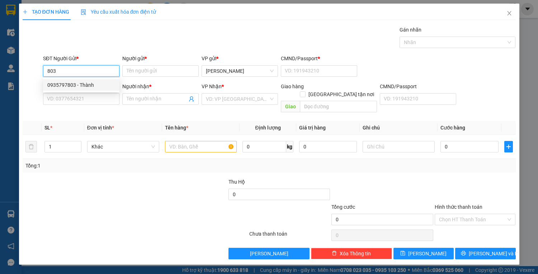
type input "cty vinamilk"
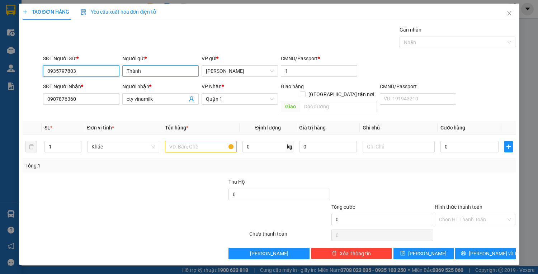
type input "0935797803"
click at [155, 70] on input "Thành" at bounding box center [160, 70] width 76 height 11
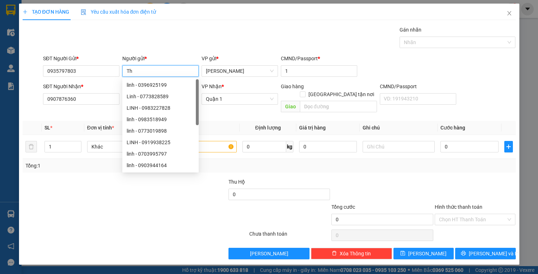
type input "T"
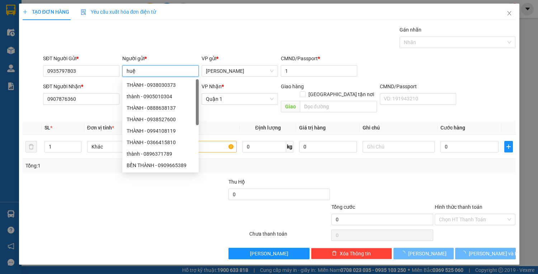
type input "huệ"
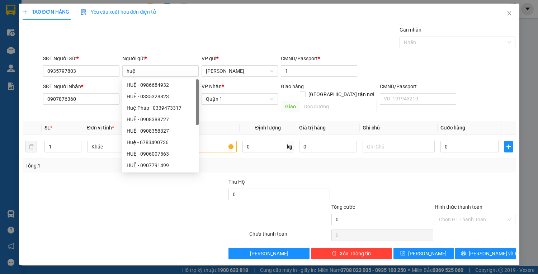
click at [110, 206] on div at bounding box center [94, 215] width 144 height 25
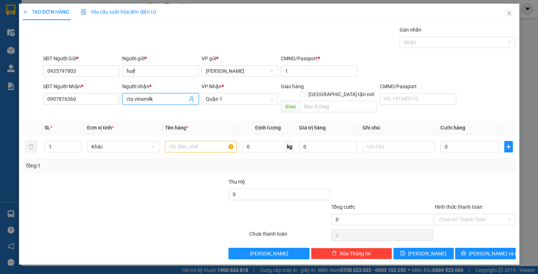
click at [162, 96] on input "cty vinamilk" at bounding box center [157, 99] width 61 height 8
type input "cty bibica"
click at [200, 141] on input "text" at bounding box center [201, 146] width 72 height 11
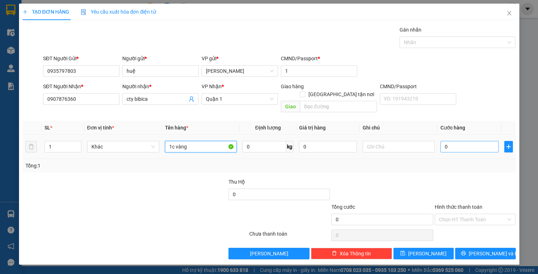
type input "1c vàng"
click at [454, 141] on input "0" at bounding box center [469, 146] width 58 height 11
type input "3"
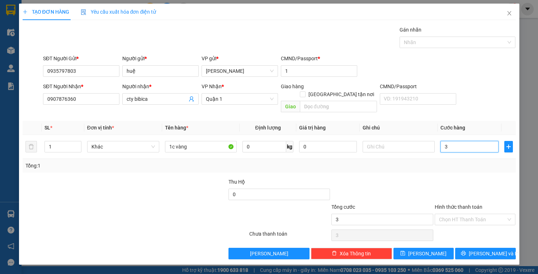
type input "30"
type input "30.000"
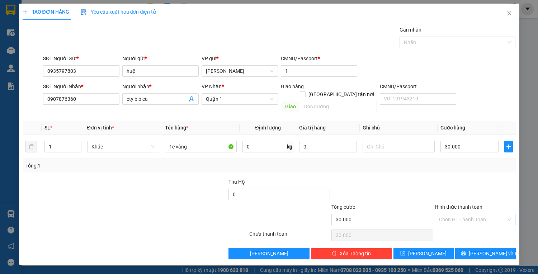
drag, startPoint x: 482, startPoint y: 209, endPoint x: 482, endPoint y: 214, distance: 4.3
click at [482, 214] on input "Hình thức thanh toán" at bounding box center [472, 219] width 67 height 11
click at [482, 222] on div "Tại văn phòng" at bounding box center [475, 225] width 72 height 8
type input "0"
click at [491, 249] on span "[PERSON_NAME] và In" at bounding box center [493, 253] width 50 height 8
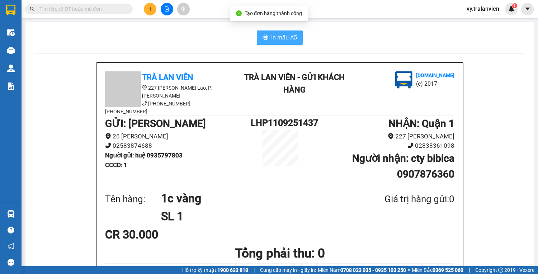
click at [279, 37] on span "In mẫu A5" at bounding box center [284, 37] width 26 height 9
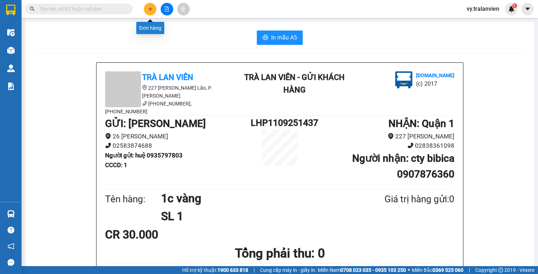
click at [151, 8] on icon "plus" at bounding box center [150, 8] width 5 height 5
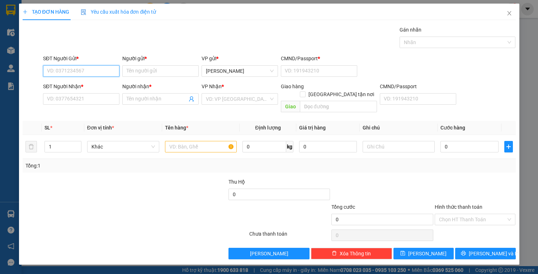
click at [99, 74] on input "SĐT Người Gửi *" at bounding box center [81, 70] width 76 height 11
type input "0938862277"
click at [133, 72] on input "Người gửi *" at bounding box center [160, 70] width 76 height 11
drag, startPoint x: 46, startPoint y: 70, endPoint x: 94, endPoint y: 68, distance: 48.4
click at [93, 68] on input "0938862277" at bounding box center [81, 70] width 76 height 11
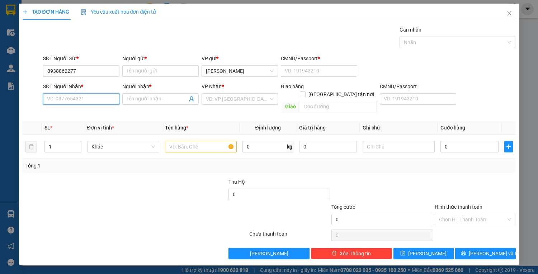
paste input "0938862277"
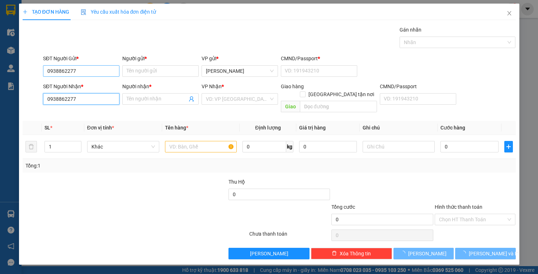
type input "0938862277"
click at [84, 70] on input "0938862277" at bounding box center [81, 70] width 76 height 11
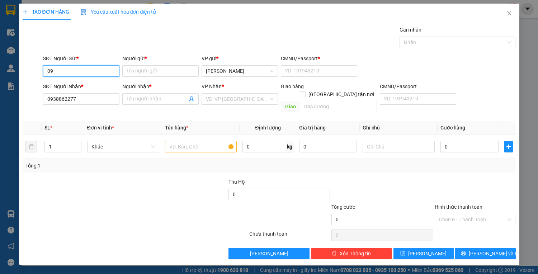
type input "0"
type input "0935672299"
click at [81, 83] on div "0935672299 - dung" at bounding box center [81, 85] width 68 height 8
type input "dung"
type input "1"
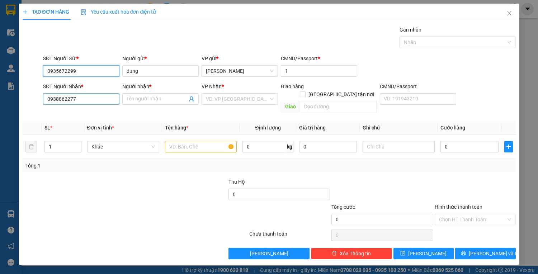
type input "0935672299"
click at [82, 97] on input "0938862277" at bounding box center [81, 98] width 76 height 11
click at [85, 104] on input "0938862277" at bounding box center [81, 98] width 76 height 11
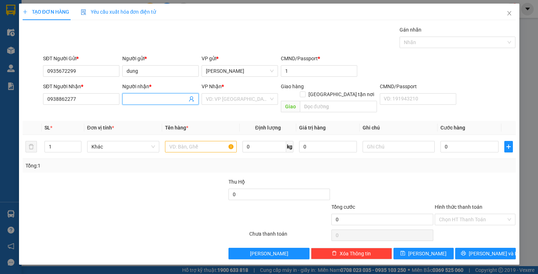
click at [138, 97] on input "Người nhận *" at bounding box center [157, 99] width 61 height 8
type input "hậu bá"
click at [222, 99] on input "search" at bounding box center [237, 99] width 63 height 11
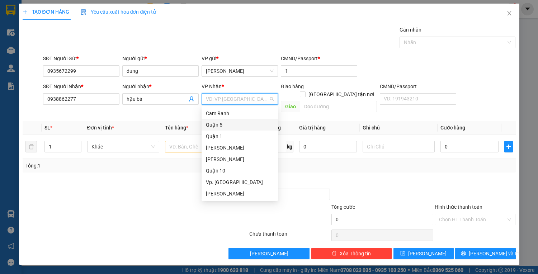
click at [224, 123] on div "Quận 5" at bounding box center [240, 125] width 68 height 8
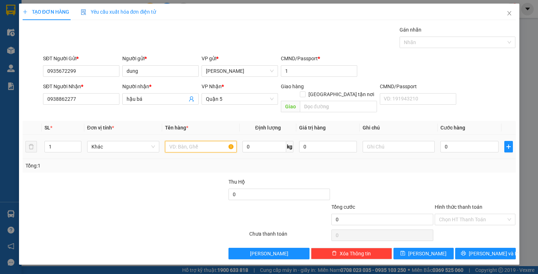
click at [199, 141] on input "text" at bounding box center [201, 146] width 72 height 11
type input "1c đen"
click at [457, 141] on input "0" at bounding box center [469, 146] width 58 height 11
type input "3"
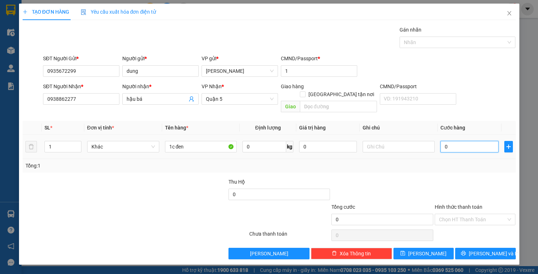
type input "3"
type input "30"
type input "30.000"
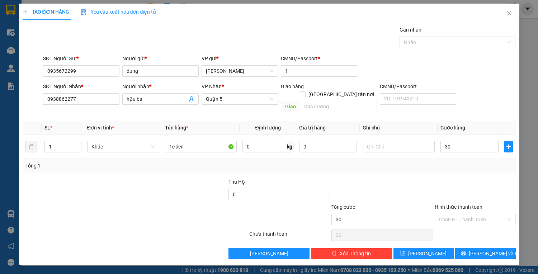
type input "30.000"
click at [484, 214] on input "Hình thức thanh toán" at bounding box center [472, 219] width 67 height 11
click at [473, 226] on div "Tại văn phòng" at bounding box center [475, 225] width 72 height 8
type input "0"
click at [479, 249] on span "[PERSON_NAME] và In" at bounding box center [493, 253] width 50 height 8
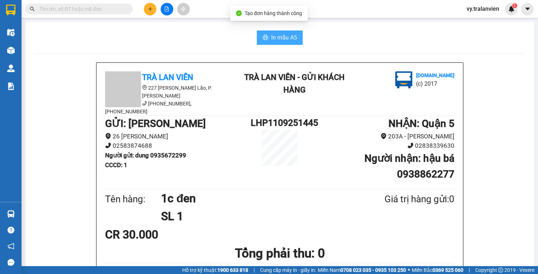
click at [287, 37] on span "In mẫu A5" at bounding box center [284, 37] width 26 height 9
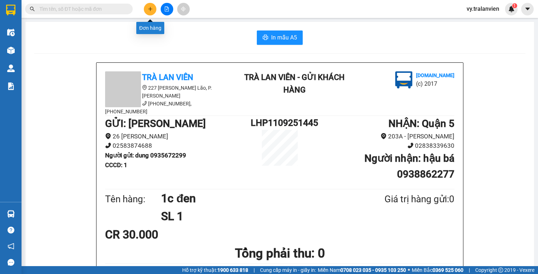
click at [149, 9] on icon "plus" at bounding box center [150, 8] width 5 height 5
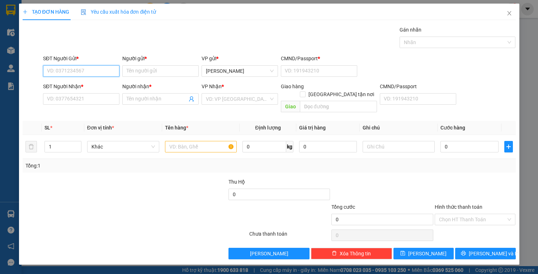
drag, startPoint x: 87, startPoint y: 71, endPoint x: 297, endPoint y: 4, distance: 220.0
click at [201, 37] on div "Transit Pickup Surcharge Ids Transit Deliver Surcharge Ids Transit Deliver Surc…" at bounding box center [269, 142] width 493 height 233
drag, startPoint x: 86, startPoint y: 85, endPoint x: 96, endPoint y: 92, distance: 11.5
click at [87, 85] on div "0935672299 - dung" at bounding box center [81, 85] width 68 height 8
type input "0935672299"
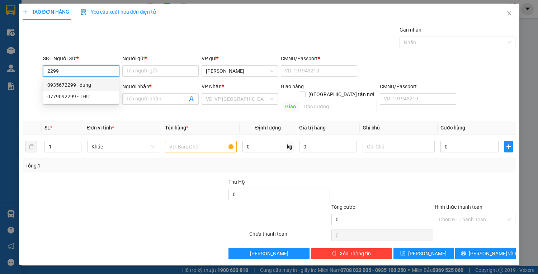
type input "dung"
type input "1"
type input "0938862277"
type input "hậu bá"
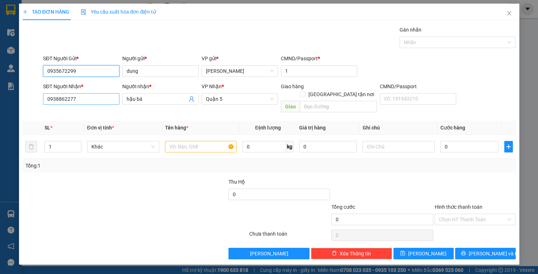
type input "0935672299"
click at [109, 100] on input "0938862277" at bounding box center [81, 98] width 76 height 11
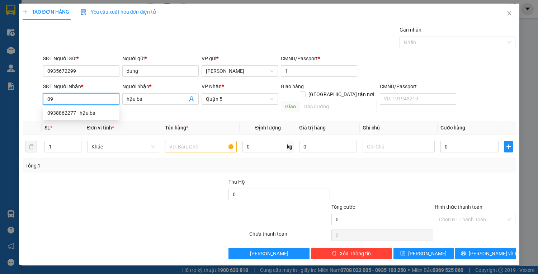
type input "0"
type input "0903205127"
drag, startPoint x: 91, startPoint y: 114, endPoint x: 123, endPoint y: 117, distance: 32.8
click at [91, 114] on div "0903205127 - [PERSON_NAME]" at bounding box center [82, 113] width 71 height 8
type input "[PERSON_NAME]"
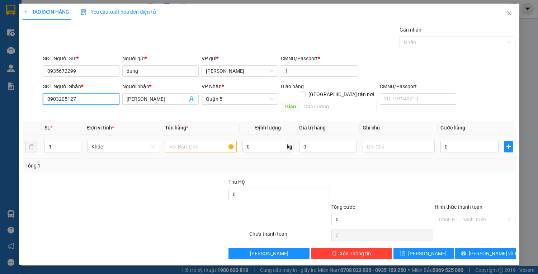
type input "0903205127"
click at [199, 141] on input "text" at bounding box center [201, 146] width 72 height 11
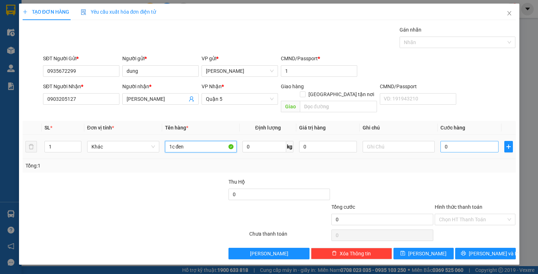
type input "1c đen"
click at [461, 141] on input "0" at bounding box center [469, 146] width 58 height 11
type input "7"
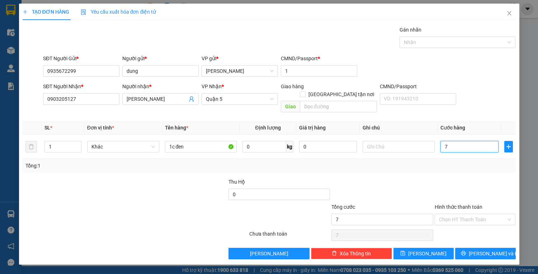
type input "70"
click at [459, 141] on input "70" at bounding box center [469, 146] width 58 height 11
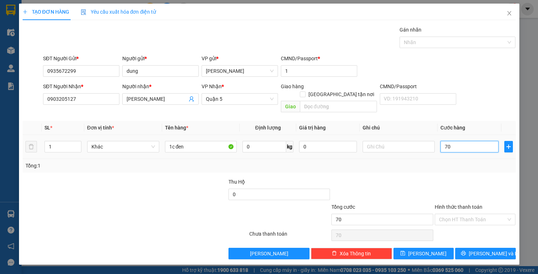
type input "6"
type input "60"
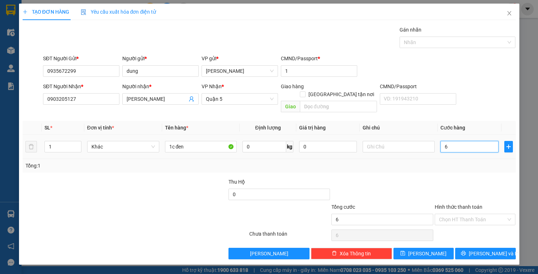
type input "60"
click at [467, 142] on input "60" at bounding box center [469, 146] width 58 height 11
click at [466, 141] on input "60" at bounding box center [469, 146] width 58 height 11
type input "7"
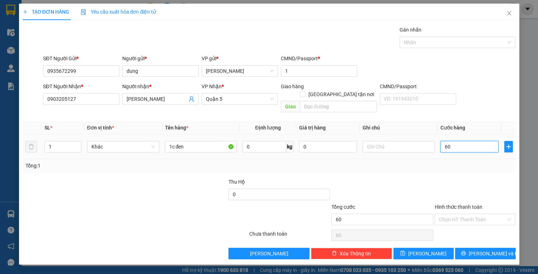
type input "7"
type input "70"
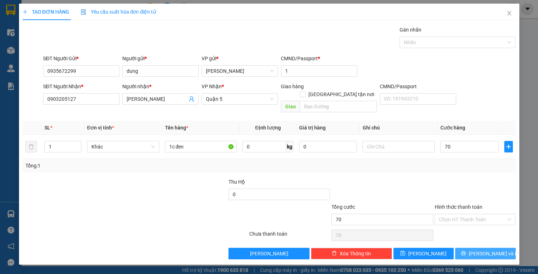
type input "70.000"
drag, startPoint x: 486, startPoint y: 245, endPoint x: 476, endPoint y: 244, distance: 10.4
click at [485, 249] on span "[PERSON_NAME] và In" at bounding box center [493, 253] width 50 height 8
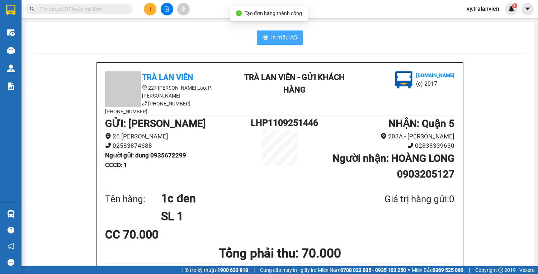
click at [284, 35] on span "In mẫu A5" at bounding box center [284, 37] width 26 height 9
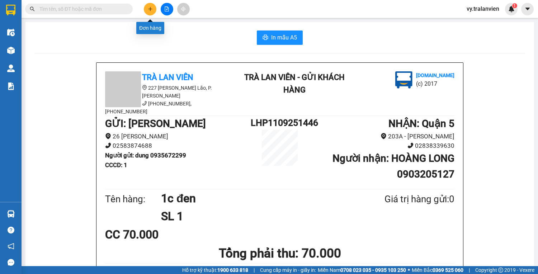
click at [151, 10] on icon "plus" at bounding box center [150, 8] width 5 height 5
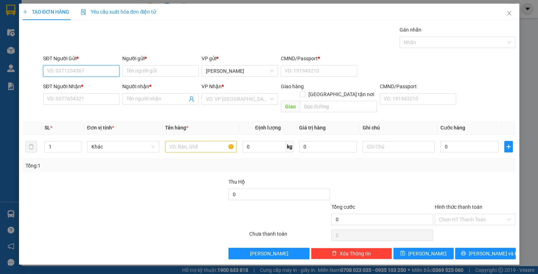
click at [89, 70] on input "SĐT Người Gửi *" at bounding box center [81, 70] width 76 height 11
click at [87, 71] on input "SĐT Người Gửi *" at bounding box center [81, 70] width 76 height 11
drag, startPoint x: 88, startPoint y: 65, endPoint x: 175, endPoint y: 1, distance: 108.0
click at [89, 65] on div "SĐT Người Gửi * VD: 0371234567" at bounding box center [81, 66] width 76 height 25
click at [94, 84] on div "0905050501 - HẢI" at bounding box center [81, 85] width 68 height 8
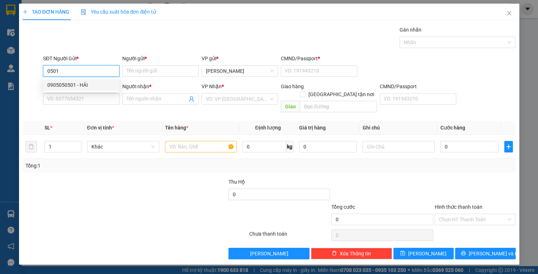
type input "0905050501"
type input "HẢI"
type input "1"
type input "0937336447"
type input "GIANG"
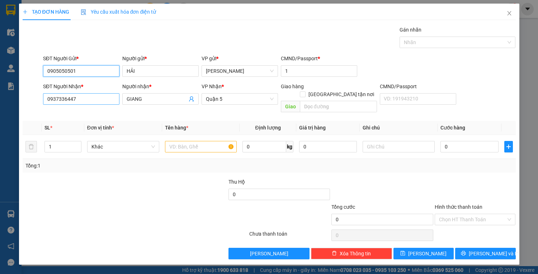
type input "0905050501"
click at [96, 98] on input "0937336447" at bounding box center [81, 98] width 76 height 11
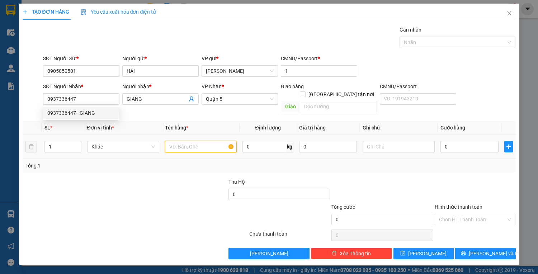
click at [189, 141] on input "text" at bounding box center [201, 146] width 72 height 11
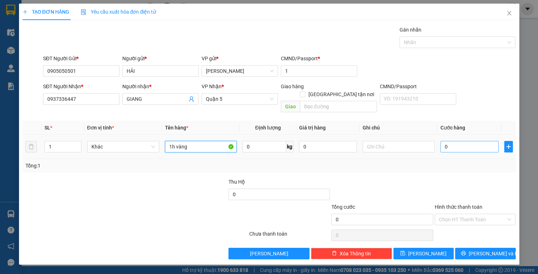
type input "1h vàng"
click at [455, 142] on input "0" at bounding box center [469, 146] width 58 height 11
type input "3"
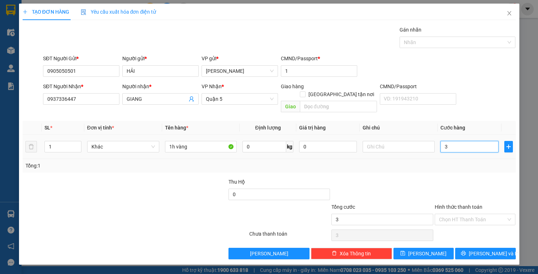
type input "30"
type input "30.000"
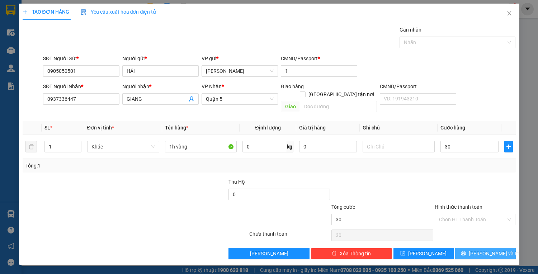
type input "30.000"
click at [485, 248] on button "[PERSON_NAME] và In" at bounding box center [485, 253] width 60 height 11
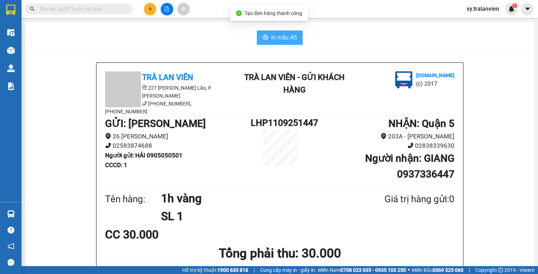
click at [287, 39] on span "In mẫu A5" at bounding box center [284, 37] width 26 height 9
click at [151, 8] on icon "plus" at bounding box center [150, 8] width 5 height 5
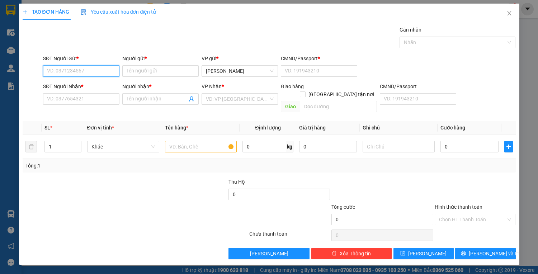
click at [107, 70] on input "SĐT Người Gửi *" at bounding box center [81, 70] width 76 height 11
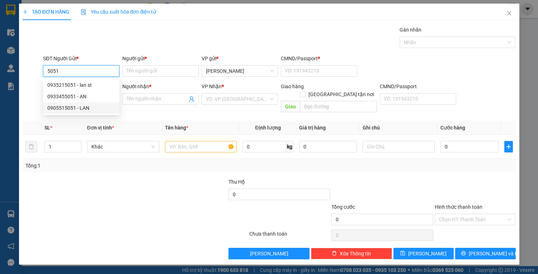
click at [85, 109] on div "0905515051 - LAN" at bounding box center [81, 108] width 68 height 8
type input "0905515051"
type input "LAN"
type input "0908001719"
type input "NHƠN"
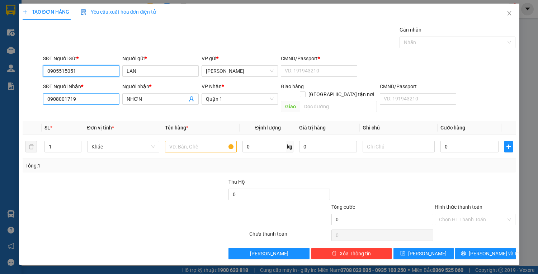
type input "0905515051"
click at [79, 95] on input "0908001719" at bounding box center [81, 98] width 76 height 11
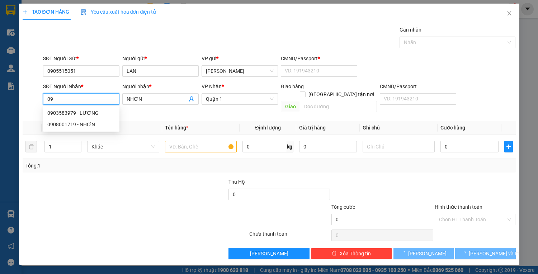
type input "0"
type input "4"
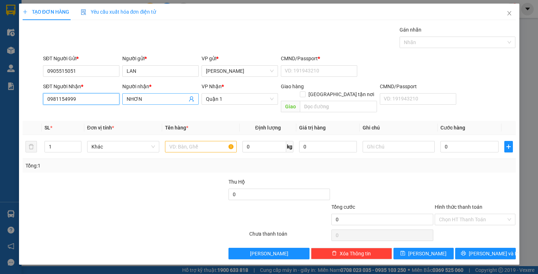
type input "0981154999"
click at [147, 97] on input "NHƠN" at bounding box center [157, 99] width 61 height 8
type input "N"
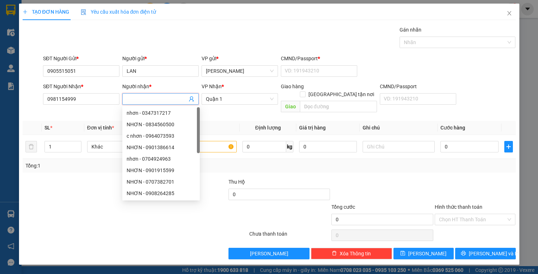
type input "d"
type input "đệ"
drag, startPoint x: 90, startPoint y: 205, endPoint x: 248, endPoint y: 146, distance: 168.8
click at [90, 205] on div at bounding box center [94, 215] width 144 height 25
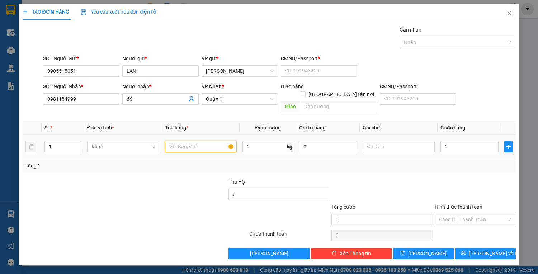
click at [226, 141] on input "text" at bounding box center [201, 146] width 72 height 11
type input "1h vàng"
click at [461, 141] on input "0" at bounding box center [469, 146] width 58 height 11
type input "3"
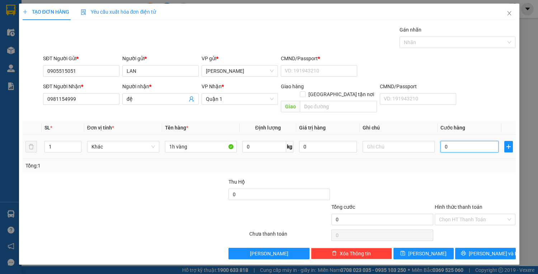
type input "3"
type input "30"
type input "30.000"
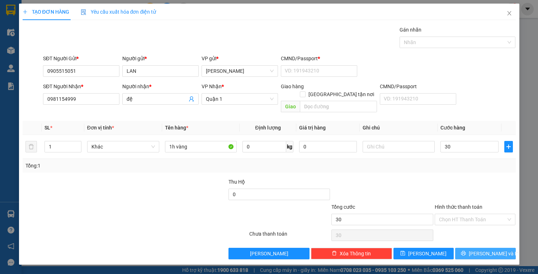
type input "30.000"
click at [484, 249] on span "[PERSON_NAME] và In" at bounding box center [493, 253] width 50 height 8
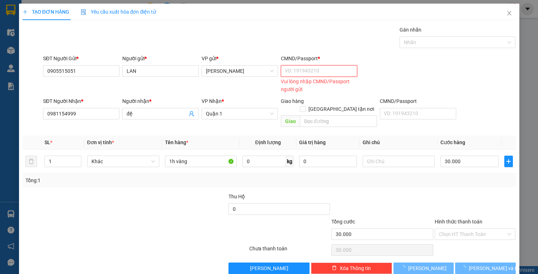
click at [310, 66] on input "CMND/Passport *" at bounding box center [319, 70] width 76 height 11
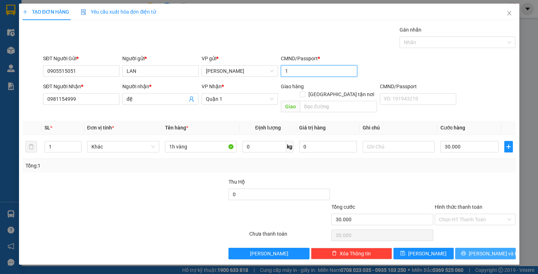
type input "1"
click at [488, 249] on span "[PERSON_NAME] và In" at bounding box center [493, 253] width 50 height 8
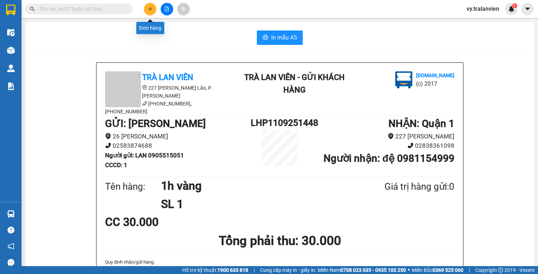
click at [150, 6] on button at bounding box center [150, 9] width 13 height 13
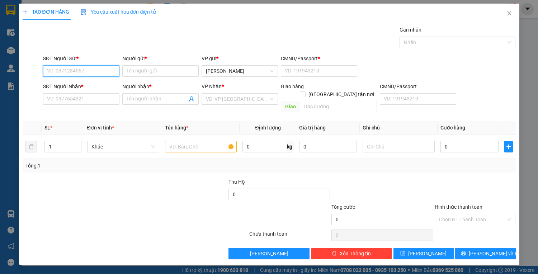
click at [70, 68] on input "SĐT Người Gửi *" at bounding box center [81, 70] width 76 height 11
click at [507, 14] on icon "close" at bounding box center [509, 13] width 6 height 6
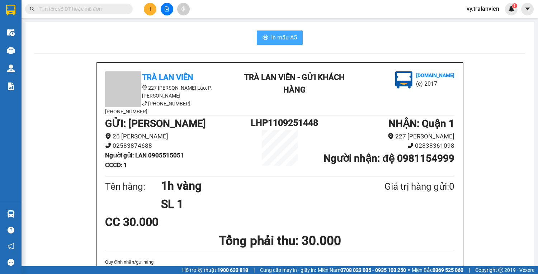
click at [279, 38] on span "In mẫu A5" at bounding box center [284, 37] width 26 height 9
click at [152, 10] on icon "plus" at bounding box center [150, 8] width 5 height 5
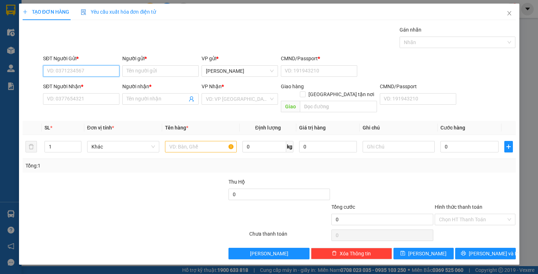
click at [90, 69] on input "SĐT Người Gửi *" at bounding box center [81, 70] width 76 height 11
click at [72, 97] on div "0905001000 - LINH KIỆN TỐT" at bounding box center [81, 96] width 68 height 8
type input "0905001000"
type input "LINH KIỆN TỐT"
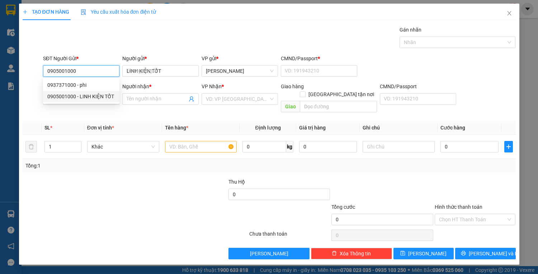
type input "1"
type input "0973929579"
type input "cường"
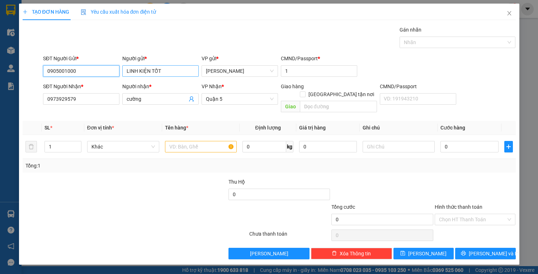
type input "0905001000"
click at [181, 72] on input "LINH KIỆN TỐT" at bounding box center [160, 70] width 76 height 11
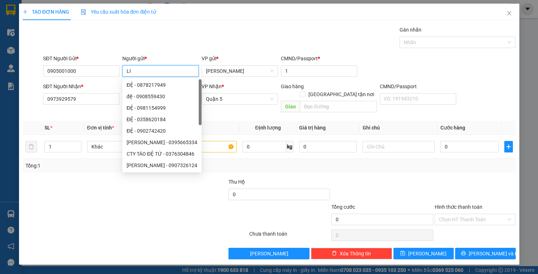
type input "L"
type input "tài"
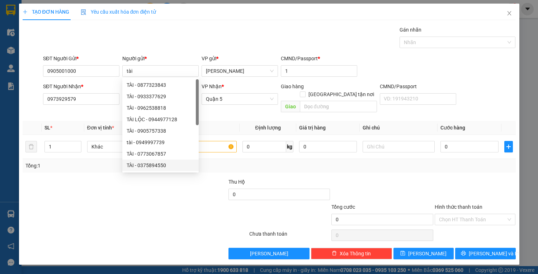
click at [105, 229] on div at bounding box center [135, 235] width 227 height 14
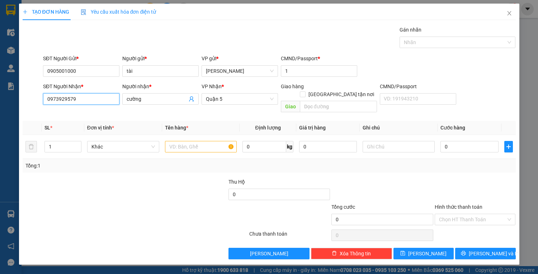
click at [97, 102] on input "0973929579" at bounding box center [81, 98] width 76 height 11
type input "0"
type input "0762709879"
click at [148, 97] on input "cường" at bounding box center [157, 99] width 61 height 8
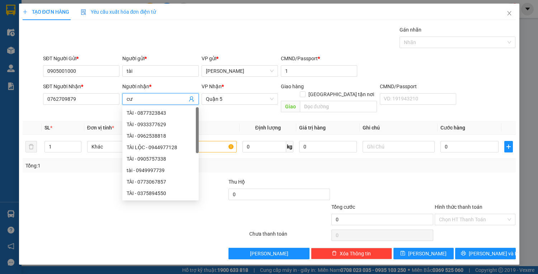
type input "c"
type input "huy"
click at [104, 204] on div at bounding box center [94, 215] width 144 height 25
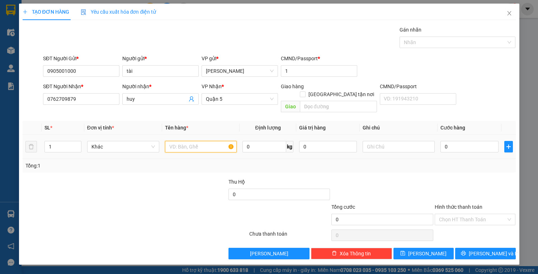
click at [215, 141] on input "text" at bounding box center [201, 146] width 72 height 11
type input "1h vàng"
click at [452, 141] on input "0" at bounding box center [469, 146] width 58 height 11
type input "3"
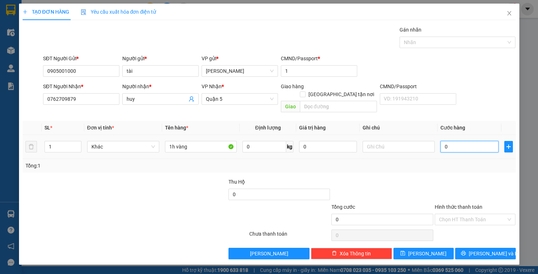
type input "3"
type input "30"
type input "30.000"
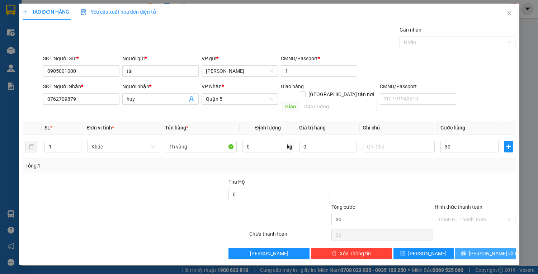
type input "30.000"
drag, startPoint x: 483, startPoint y: 244, endPoint x: 479, endPoint y: 244, distance: 4.4
click at [483, 249] on span "[PERSON_NAME] và In" at bounding box center [493, 253] width 50 height 8
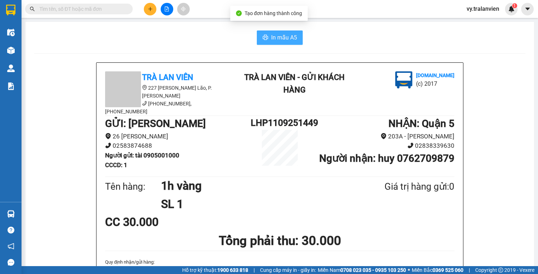
click at [286, 37] on span "In mẫu A5" at bounding box center [284, 37] width 26 height 9
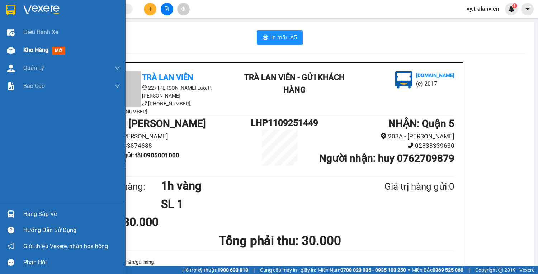
click at [33, 52] on span "Kho hàng" at bounding box center [35, 50] width 25 height 7
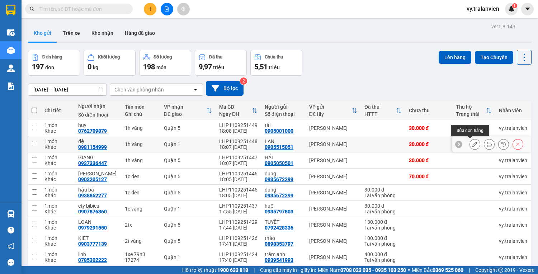
click at [472, 143] on icon at bounding box center [474, 144] width 5 height 5
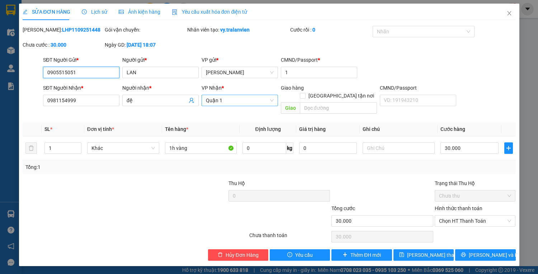
click at [241, 105] on span "Quận 1" at bounding box center [240, 100] width 68 height 11
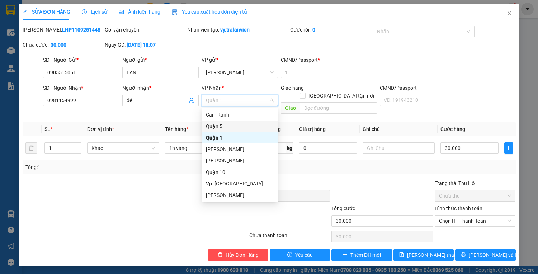
click at [228, 123] on div "Quận 5" at bounding box center [240, 126] width 68 height 8
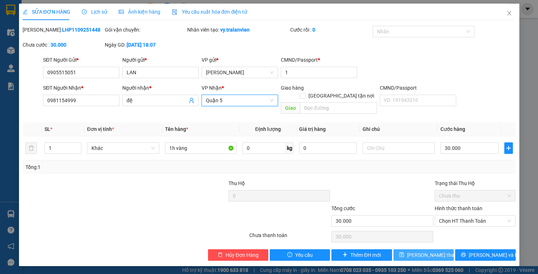
click at [420, 251] on span "[PERSON_NAME] thay đổi" at bounding box center [435, 255] width 57 height 8
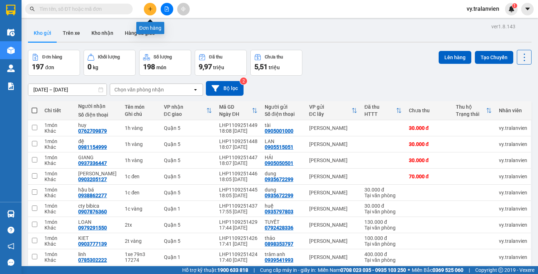
click at [152, 11] on icon "plus" at bounding box center [150, 8] width 5 height 5
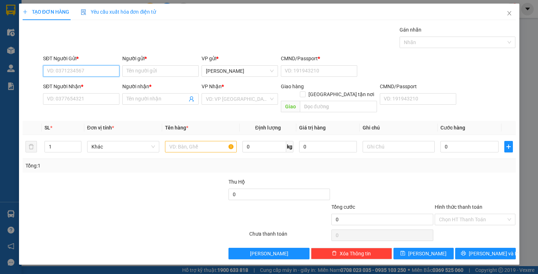
click at [95, 71] on input "SĐT Người Gửi *" at bounding box center [81, 70] width 76 height 11
click at [102, 86] on div "0972986980 - chi" at bounding box center [81, 85] width 68 height 8
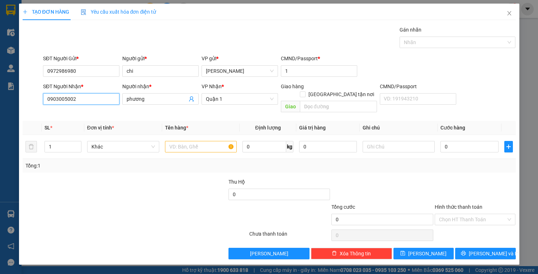
click at [85, 97] on input "0903005002" at bounding box center [81, 98] width 76 height 11
click at [174, 99] on input "phương" at bounding box center [157, 99] width 61 height 8
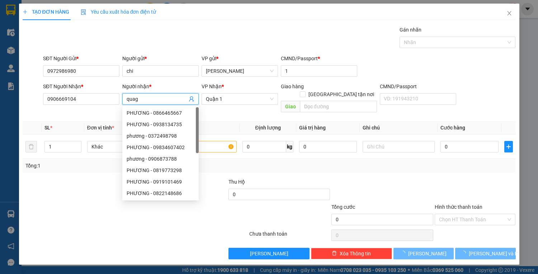
click at [134, 97] on input "quag" at bounding box center [157, 99] width 61 height 8
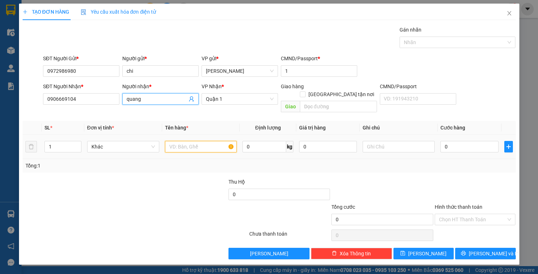
click at [193, 142] on input "text" at bounding box center [201, 146] width 72 height 11
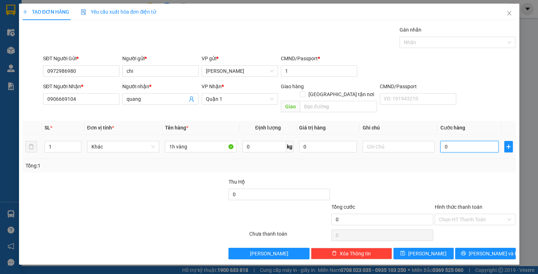
click at [452, 141] on input "0" at bounding box center [469, 146] width 58 height 11
click at [482, 214] on input "Hình thức thanh toán" at bounding box center [472, 219] width 67 height 11
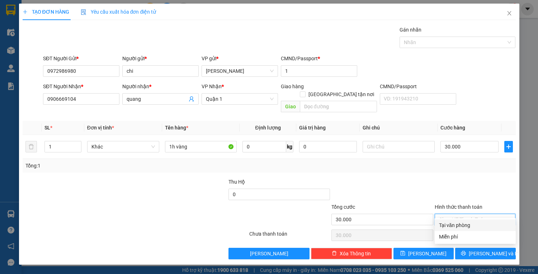
click at [481, 224] on div "Tại văn phòng" at bounding box center [475, 225] width 72 height 8
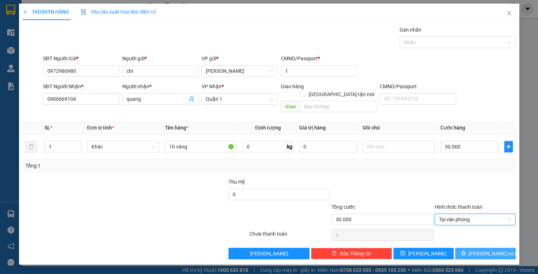
click at [473, 249] on button "[PERSON_NAME] và In" at bounding box center [485, 253] width 60 height 11
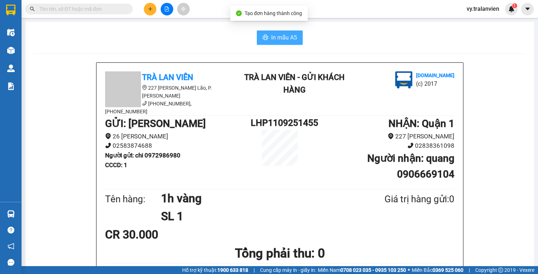
click at [278, 32] on button "In mẫu A5" at bounding box center [280, 37] width 46 height 14
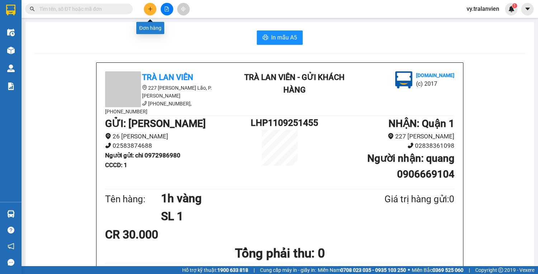
click at [151, 10] on icon "plus" at bounding box center [150, 8] width 5 height 5
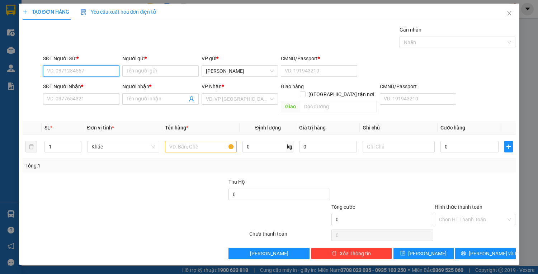
click at [73, 75] on input "SĐT Người Gửi *" at bounding box center [81, 70] width 76 height 11
click at [90, 85] on div "0904140004 - hải" at bounding box center [81, 85] width 68 height 8
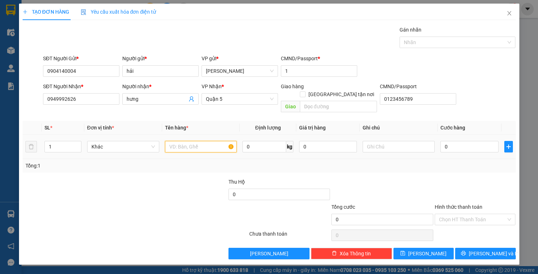
click at [204, 141] on input "text" at bounding box center [201, 146] width 72 height 11
click at [450, 143] on input "0" at bounding box center [469, 146] width 58 height 11
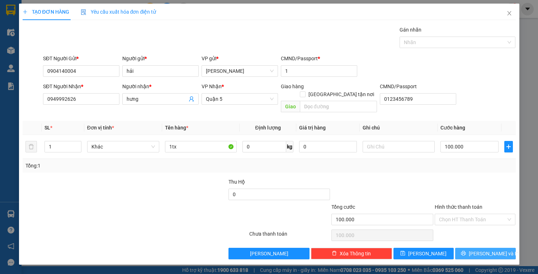
click at [466, 251] on icon "printer" at bounding box center [463, 253] width 5 height 5
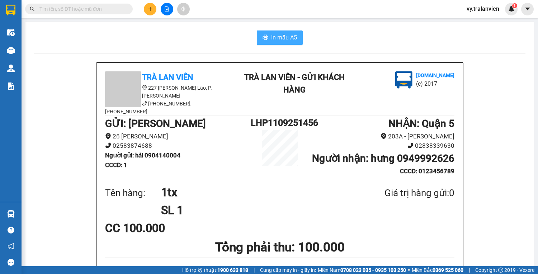
click at [280, 36] on span "In mẫu A5" at bounding box center [284, 37] width 26 height 9
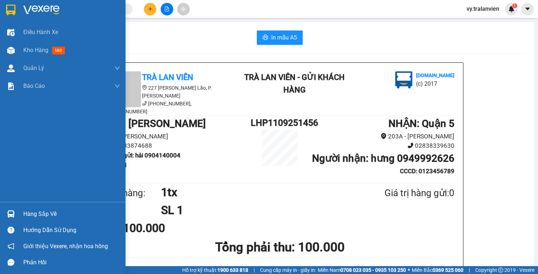
scroll to position [86, 0]
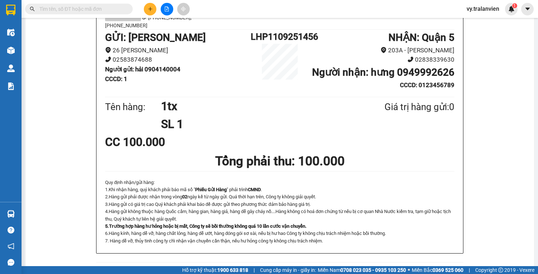
drag, startPoint x: 352, startPoint y: 98, endPoint x: 338, endPoint y: 105, distance: 16.2
click at [351, 95] on div "NHẬN : Quận 5 203A - [PERSON_NAME][GEOGRAPHIC_DATA] Người nhận : hưng 094999262…" at bounding box center [382, 62] width 146 height 65
click at [153, 9] on button at bounding box center [150, 9] width 13 height 13
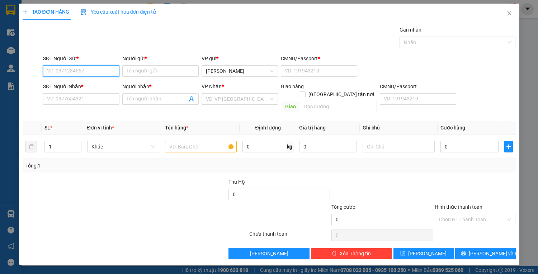
click at [75, 71] on input "SĐT Người Gửi *" at bounding box center [81, 70] width 76 height 11
click at [100, 86] on div "0775336163 - PHI" at bounding box center [81, 85] width 68 height 8
drag, startPoint x: 190, startPoint y: 138, endPoint x: 197, endPoint y: 139, distance: 7.0
click at [195, 141] on input "text" at bounding box center [201, 146] width 72 height 11
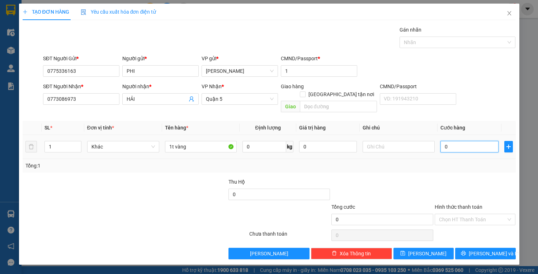
click at [464, 141] on input "0" at bounding box center [469, 146] width 58 height 11
click at [482, 248] on button "[PERSON_NAME] và In" at bounding box center [485, 253] width 60 height 11
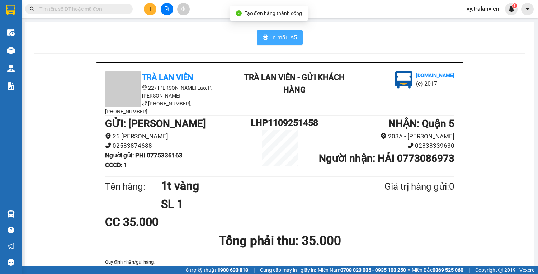
click at [276, 32] on button "In mẫu A5" at bounding box center [280, 37] width 46 height 14
click at [152, 11] on button at bounding box center [150, 9] width 13 height 13
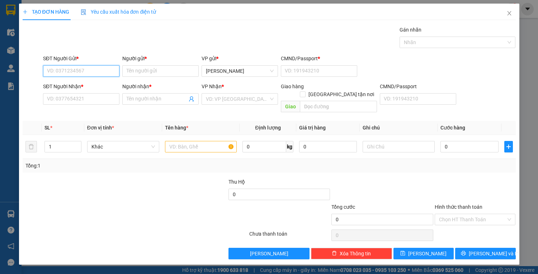
click at [105, 72] on input "SĐT Người Gửi *" at bounding box center [81, 70] width 76 height 11
click at [97, 84] on div "0914901466 - [PERSON_NAME](247)" at bounding box center [88, 85] width 83 height 8
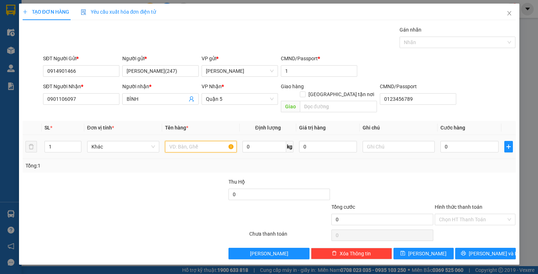
click at [182, 141] on input "text" at bounding box center [201, 146] width 72 height 11
click at [456, 141] on input "0" at bounding box center [469, 146] width 58 height 11
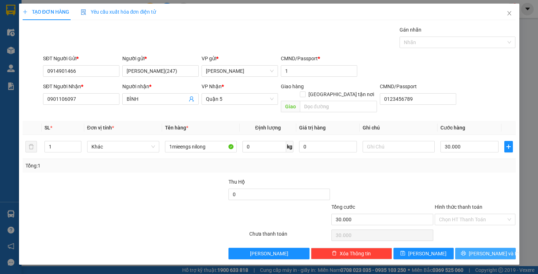
click at [477, 248] on button "[PERSON_NAME] và In" at bounding box center [485, 253] width 60 height 11
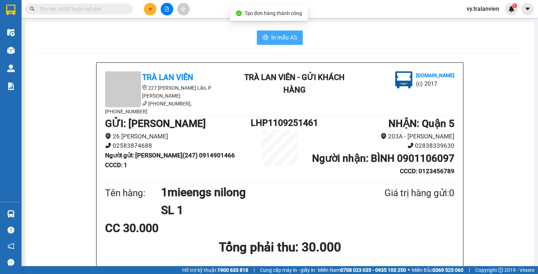
click at [285, 38] on span "In mẫu A5" at bounding box center [284, 37] width 26 height 9
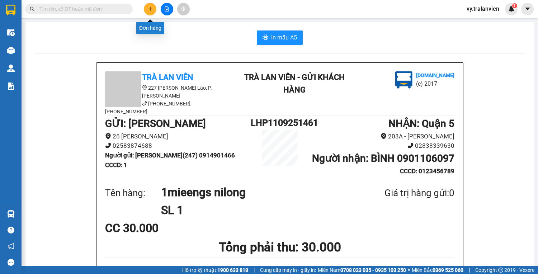
click at [148, 9] on icon "plus" at bounding box center [150, 8] width 5 height 5
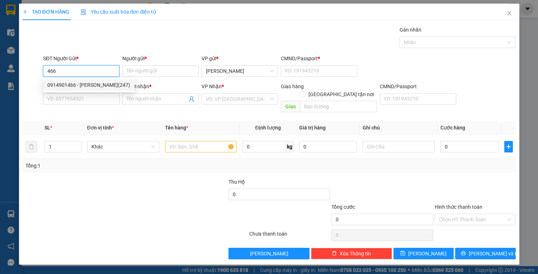
click at [104, 85] on div "0914901466 - [PERSON_NAME](247)" at bounding box center [88, 85] width 83 height 8
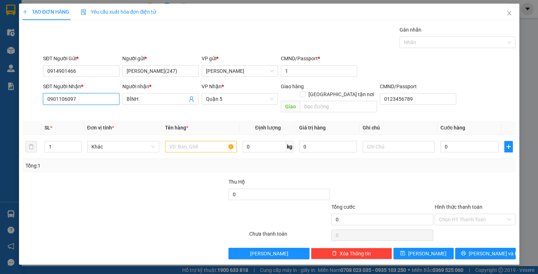
click at [80, 99] on input "0901106097" at bounding box center [81, 98] width 76 height 11
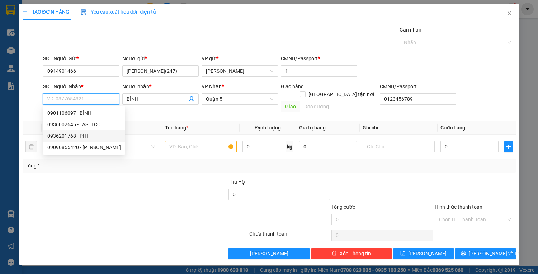
click at [92, 135] on div "0936201768 - PHI" at bounding box center [83, 136] width 73 height 8
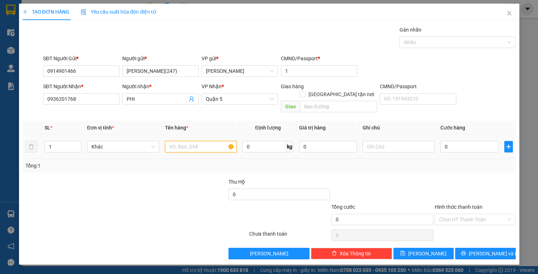
drag, startPoint x: 182, startPoint y: 140, endPoint x: 189, endPoint y: 138, distance: 6.5
click at [185, 141] on input "text" at bounding box center [201, 146] width 72 height 11
click at [459, 141] on input "0" at bounding box center [469, 146] width 58 height 11
click at [459, 141] on input "20" at bounding box center [469, 146] width 58 height 11
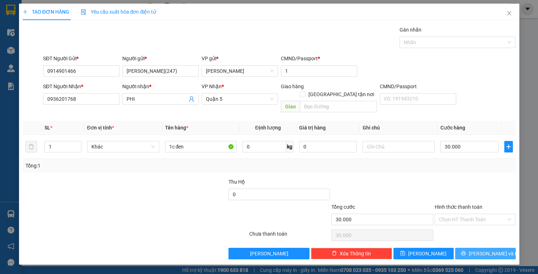
click at [479, 249] on span "[PERSON_NAME] và In" at bounding box center [493, 253] width 50 height 8
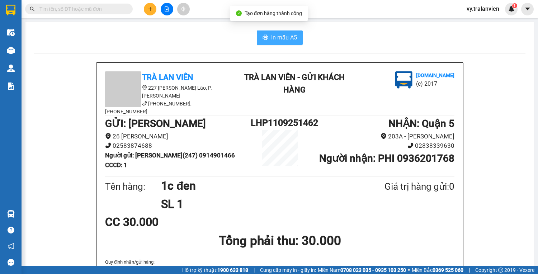
click at [286, 38] on span "In mẫu A5" at bounding box center [284, 37] width 26 height 9
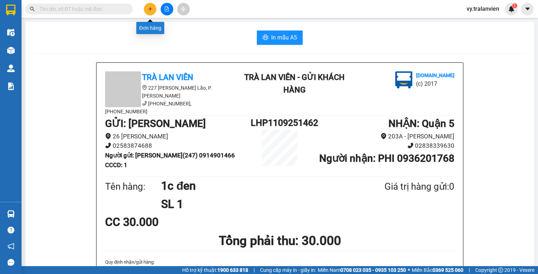
click at [148, 9] on icon "plus" at bounding box center [150, 8] width 5 height 5
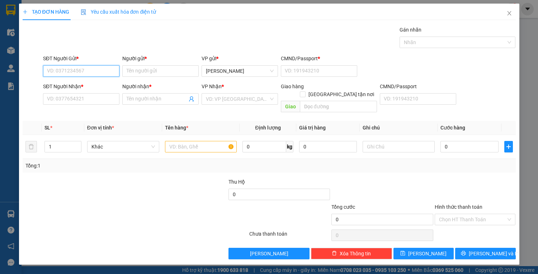
click at [106, 70] on input "SĐT Người Gửi *" at bounding box center [81, 70] width 76 height 11
drag, startPoint x: 84, startPoint y: 83, endPoint x: 89, endPoint y: 90, distance: 8.7
click at [84, 83] on div "0914901466 - [PERSON_NAME](247)" at bounding box center [88, 85] width 83 height 8
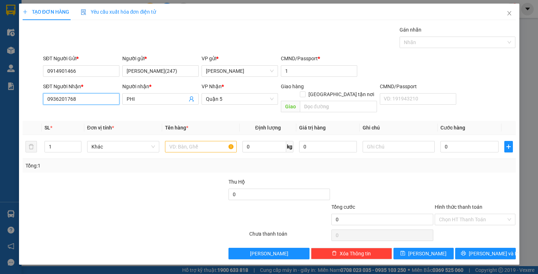
click at [92, 96] on input "0936201768" at bounding box center [81, 98] width 76 height 11
drag, startPoint x: 82, startPoint y: 112, endPoint x: 97, endPoint y: 116, distance: 16.0
click at [82, 112] on div "0975775795 - [PERSON_NAME]" at bounding box center [82, 113] width 71 height 8
drag, startPoint x: 189, startPoint y: 139, endPoint x: 196, endPoint y: 132, distance: 9.4
click at [196, 141] on input "text" at bounding box center [201, 146] width 72 height 11
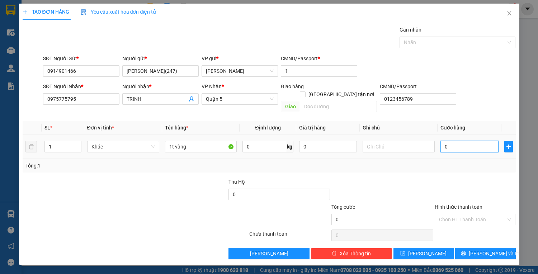
click at [472, 141] on input "0" at bounding box center [469, 146] width 58 height 11
click at [477, 248] on button "[PERSON_NAME] và In" at bounding box center [485, 253] width 60 height 11
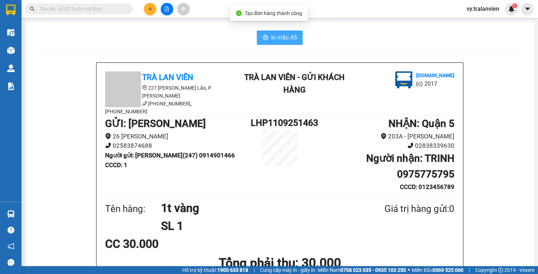
click at [283, 39] on span "In mẫu A5" at bounding box center [284, 37] width 26 height 9
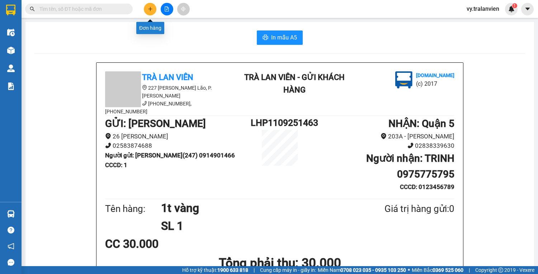
click at [149, 5] on button at bounding box center [150, 9] width 13 height 13
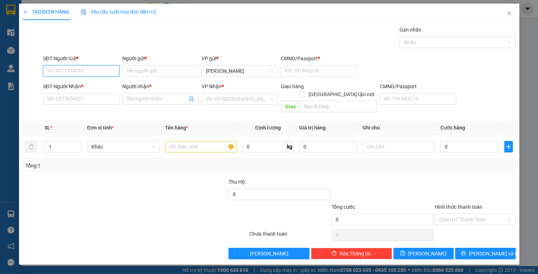
drag, startPoint x: 89, startPoint y: 71, endPoint x: 248, endPoint y: 8, distance: 171.2
click at [248, 8] on div "TẠO ĐƠN HÀNG Yêu cầu xuất hóa đơn điện tử Transit Pickup Surcharge Ids Transit …" at bounding box center [269, 132] width 493 height 256
click at [90, 84] on div "0914901466 - [PERSON_NAME](247)" at bounding box center [88, 85] width 83 height 8
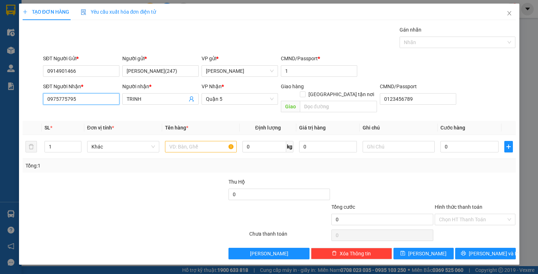
click at [94, 99] on input "0975775795" at bounding box center [81, 98] width 76 height 11
click at [99, 113] on div "0936002645 - TASETCO" at bounding box center [81, 113] width 68 height 8
click at [195, 141] on input "text" at bounding box center [201, 146] width 72 height 11
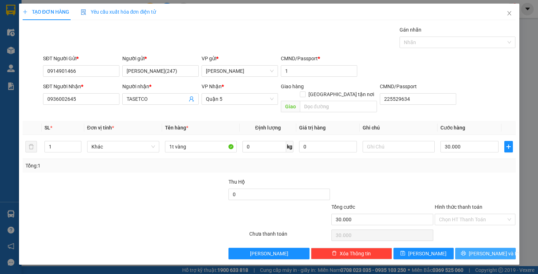
drag, startPoint x: 464, startPoint y: 244, endPoint x: 464, endPoint y: 238, distance: 5.4
click at [464, 248] on button "[PERSON_NAME] và In" at bounding box center [485, 253] width 60 height 11
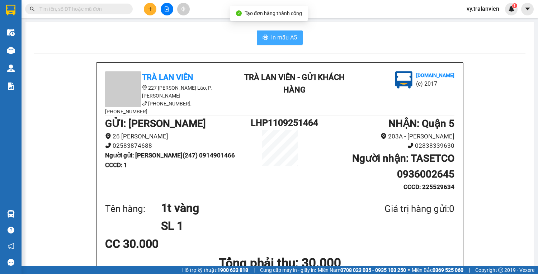
click at [279, 39] on span "In mẫu A5" at bounding box center [284, 37] width 26 height 9
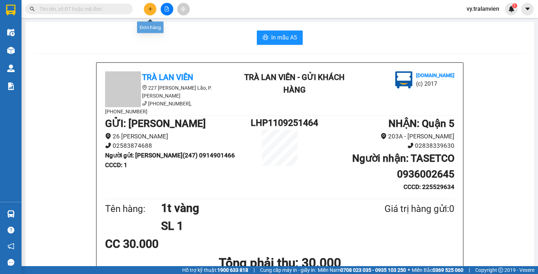
click at [151, 9] on icon "plus" at bounding box center [150, 8] width 5 height 5
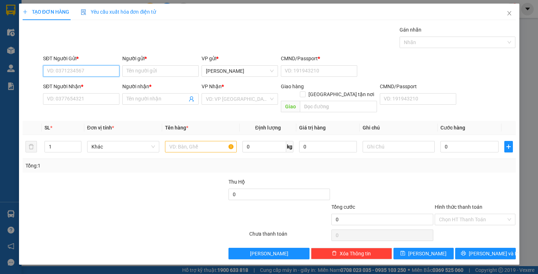
click at [87, 70] on input "SĐT Người Gửi *" at bounding box center [81, 70] width 76 height 11
click at [86, 69] on input "SĐT Người Gửi *" at bounding box center [81, 70] width 76 height 11
click at [88, 101] on input "SĐT Người Nhận *" at bounding box center [81, 98] width 76 height 11
click at [82, 100] on input "SĐT Người Nhận *" at bounding box center [81, 98] width 76 height 11
drag, startPoint x: 56, startPoint y: 100, endPoint x: 60, endPoint y: 100, distance: 3.9
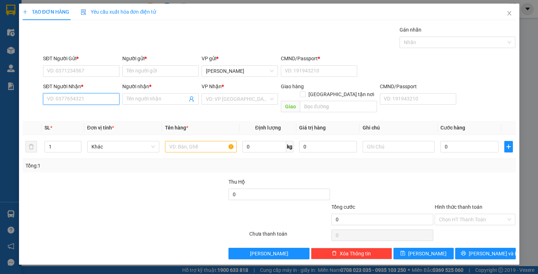
click at [60, 100] on input "SĐT Người Nhận *" at bounding box center [81, 98] width 76 height 11
drag, startPoint x: 81, startPoint y: 100, endPoint x: 153, endPoint y: 62, distance: 81.6
click at [84, 98] on input "SĐT Người Nhận *" at bounding box center [81, 98] width 76 height 11
click at [90, 101] on input "SĐT Người Nhận *" at bounding box center [81, 98] width 76 height 11
drag, startPoint x: 86, startPoint y: 96, endPoint x: 537, endPoint y: 158, distance: 455.8
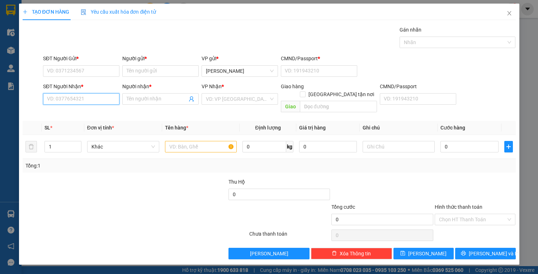
click at [298, 99] on div "SĐT Người Nhận * VD: 0377654321 Người nhận * Tên người nhận VP Nhận * VD: VP [G…" at bounding box center [279, 98] width 475 height 33
drag, startPoint x: 88, startPoint y: 68, endPoint x: 90, endPoint y: 72, distance: 4.3
click at [88, 70] on input "SĐT Người Gửi *" at bounding box center [81, 70] width 76 height 11
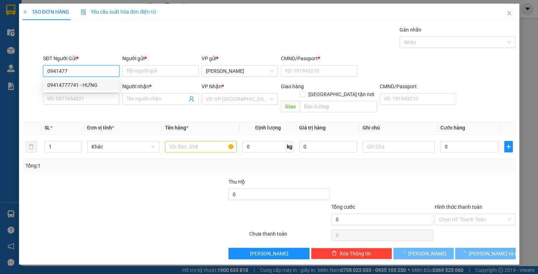
click at [90, 85] on div "09414777741 - HƯNG" at bounding box center [81, 85] width 68 height 8
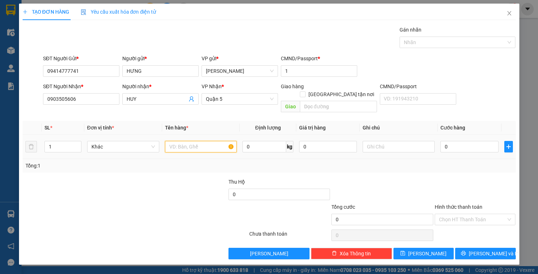
click at [183, 141] on input "text" at bounding box center [201, 146] width 72 height 11
click at [454, 141] on input "0" at bounding box center [469, 146] width 58 height 11
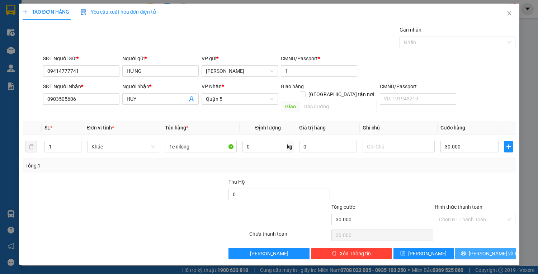
click at [482, 249] on span "[PERSON_NAME] và In" at bounding box center [493, 253] width 50 height 8
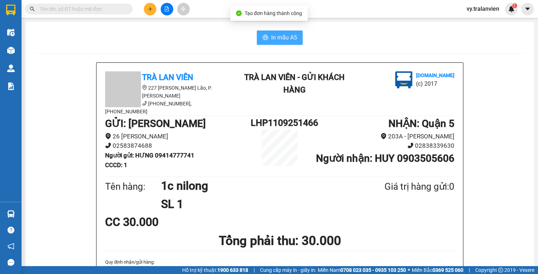
click at [277, 38] on span "In mẫu A5" at bounding box center [284, 37] width 26 height 9
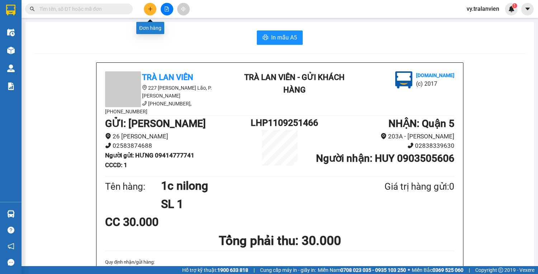
click at [152, 10] on icon "plus" at bounding box center [150, 8] width 5 height 5
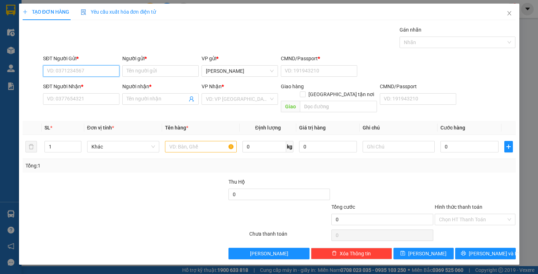
click at [92, 75] on input "SĐT Người Gửi *" at bounding box center [81, 70] width 76 height 11
click at [93, 71] on input "SĐT Người Gửi *" at bounding box center [81, 70] width 76 height 11
click at [110, 213] on div at bounding box center [94, 215] width 144 height 25
click at [100, 70] on input "0937" at bounding box center [81, 70] width 76 height 11
click at [158, 66] on input "Người gửi *" at bounding box center [160, 70] width 76 height 11
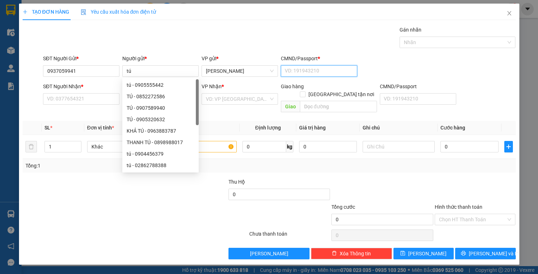
click at [302, 69] on input "CMND/Passport *" at bounding box center [319, 70] width 76 height 11
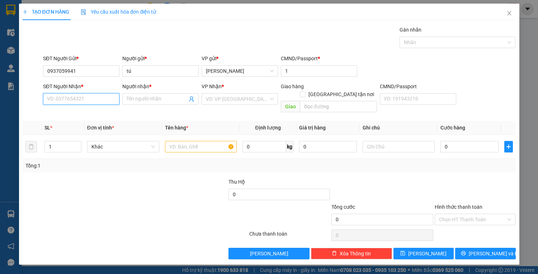
click at [100, 97] on input "SĐT Người Nhận *" at bounding box center [81, 98] width 76 height 11
click at [151, 100] on input "Người nhận *" at bounding box center [157, 99] width 61 height 8
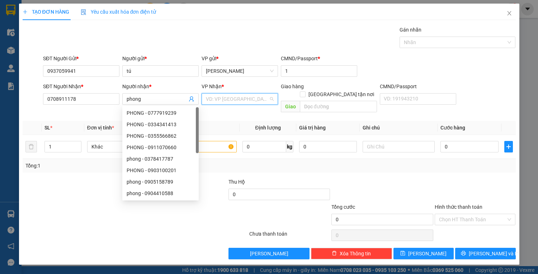
click at [237, 96] on input "search" at bounding box center [237, 99] width 63 height 11
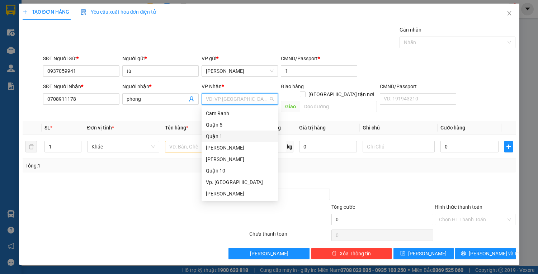
drag, startPoint x: 224, startPoint y: 133, endPoint x: 176, endPoint y: 141, distance: 49.0
click at [223, 133] on div "Quận 1" at bounding box center [240, 136] width 68 height 8
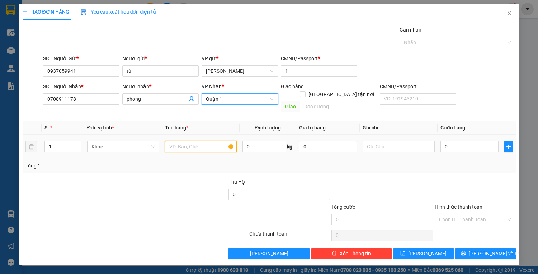
click at [181, 141] on input "text" at bounding box center [201, 146] width 72 height 11
click at [195, 141] on input "text" at bounding box center [201, 146] width 72 height 11
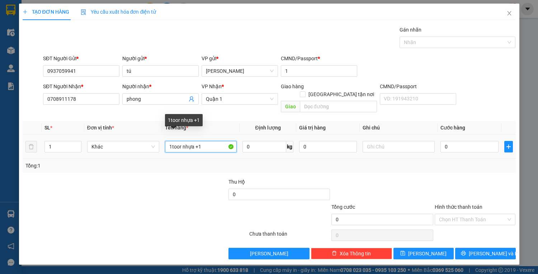
click at [181, 141] on input "1toor nhựa +1" at bounding box center [201, 146] width 72 height 11
click at [206, 141] on input "1 rổ nhựa +1" at bounding box center [201, 146] width 72 height 11
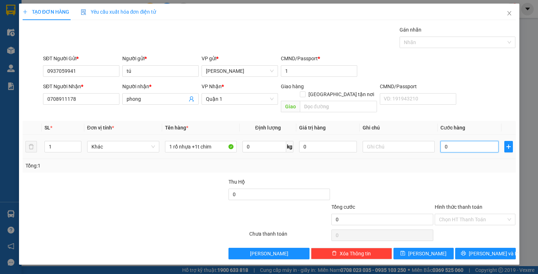
click at [456, 141] on input "0" at bounding box center [469, 146] width 58 height 11
click at [490, 249] on span "[PERSON_NAME] và In" at bounding box center [493, 253] width 50 height 8
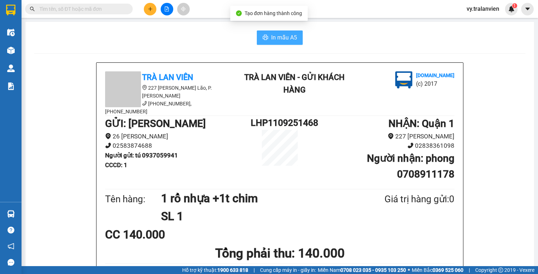
click at [275, 34] on span "In mẫu A5" at bounding box center [284, 37] width 26 height 9
click at [148, 11] on icon "plus" at bounding box center [150, 8] width 5 height 5
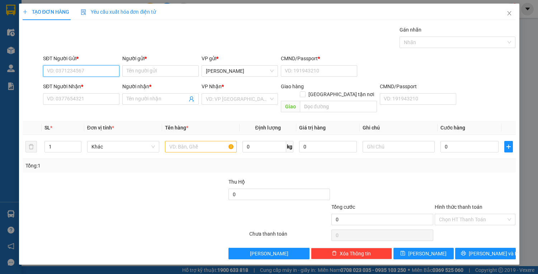
click at [93, 73] on input "SĐT Người Gửi *" at bounding box center [81, 70] width 76 height 11
click at [66, 102] on input "SĐT Người Nhận *" at bounding box center [81, 98] width 76 height 11
click at [150, 94] on span at bounding box center [160, 98] width 76 height 11
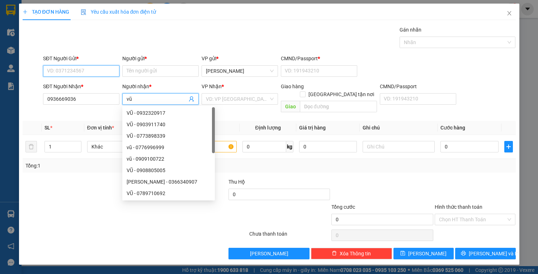
click at [84, 71] on input "SĐT Người Gửi *" at bounding box center [81, 70] width 76 height 11
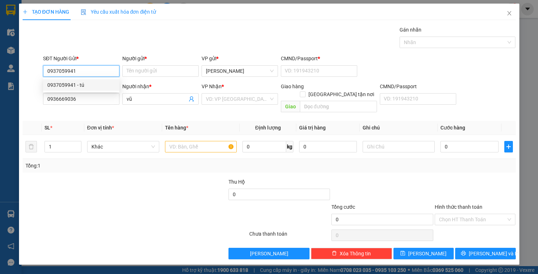
click at [82, 84] on div "0937059941 - tú" at bounding box center [81, 85] width 68 height 8
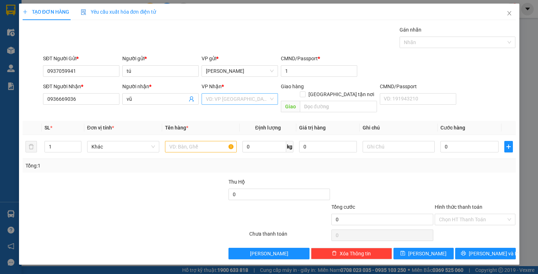
click at [224, 97] on input "search" at bounding box center [237, 99] width 63 height 11
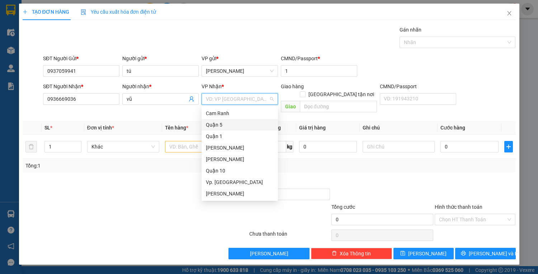
click at [226, 125] on div "Quận 5" at bounding box center [240, 125] width 68 height 8
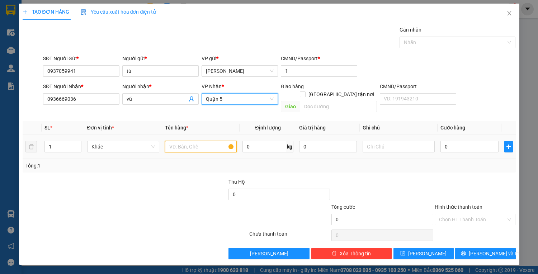
click at [194, 141] on input "text" at bounding box center [201, 146] width 72 height 11
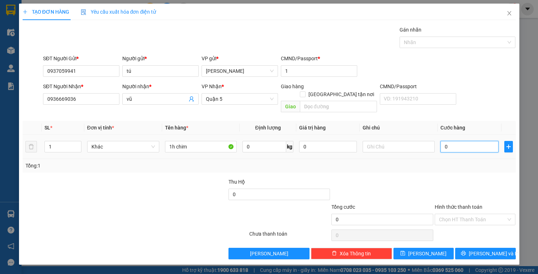
click at [473, 141] on input "0" at bounding box center [469, 146] width 58 height 11
click at [488, 249] on span "[PERSON_NAME] và In" at bounding box center [493, 253] width 50 height 8
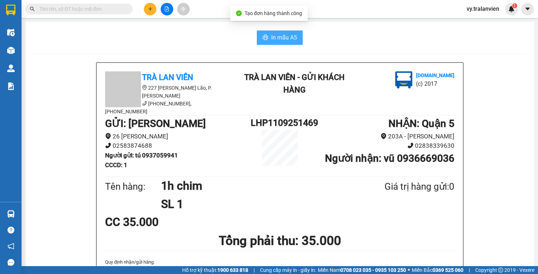
click at [290, 38] on span "In mẫu A5" at bounding box center [284, 37] width 26 height 9
click at [148, 4] on button at bounding box center [150, 9] width 13 height 13
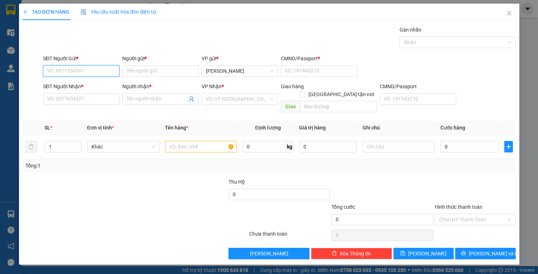
click at [92, 71] on input "SĐT Người Gửi *" at bounding box center [81, 70] width 76 height 11
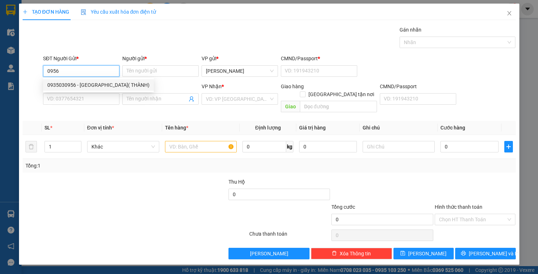
click at [90, 85] on div "0935030956 - [GEOGRAPHIC_DATA]( THÀNH)" at bounding box center [98, 85] width 102 height 8
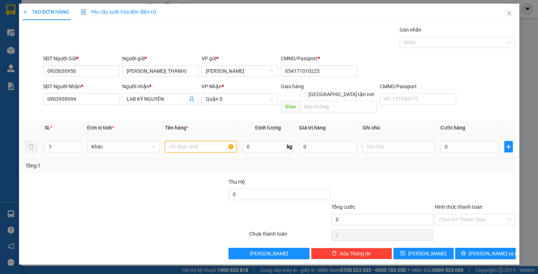
click at [197, 141] on input "text" at bounding box center [201, 146] width 72 height 11
click at [459, 141] on input "0" at bounding box center [469, 146] width 58 height 11
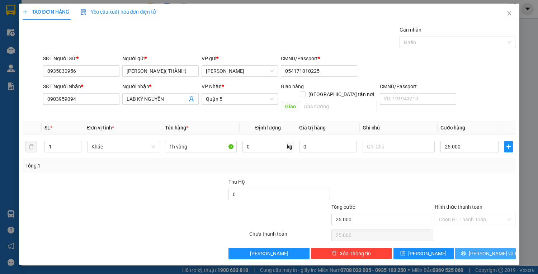
click at [486, 249] on span "[PERSON_NAME] và In" at bounding box center [493, 253] width 50 height 8
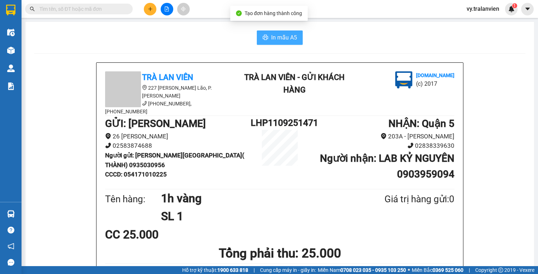
click at [283, 37] on span "In mẫu A5" at bounding box center [284, 37] width 26 height 9
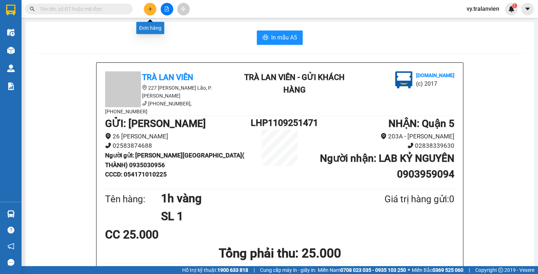
click at [150, 9] on icon "plus" at bounding box center [150, 9] width 0 height 4
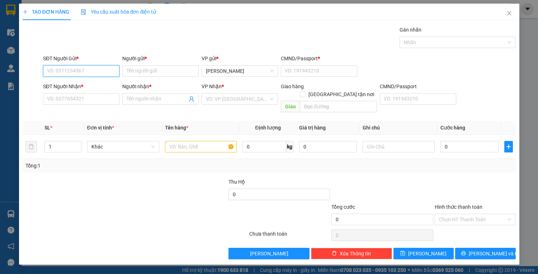
click at [86, 70] on input "SĐT Người Gửi *" at bounding box center [81, 70] width 76 height 11
click at [97, 76] on input "SĐT Người Gửi *" at bounding box center [81, 70] width 76 height 11
drag, startPoint x: 79, startPoint y: 71, endPoint x: 93, endPoint y: 75, distance: 14.8
click at [83, 71] on input "SĐT Người Gửi *" at bounding box center [81, 70] width 76 height 11
click at [152, 73] on input "Người gửi *" at bounding box center [160, 70] width 76 height 11
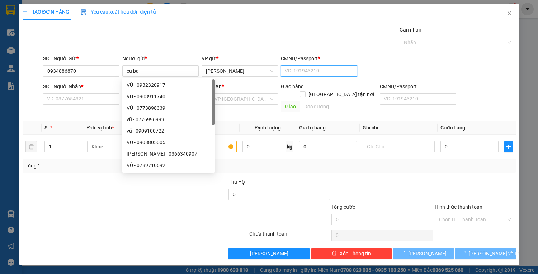
click at [302, 72] on input "CMND/Passport *" at bounding box center [319, 70] width 76 height 11
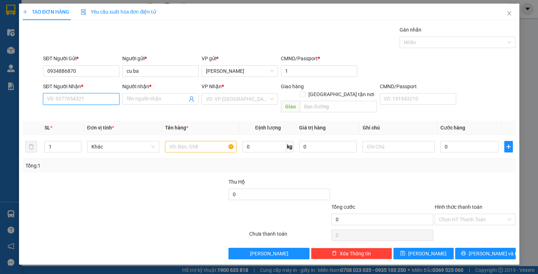
click at [66, 94] on input "SĐT Người Nhận *" at bounding box center [81, 98] width 76 height 11
click at [146, 99] on input "Người nhận *" at bounding box center [157, 99] width 61 height 8
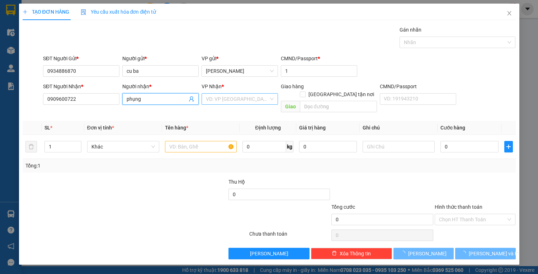
drag, startPoint x: 234, startPoint y: 97, endPoint x: 233, endPoint y: 103, distance: 6.0
click at [234, 102] on input "search" at bounding box center [237, 99] width 63 height 11
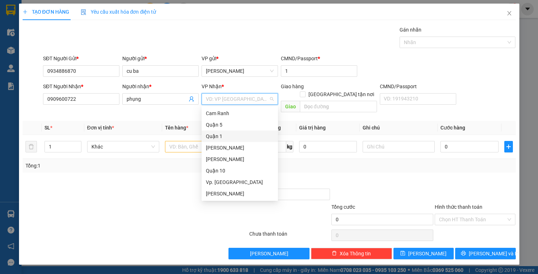
click at [231, 132] on div "Quận 1" at bounding box center [240, 136] width 68 height 8
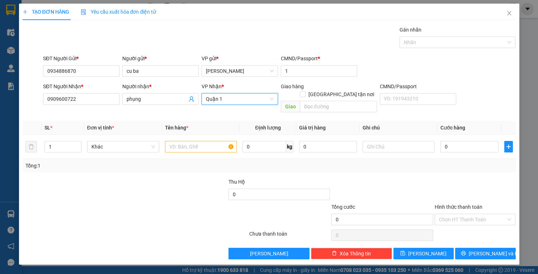
click at [248, 102] on span "Quận 1" at bounding box center [240, 99] width 68 height 11
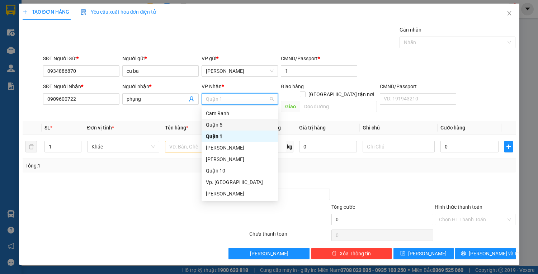
click at [223, 123] on div "Quận 5" at bounding box center [240, 125] width 68 height 8
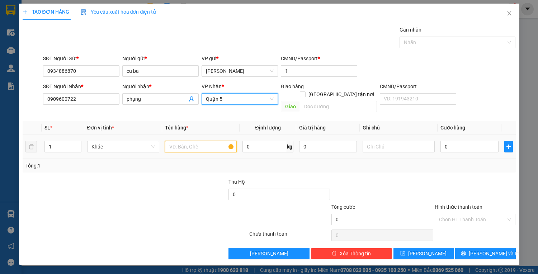
drag, startPoint x: 183, startPoint y: 139, endPoint x: 188, endPoint y: 170, distance: 31.1
click at [184, 141] on input "text" at bounding box center [201, 146] width 72 height 11
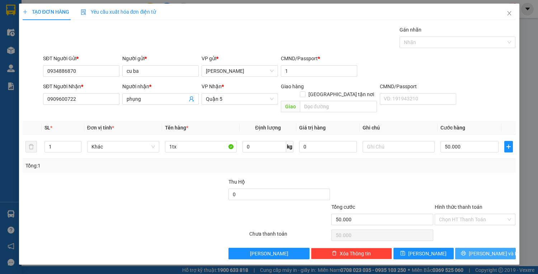
click at [487, 249] on span "[PERSON_NAME] và In" at bounding box center [493, 253] width 50 height 8
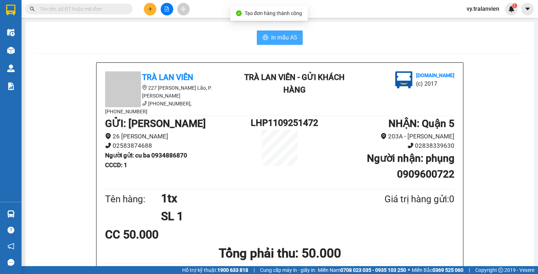
click at [272, 36] on span "In mẫu A5" at bounding box center [284, 37] width 26 height 9
click at [273, 35] on span "In mẫu A5" at bounding box center [284, 37] width 26 height 9
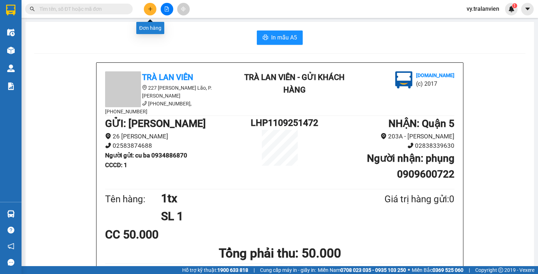
click at [150, 6] on icon "plus" at bounding box center [150, 8] width 5 height 5
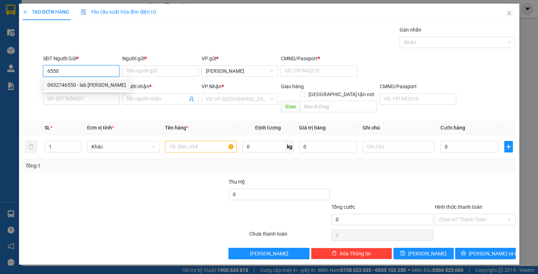
click at [95, 86] on div "0932746550 - lab [PERSON_NAME]" at bounding box center [86, 85] width 78 height 8
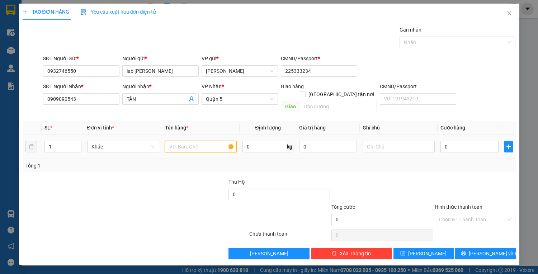
click at [206, 141] on input "text" at bounding box center [201, 146] width 72 height 11
click at [177, 141] on input "1h vâu" at bounding box center [201, 146] width 72 height 11
click at [178, 141] on input "1h vâu" at bounding box center [201, 146] width 72 height 11
click at [453, 141] on input "0" at bounding box center [469, 146] width 58 height 11
click at [465, 214] on input "Hình thức thanh toán" at bounding box center [472, 219] width 67 height 11
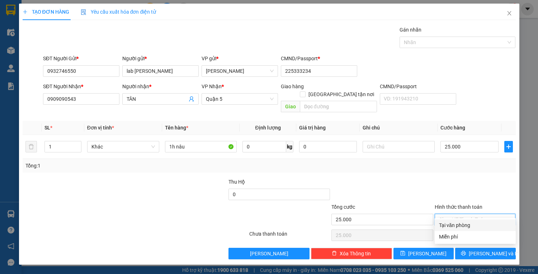
click at [467, 221] on div "Tại văn phòng" at bounding box center [475, 225] width 72 height 8
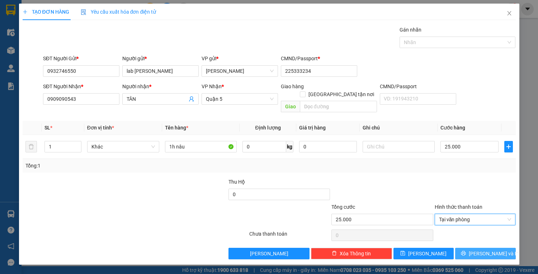
click at [484, 249] on span "[PERSON_NAME] và In" at bounding box center [493, 253] width 50 height 8
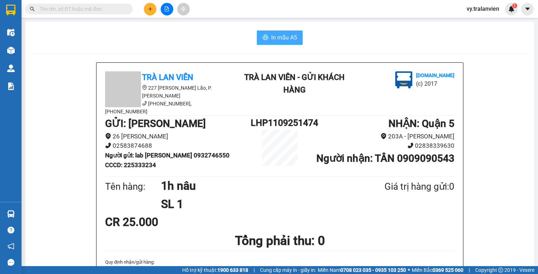
click at [282, 34] on span "In mẫu A5" at bounding box center [284, 37] width 26 height 9
click at [149, 8] on icon "plus" at bounding box center [150, 8] width 5 height 5
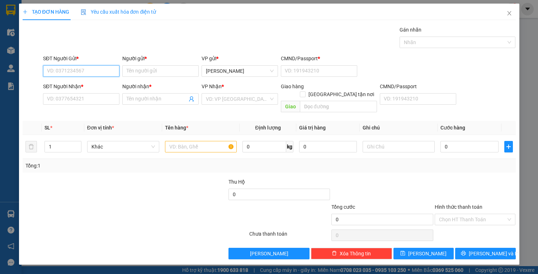
drag, startPoint x: 92, startPoint y: 74, endPoint x: 230, endPoint y: 90, distance: 139.0
click at [119, 72] on input "SĐT Người Gửi *" at bounding box center [81, 70] width 76 height 11
click at [108, 83] on div "0932784149 - vỹ VP" at bounding box center [81, 85] width 68 height 8
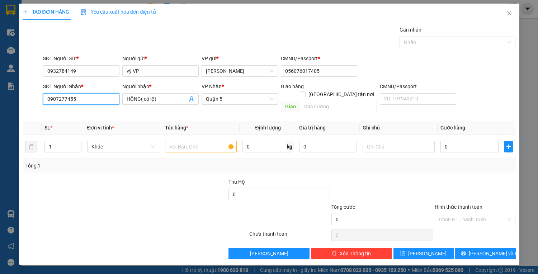
click at [92, 100] on input "0907277455" at bounding box center [81, 98] width 76 height 11
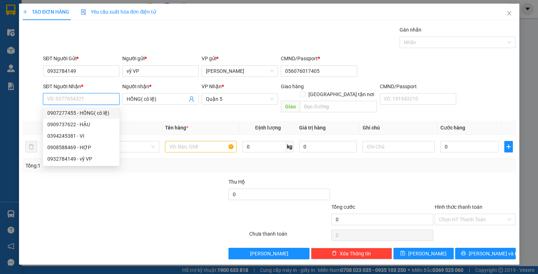
click at [95, 100] on input "SĐT Người Nhận *" at bounding box center [81, 98] width 76 height 11
click at [168, 100] on input "HỒNG( cô lệ)" at bounding box center [157, 99] width 61 height 8
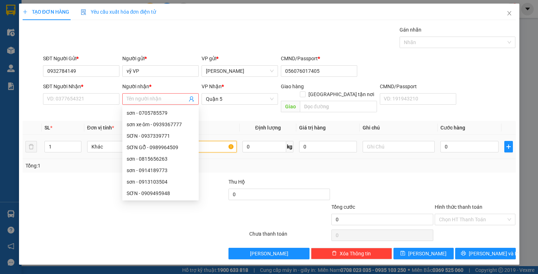
click at [219, 144] on input "text" at bounding box center [201, 146] width 72 height 11
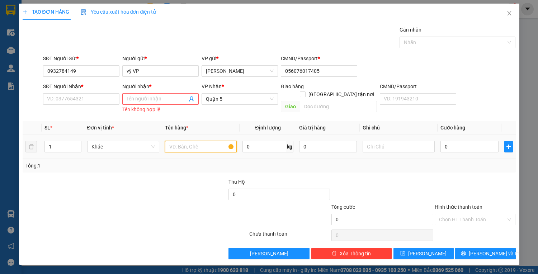
click at [215, 145] on input "text" at bounding box center [201, 146] width 72 height 11
click at [136, 99] on input "Người nhận *" at bounding box center [157, 99] width 61 height 8
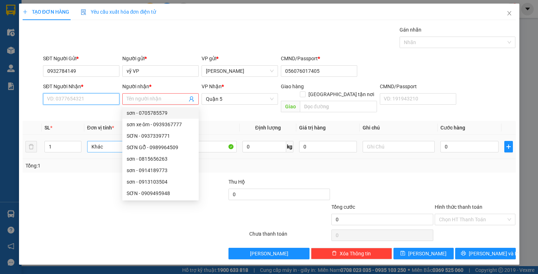
drag, startPoint x: 72, startPoint y: 100, endPoint x: 102, endPoint y: 143, distance: 52.0
click at [74, 101] on input "SĐT Người Nhận *" at bounding box center [81, 98] width 76 height 11
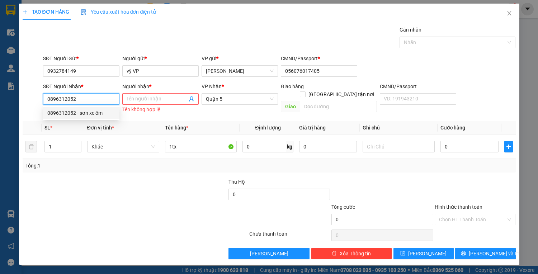
click at [86, 113] on div "0896312052 - sơn xe ôm" at bounding box center [81, 113] width 68 height 8
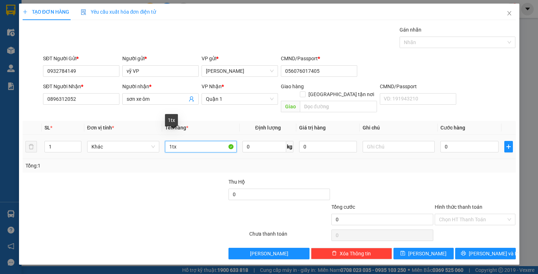
click at [193, 141] on input "1tx" at bounding box center [201, 146] width 72 height 11
click at [469, 141] on input "0" at bounding box center [469, 146] width 58 height 11
click at [459, 214] on input "Hình thức thanh toán" at bounding box center [472, 219] width 67 height 11
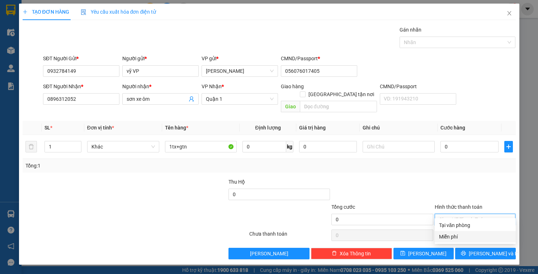
click at [466, 234] on div "Miễn phí" at bounding box center [475, 237] width 72 height 8
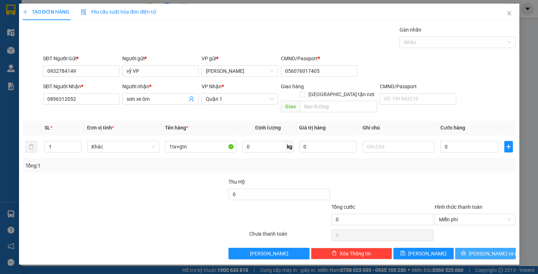
click at [466, 251] on icon "printer" at bounding box center [463, 253] width 5 height 5
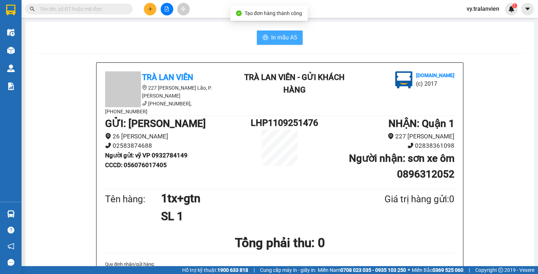
click at [284, 33] on span "In mẫu A5" at bounding box center [284, 37] width 26 height 9
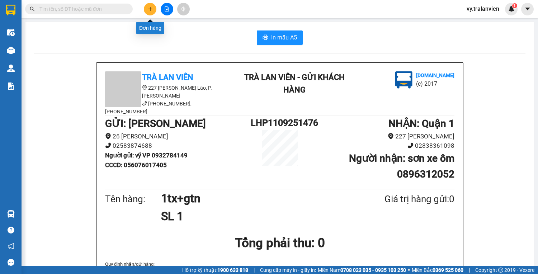
drag, startPoint x: 149, startPoint y: 10, endPoint x: 149, endPoint y: 14, distance: 3.9
click at [149, 14] on button at bounding box center [150, 9] width 13 height 13
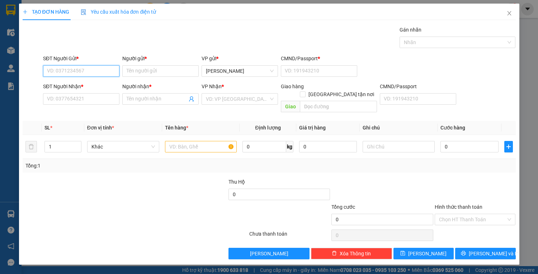
click at [91, 69] on input "SĐT Người Gửi *" at bounding box center [81, 70] width 76 height 11
drag, startPoint x: 46, startPoint y: 70, endPoint x: 126, endPoint y: 68, distance: 79.6
click at [126, 68] on div "SĐT Người Gửi * 0907477923 0907477923 Người gửi * Tên người gửi VP gửi * [PERSO…" at bounding box center [279, 66] width 475 height 25
paste input "0907477923"
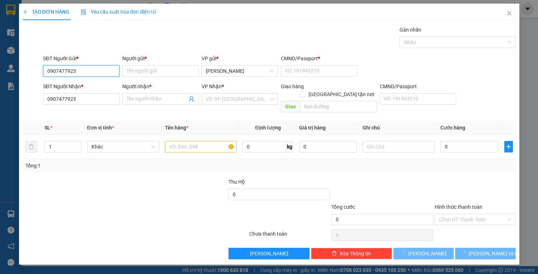
drag, startPoint x: 86, startPoint y: 71, endPoint x: 99, endPoint y: 73, distance: 13.1
click at [90, 71] on input "0907477923" at bounding box center [81, 70] width 76 height 11
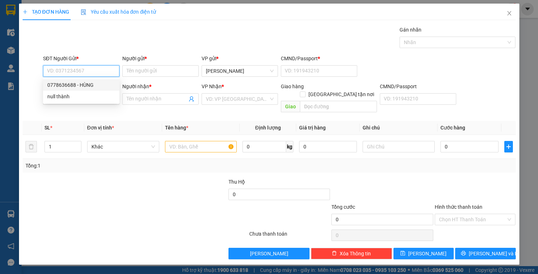
click at [96, 85] on div "0778636688 - HÙNG" at bounding box center [81, 85] width 68 height 8
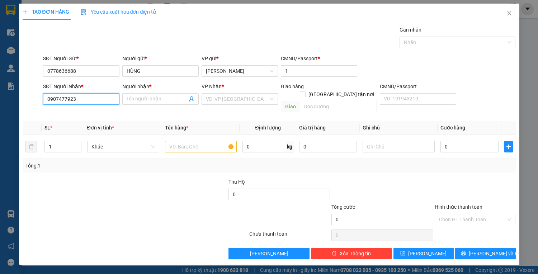
click at [110, 100] on input "0907477923" at bounding box center [81, 98] width 76 height 11
click at [102, 113] on div "0907477923 - NAM" at bounding box center [81, 113] width 68 height 8
click at [205, 141] on input "text" at bounding box center [201, 146] width 72 height 11
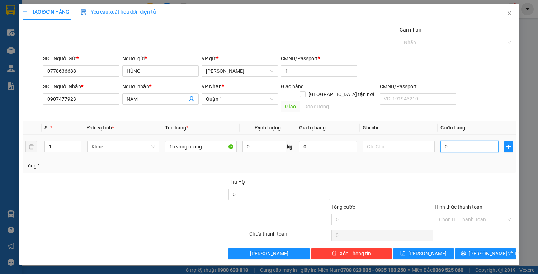
click at [457, 141] on input "0" at bounding box center [469, 146] width 58 height 11
click at [477, 214] on input "Hình thức thanh toán" at bounding box center [472, 219] width 67 height 11
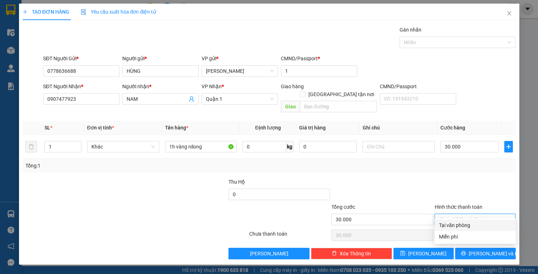
click at [477, 223] on div "Tại văn phòng" at bounding box center [475, 225] width 72 height 8
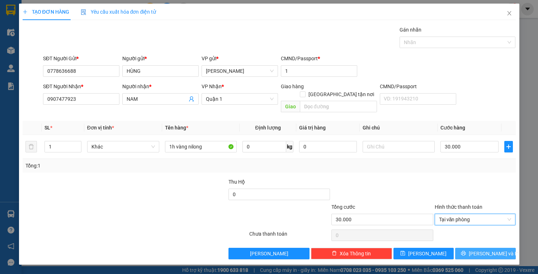
drag, startPoint x: 480, startPoint y: 245, endPoint x: 472, endPoint y: 244, distance: 8.0
click at [480, 249] on span "[PERSON_NAME] và In" at bounding box center [493, 253] width 50 height 8
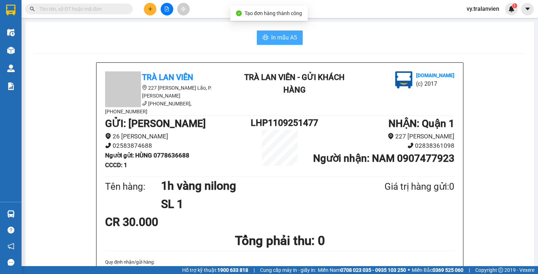
click at [276, 36] on span "In mẫu A5" at bounding box center [284, 37] width 26 height 9
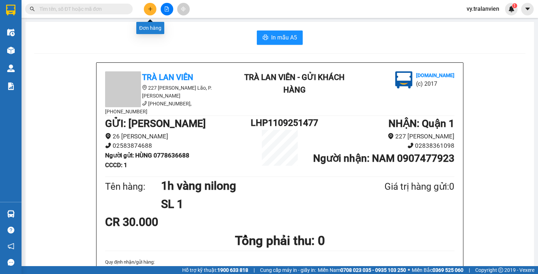
click at [151, 10] on icon "plus" at bounding box center [150, 8] width 5 height 5
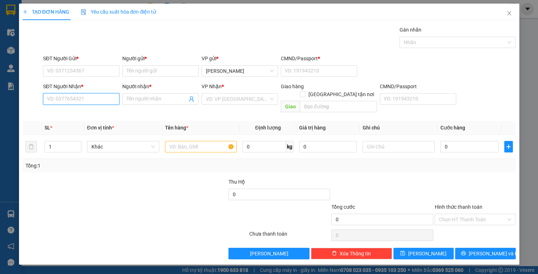
click at [88, 97] on input "SĐT Người Nhận *" at bounding box center [81, 98] width 76 height 11
drag, startPoint x: 91, startPoint y: 68, endPoint x: 206, endPoint y: 75, distance: 115.9
click at [96, 70] on input "SĐT Người Gửi *" at bounding box center [81, 70] width 76 height 11
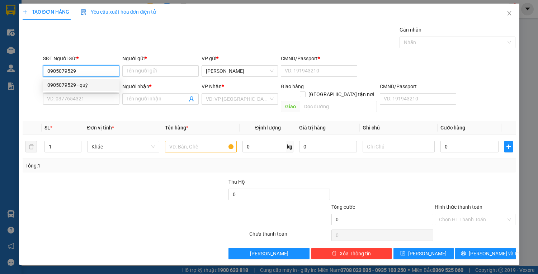
click at [95, 86] on div "0905079529 - quý" at bounding box center [81, 85] width 68 height 8
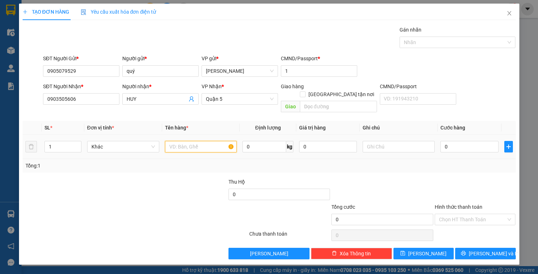
click at [208, 141] on input "text" at bounding box center [201, 146] width 72 height 11
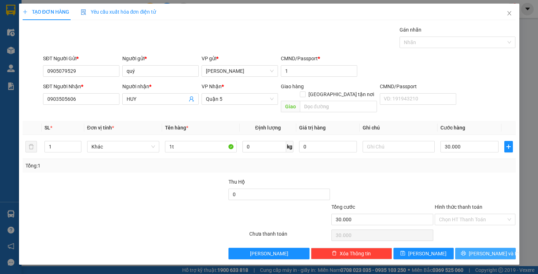
click at [466, 251] on icon "printer" at bounding box center [463, 253] width 5 height 5
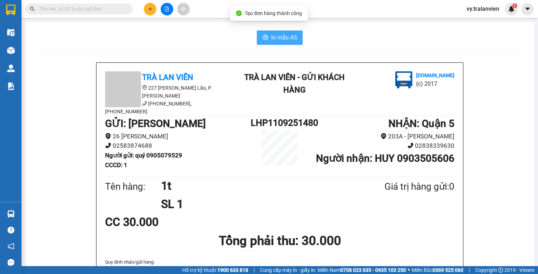
click at [282, 36] on span "In mẫu A5" at bounding box center [284, 37] width 26 height 9
click at [387, 34] on div "In mẫu A5" at bounding box center [279, 37] width 491 height 14
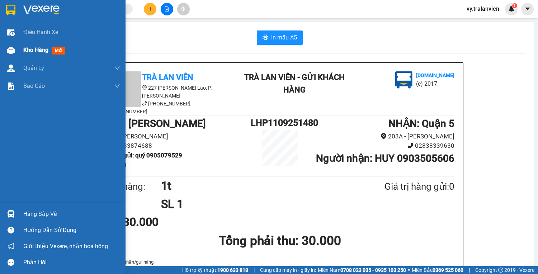
click at [38, 51] on span "Kho hàng" at bounding box center [35, 50] width 25 height 7
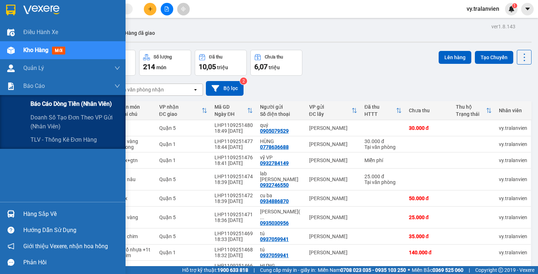
click at [48, 104] on span "Báo cáo dòng tiền (nhân viên)" at bounding box center [70, 103] width 81 height 9
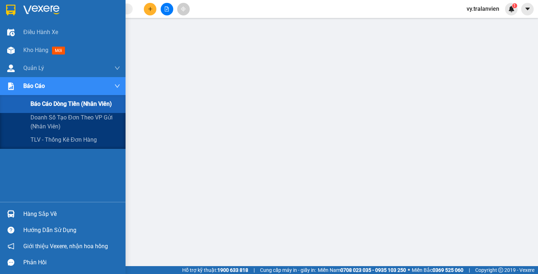
click at [45, 105] on span "Báo cáo dòng tiền (nhân viên)" at bounding box center [70, 103] width 81 height 9
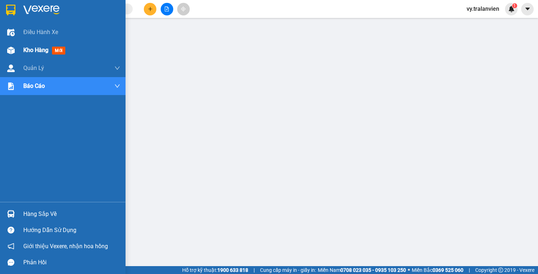
click at [39, 50] on span "Kho hàng" at bounding box center [35, 50] width 25 height 7
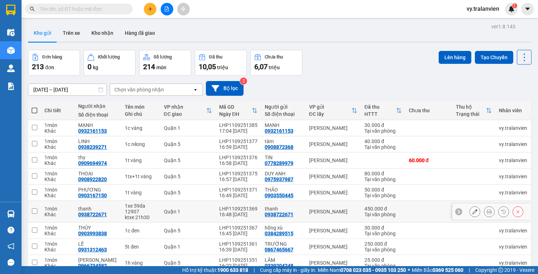
click at [486, 209] on icon at bounding box center [488, 211] width 5 height 5
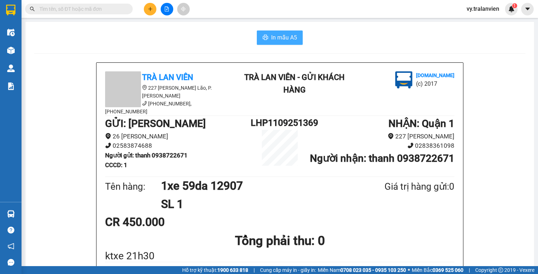
click at [286, 39] on span "In mẫu A5" at bounding box center [284, 37] width 26 height 9
click at [151, 8] on icon "plus" at bounding box center [150, 8] width 5 height 5
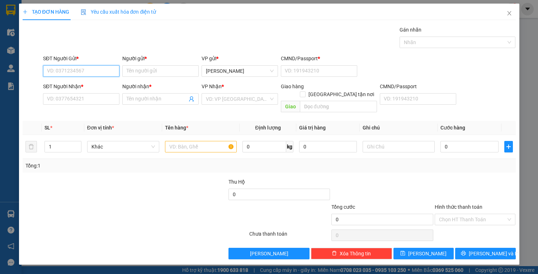
click at [95, 71] on input "SĐT Người Gửi *" at bounding box center [81, 70] width 76 height 11
click at [148, 72] on input "Người gửi *" at bounding box center [160, 70] width 76 height 11
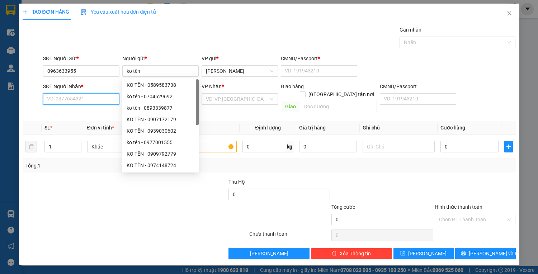
click at [81, 100] on input "SĐT Người Nhận *" at bounding box center [81, 98] width 76 height 11
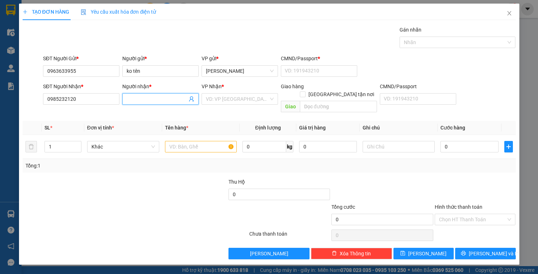
click at [137, 97] on input "Người nhận *" at bounding box center [157, 99] width 61 height 8
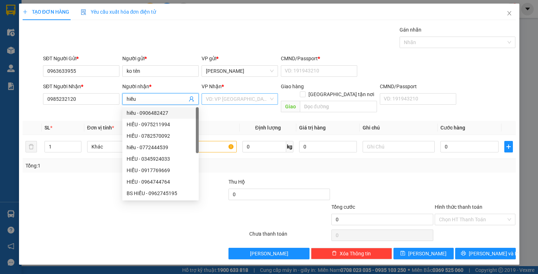
click at [235, 101] on input "search" at bounding box center [237, 99] width 63 height 11
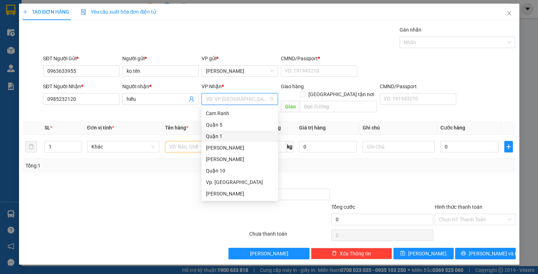
click at [237, 136] on div "Quận 1" at bounding box center [240, 136] width 68 height 8
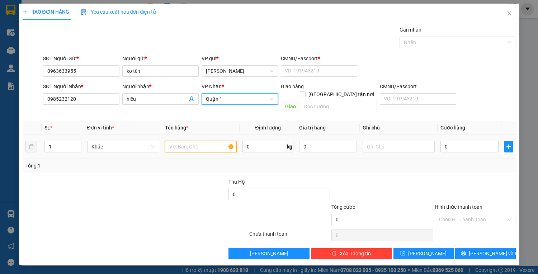
click at [188, 141] on input "text" at bounding box center [201, 146] width 72 height 11
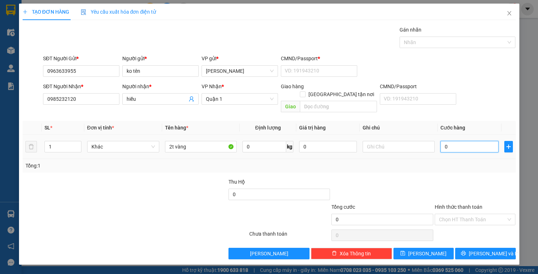
drag, startPoint x: 465, startPoint y: 139, endPoint x: 466, endPoint y: 133, distance: 6.1
click at [465, 141] on input "0" at bounding box center [469, 146] width 58 height 11
click at [477, 248] on button "[PERSON_NAME] và In" at bounding box center [485, 253] width 60 height 11
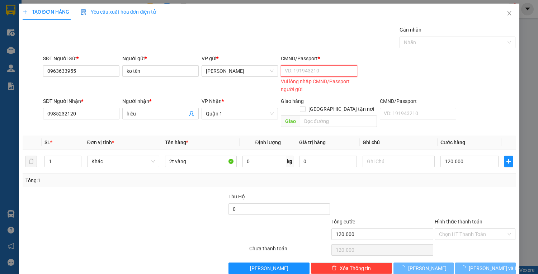
click at [305, 71] on input "CMND/Passport *" at bounding box center [319, 70] width 76 height 11
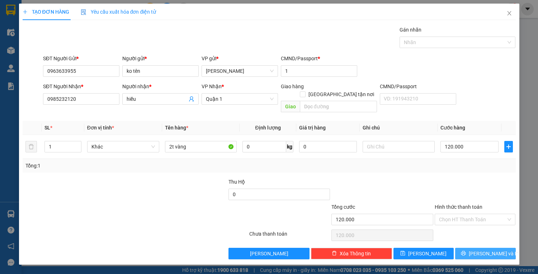
click at [481, 249] on span "[PERSON_NAME] và In" at bounding box center [493, 253] width 50 height 8
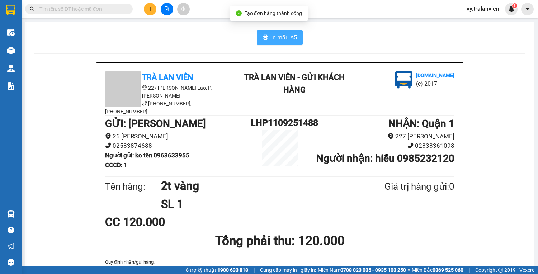
click at [290, 37] on span "In mẫu A5" at bounding box center [284, 37] width 26 height 9
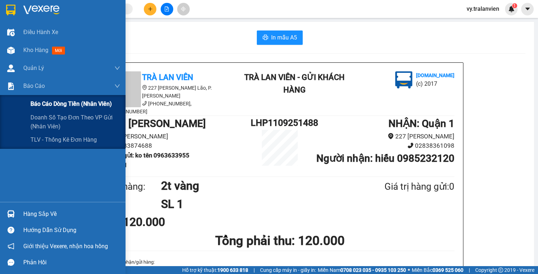
click at [54, 105] on span "Báo cáo dòng tiền (nhân viên)" at bounding box center [70, 103] width 81 height 9
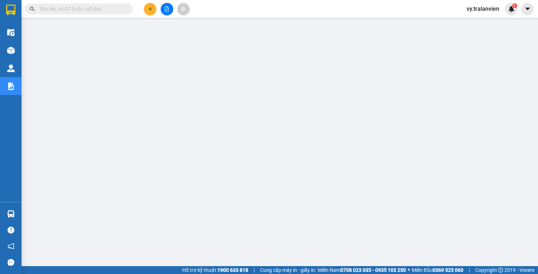
click at [151, 8] on icon "plus" at bounding box center [150, 8] width 5 height 5
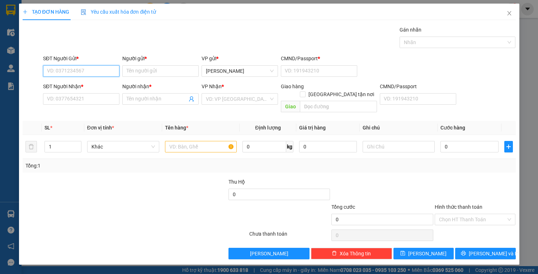
drag, startPoint x: 71, startPoint y: 70, endPoint x: 267, endPoint y: 18, distance: 203.3
click at [76, 70] on input "SĐT Người Gửi *" at bounding box center [81, 70] width 76 height 11
click at [83, 86] on div "0989246077 - [PERSON_NAME]" at bounding box center [82, 85] width 71 height 8
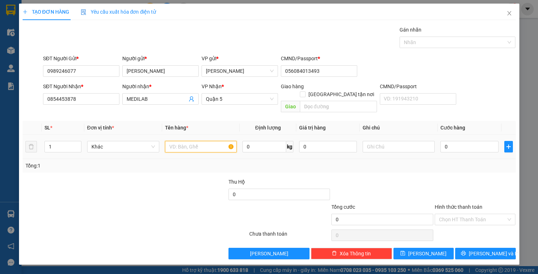
click at [184, 141] on input "text" at bounding box center [201, 146] width 72 height 11
click at [463, 141] on input "0" at bounding box center [469, 146] width 58 height 11
drag, startPoint x: 457, startPoint y: 211, endPoint x: 461, endPoint y: 216, distance: 6.3
click at [458, 214] on input "Hình thức thanh toán" at bounding box center [472, 219] width 67 height 11
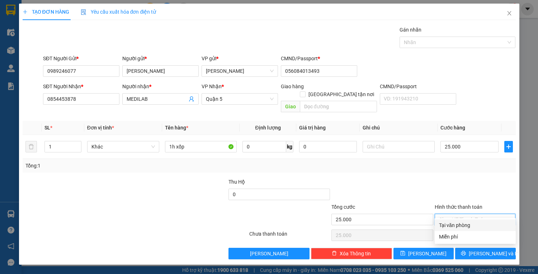
click at [464, 227] on div "Tại văn phòng" at bounding box center [475, 225] width 72 height 8
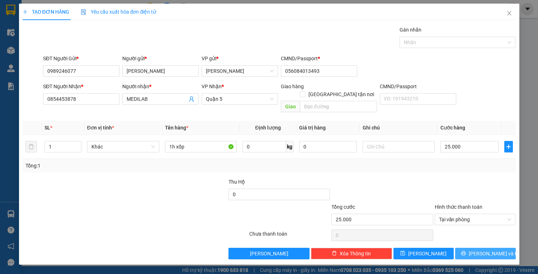
click at [466, 251] on icon "printer" at bounding box center [463, 253] width 5 height 5
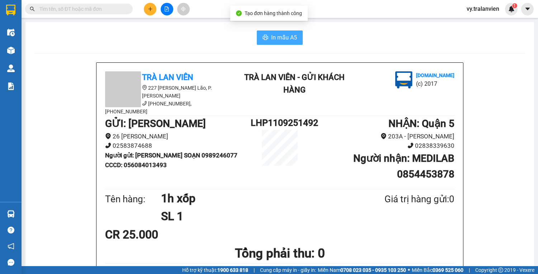
click at [273, 39] on span "In mẫu A5" at bounding box center [284, 37] width 26 height 9
click at [387, 37] on div "In mẫu A5" at bounding box center [279, 37] width 491 height 14
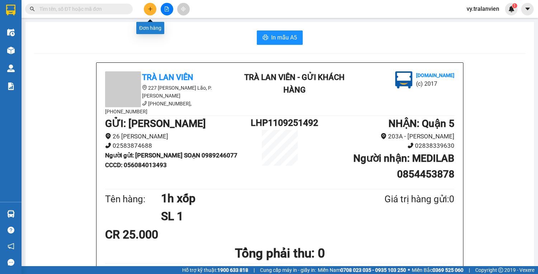
click at [151, 9] on icon "plus" at bounding box center [150, 9] width 4 height 0
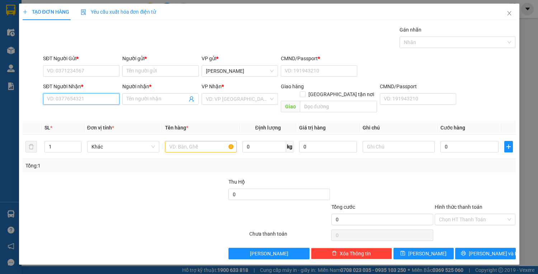
click at [99, 97] on input "SĐT Người Nhận *" at bounding box center [81, 98] width 76 height 11
click at [88, 114] on div "0904510697 - NHO" at bounding box center [81, 113] width 68 height 8
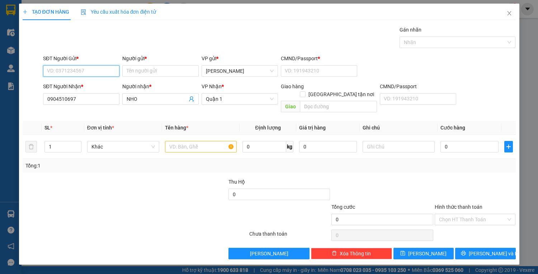
click at [92, 67] on input "SĐT Người Gửi *" at bounding box center [81, 70] width 76 height 11
click at [92, 83] on div "0905922273 - BÌNH" at bounding box center [81, 85] width 68 height 8
click at [198, 141] on input "text" at bounding box center [201, 146] width 72 height 11
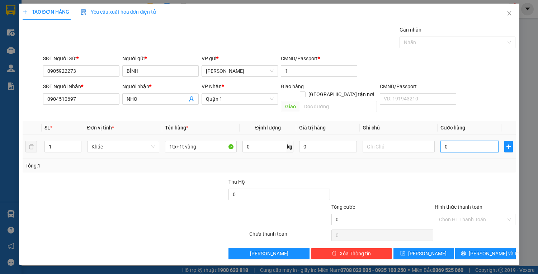
click at [459, 141] on input "0" at bounding box center [469, 146] width 58 height 11
click at [490, 214] on input "Hình thức thanh toán" at bounding box center [472, 219] width 67 height 11
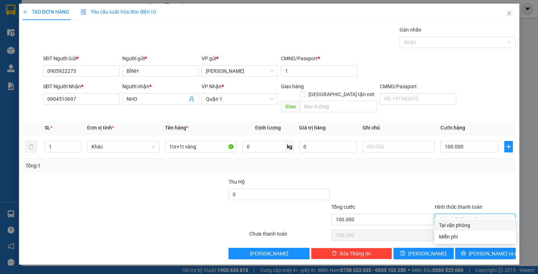
click at [485, 224] on div "Tại văn phòng" at bounding box center [475, 225] width 72 height 8
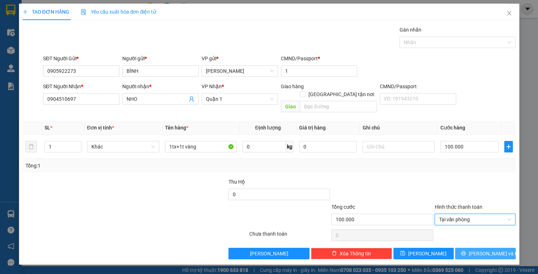
click at [488, 249] on span "[PERSON_NAME] và In" at bounding box center [493, 253] width 50 height 8
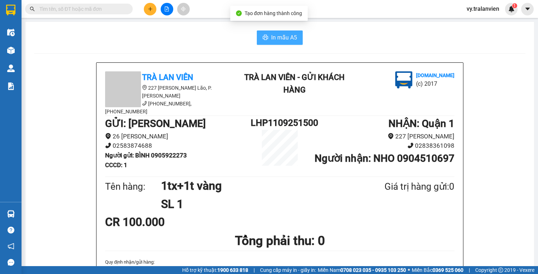
click at [286, 37] on span "In mẫu A5" at bounding box center [284, 37] width 26 height 9
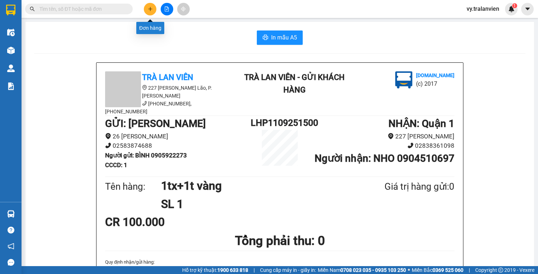
click at [150, 9] on icon "plus" at bounding box center [150, 9] width 0 height 4
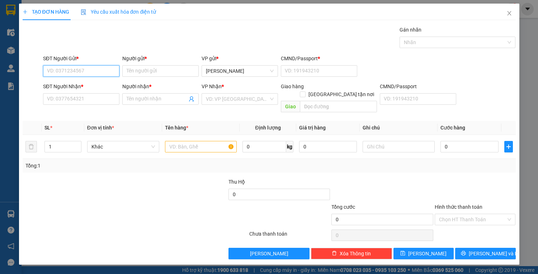
click at [85, 71] on input "SĐT Người Gửi *" at bounding box center [81, 70] width 76 height 11
click at [99, 85] on div "0856622222 - TIÊN" at bounding box center [81, 85] width 68 height 8
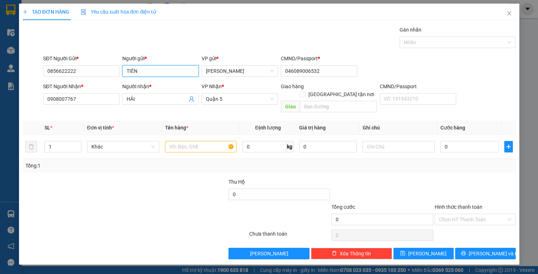
click at [155, 72] on input "TIÊN" at bounding box center [160, 70] width 76 height 11
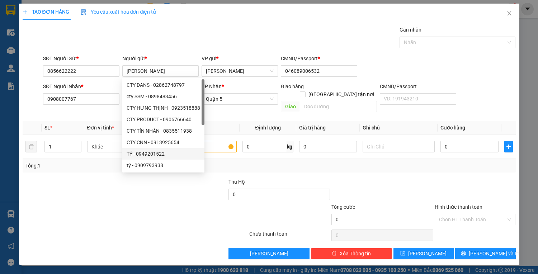
click at [75, 206] on div at bounding box center [94, 215] width 144 height 25
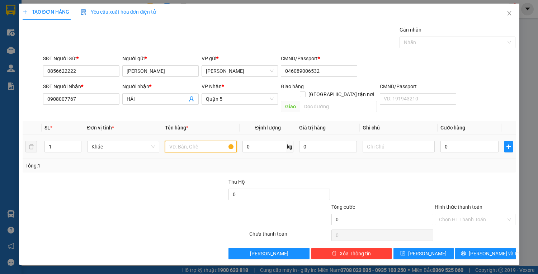
click at [187, 141] on input "text" at bounding box center [201, 146] width 72 height 11
click at [453, 141] on input "0" at bounding box center [469, 146] width 58 height 11
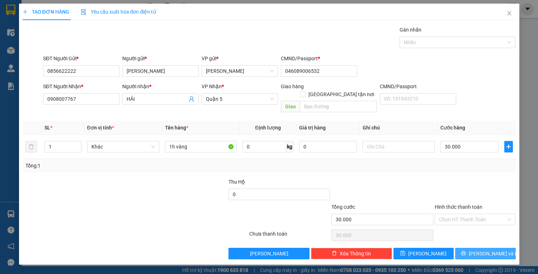
click at [466, 251] on icon "printer" at bounding box center [463, 253] width 5 height 5
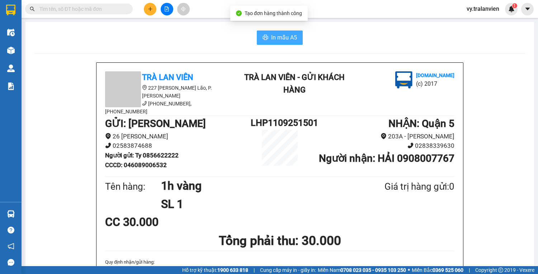
click at [280, 42] on span "In mẫu A5" at bounding box center [284, 37] width 26 height 9
click at [359, 39] on div "In mẫu A5" at bounding box center [279, 37] width 491 height 14
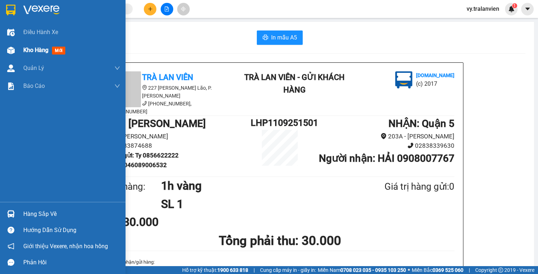
click at [38, 48] on span "Kho hàng" at bounding box center [35, 50] width 25 height 7
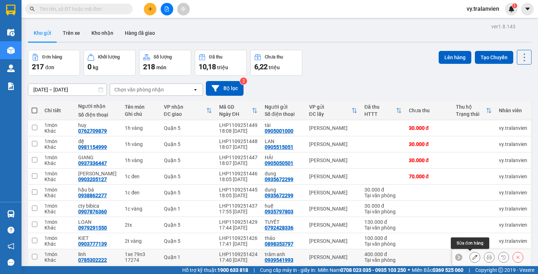
click at [472, 254] on icon at bounding box center [474, 256] width 5 height 5
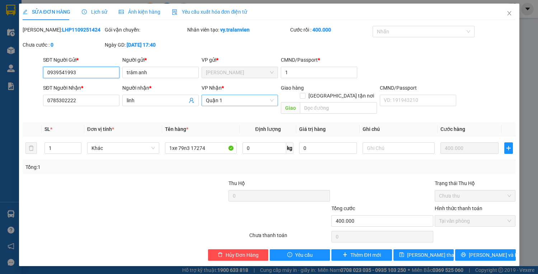
click at [231, 99] on span "Quận 1" at bounding box center [240, 100] width 68 height 11
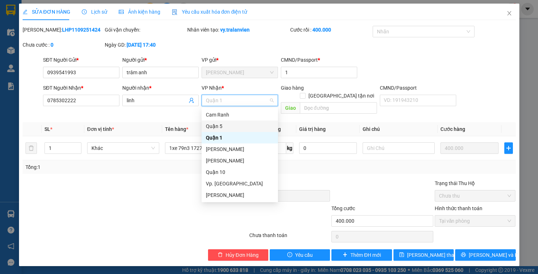
click at [221, 126] on div "Quận 5" at bounding box center [240, 126] width 68 height 8
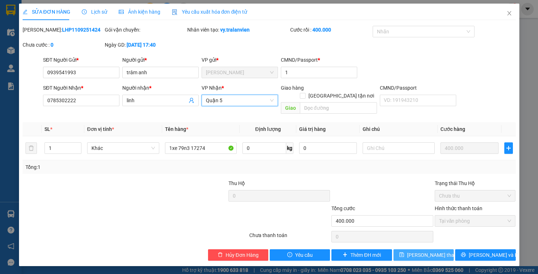
click at [436, 251] on span "[PERSON_NAME] thay đổi" at bounding box center [435, 255] width 57 height 8
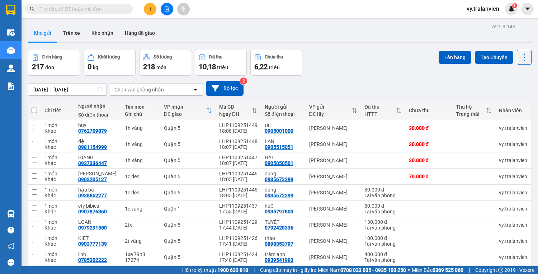
click at [372, 76] on div "[DATE] – [DATE] Press the down arrow key to interact with the calendar and sele…" at bounding box center [279, 88] width 503 height 25
click at [363, 81] on div "[DATE] – [DATE] Press the down arrow key to interact with the calendar and sele…" at bounding box center [279, 88] width 503 height 15
click at [149, 11] on icon "plus" at bounding box center [150, 8] width 5 height 5
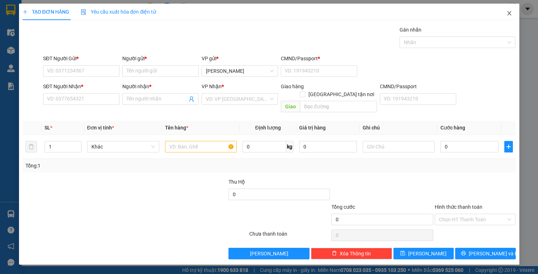
click at [509, 14] on icon "close" at bounding box center [509, 13] width 4 height 4
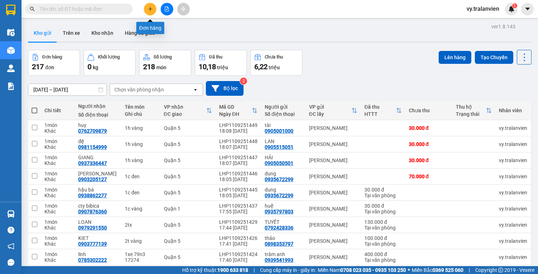
click at [152, 11] on icon "plus" at bounding box center [150, 8] width 5 height 5
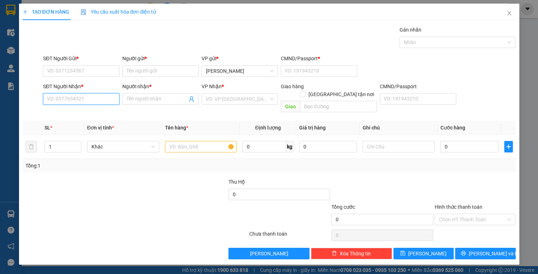
click at [100, 97] on input "SĐT Người Nhận *" at bounding box center [81, 98] width 76 height 11
drag, startPoint x: 83, startPoint y: 68, endPoint x: 537, endPoint y: 38, distance: 455.1
click at [188, 75] on div "SĐT Người Gửi * VD: 0371234567 Người gửi * Tên người gửi VP gửi * [PERSON_NAME]…" at bounding box center [279, 66] width 475 height 25
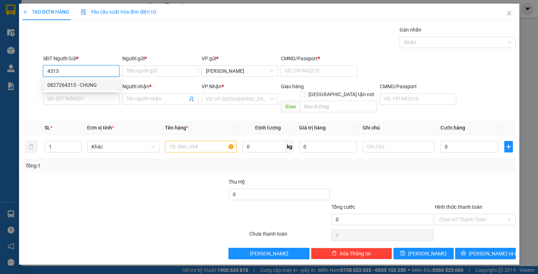
click at [99, 85] on div "0827264313 - CHUNG" at bounding box center [81, 85] width 68 height 8
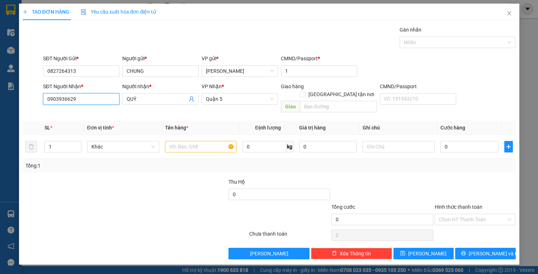
click at [93, 101] on input "0903936629" at bounding box center [81, 98] width 76 height 11
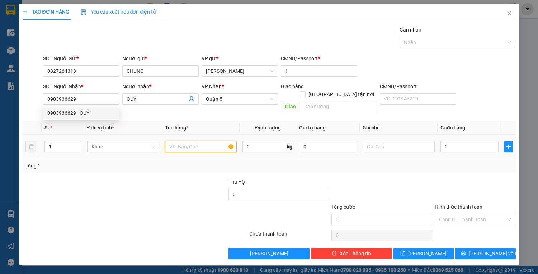
click at [189, 143] on input "text" at bounding box center [201, 146] width 72 height 11
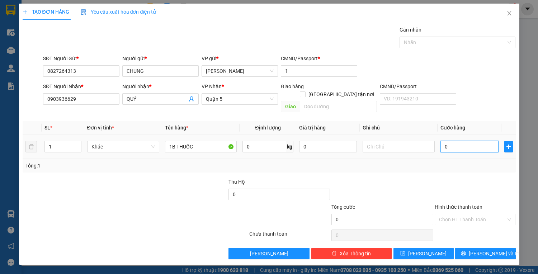
click at [457, 141] on input "0" at bounding box center [469, 146] width 58 height 11
click at [482, 249] on span "[PERSON_NAME] và In" at bounding box center [493, 253] width 50 height 8
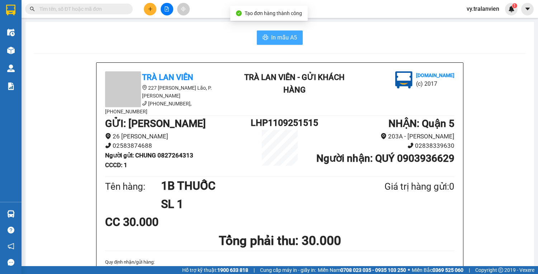
click at [287, 34] on span "In mẫu A5" at bounding box center [284, 37] width 26 height 9
click at [150, 9] on icon "plus" at bounding box center [150, 9] width 0 height 4
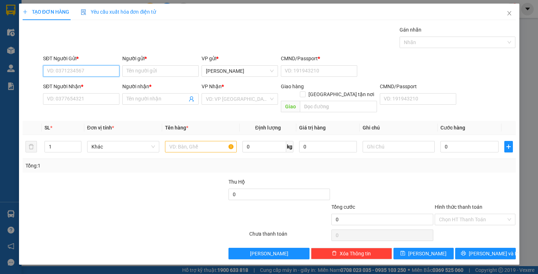
drag, startPoint x: 107, startPoint y: 72, endPoint x: 288, endPoint y: 45, distance: 183.0
click at [222, 54] on div "SĐT Người Gửi * VD: 0371234567 Người gửi * Tên người gửi VP gửi * [PERSON_NAME]…" at bounding box center [279, 66] width 475 height 25
click at [102, 86] on div "0827264313 - CHUNG" at bounding box center [81, 85] width 68 height 8
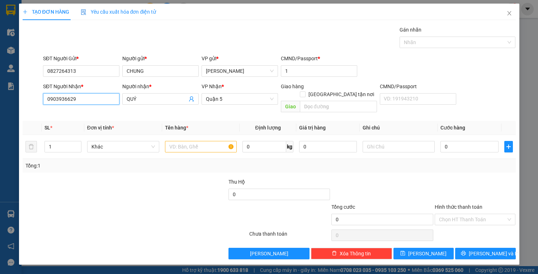
click at [106, 103] on input "0903936629" at bounding box center [81, 98] width 76 height 11
click at [105, 122] on div "0908467746 - THOẠI" at bounding box center [81, 124] width 68 height 8
click at [199, 142] on input "text" at bounding box center [201, 146] width 72 height 11
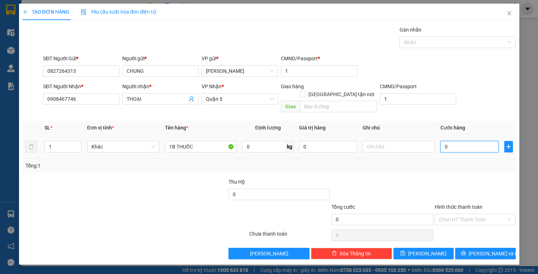
click at [450, 141] on input "0" at bounding box center [469, 146] width 58 height 11
click at [479, 249] on span "[PERSON_NAME] và In" at bounding box center [493, 253] width 50 height 8
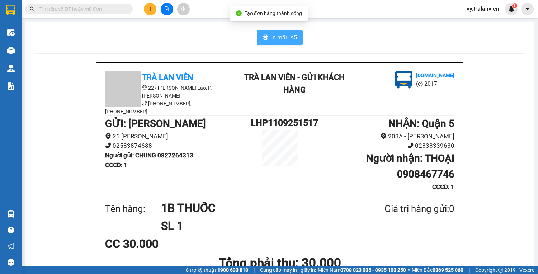
click at [275, 41] on span "In mẫu A5" at bounding box center [284, 37] width 26 height 9
click at [151, 7] on icon "plus" at bounding box center [150, 8] width 5 height 5
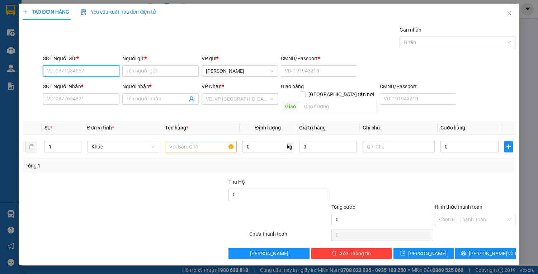
click at [68, 67] on input "SĐT Người Gửi *" at bounding box center [81, 70] width 76 height 11
click at [108, 87] on div "0919028747 - [PERSON_NAME]" at bounding box center [82, 85] width 71 height 8
click at [182, 141] on input "text" at bounding box center [201, 146] width 72 height 11
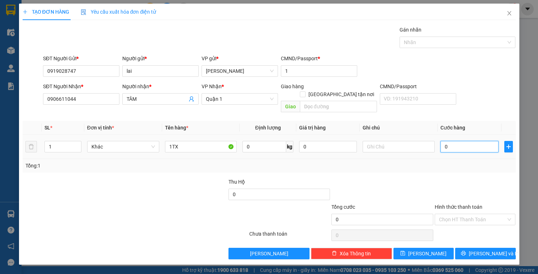
click at [459, 141] on input "0" at bounding box center [469, 146] width 58 height 11
click at [497, 249] on span "[PERSON_NAME] và In" at bounding box center [493, 253] width 50 height 8
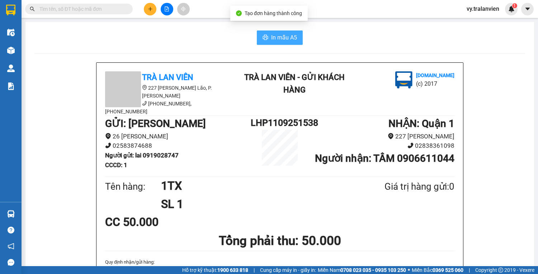
click at [282, 40] on span "In mẫu A5" at bounding box center [284, 37] width 26 height 9
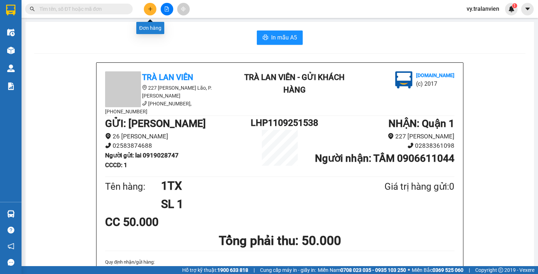
click at [152, 9] on icon "plus" at bounding box center [150, 8] width 5 height 5
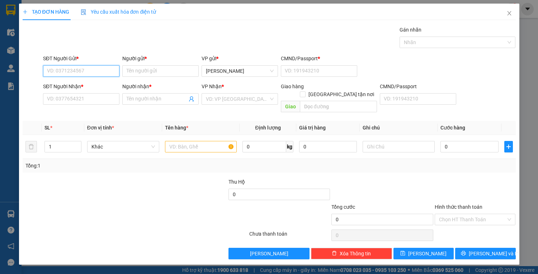
click at [87, 71] on input "SĐT Người Gửi *" at bounding box center [81, 70] width 76 height 11
click at [68, 100] on input "SĐT Người Nhận *" at bounding box center [81, 98] width 76 height 11
drag, startPoint x: 56, startPoint y: 98, endPoint x: 183, endPoint y: 65, distance: 131.5
click at [56, 97] on input "056414627" at bounding box center [81, 98] width 76 height 11
click at [93, 97] on input "0569414627" at bounding box center [81, 98] width 76 height 11
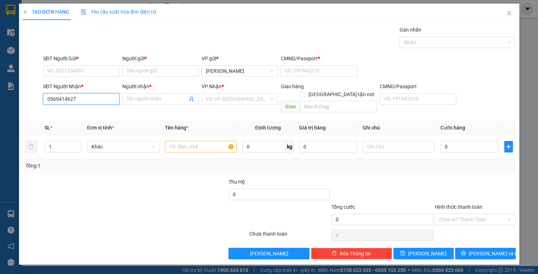
click at [84, 98] on input "0569414627" at bounding box center [81, 98] width 76 height 11
click at [147, 100] on input "Người nhận *" at bounding box center [157, 99] width 61 height 8
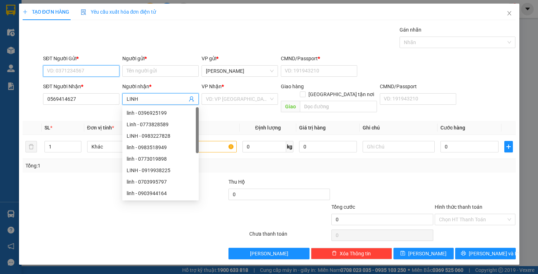
click at [70, 72] on input "SĐT Người Gửi *" at bounding box center [81, 70] width 76 height 11
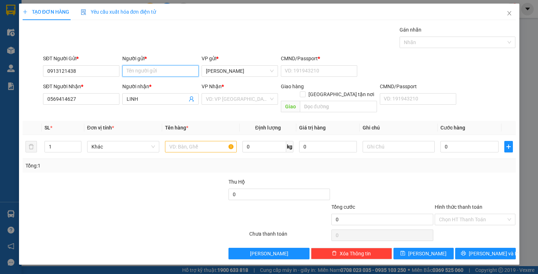
click at [174, 67] on input "Người gửi *" at bounding box center [160, 70] width 76 height 11
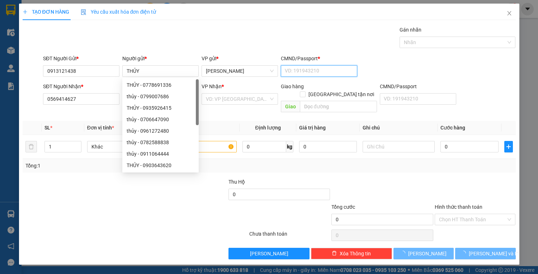
click at [325, 67] on input "CMND/Passport *" at bounding box center [319, 70] width 76 height 11
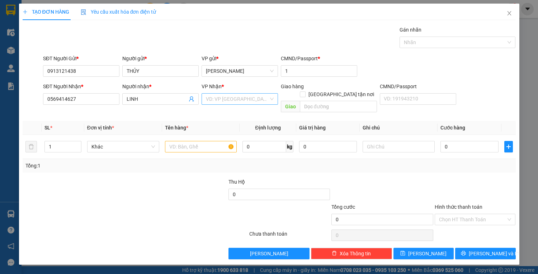
click at [230, 100] on input "search" at bounding box center [237, 99] width 63 height 11
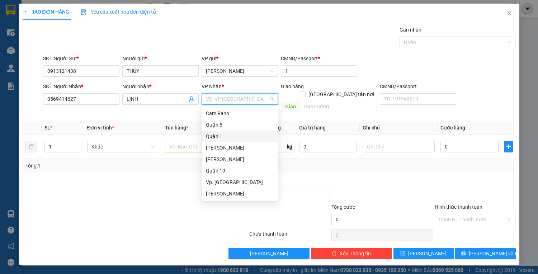
click at [218, 134] on div "Quận 1" at bounding box center [240, 136] width 68 height 8
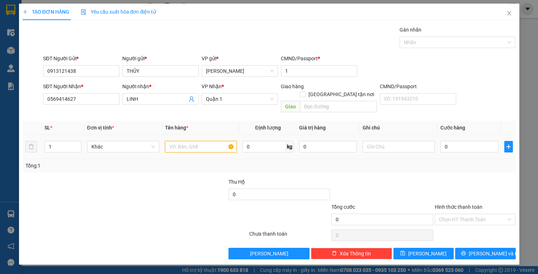
click at [184, 141] on input "text" at bounding box center [201, 146] width 72 height 11
click at [448, 141] on input "0" at bounding box center [469, 146] width 58 height 11
click at [210, 141] on input "1TX CHUNG" at bounding box center [201, 146] width 72 height 11
click at [472, 141] on input "0" at bounding box center [469, 146] width 58 height 11
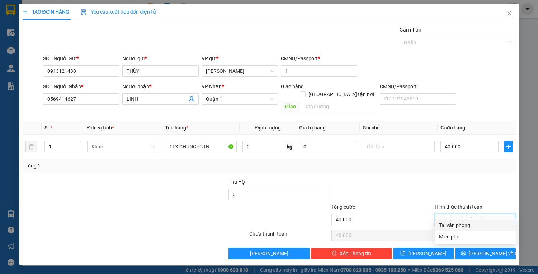
click at [471, 214] on input "Hình thức thanh toán" at bounding box center [472, 219] width 67 height 11
click at [475, 225] on div "Tại văn phòng" at bounding box center [475, 225] width 72 height 8
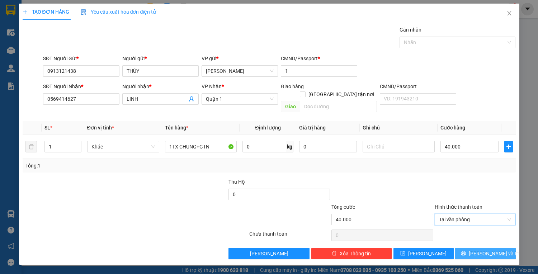
click at [481, 249] on span "[PERSON_NAME] và In" at bounding box center [493, 253] width 50 height 8
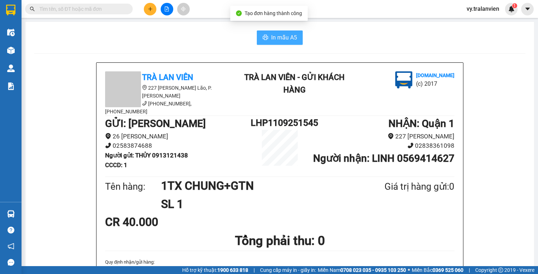
click at [278, 36] on span "In mẫu A5" at bounding box center [284, 37] width 26 height 9
click at [275, 39] on span "In mẫu A5" at bounding box center [284, 37] width 26 height 9
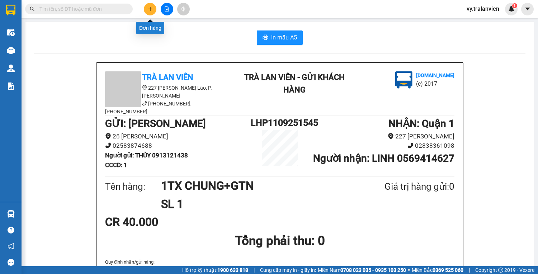
click at [148, 8] on icon "plus" at bounding box center [150, 8] width 5 height 5
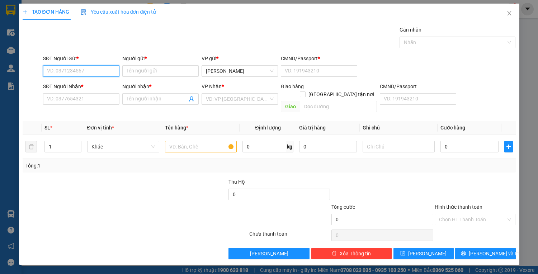
click at [71, 72] on input "SĐT Người Gửi *" at bounding box center [81, 70] width 76 height 11
drag, startPoint x: 75, startPoint y: 96, endPoint x: 98, endPoint y: 115, distance: 30.2
click at [89, 104] on input "SĐT Người Nhận *" at bounding box center [81, 98] width 76 height 11
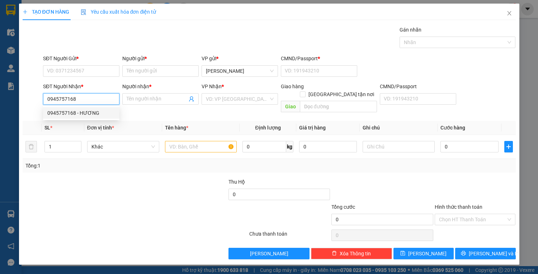
click at [95, 113] on div "0945757168 - HƯƠNG" at bounding box center [81, 113] width 68 height 8
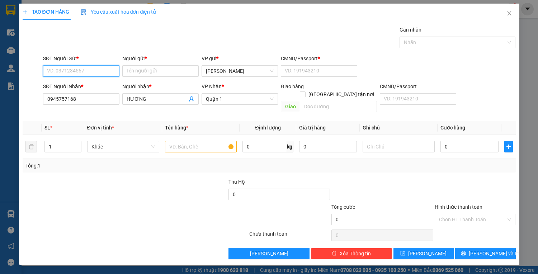
click at [99, 67] on input "SĐT Người Gửi *" at bounding box center [81, 70] width 76 height 11
click at [103, 83] on div "0977177272 - thắm" at bounding box center [81, 85] width 68 height 8
drag, startPoint x: 200, startPoint y: 140, endPoint x: 197, endPoint y: 145, distance: 5.0
click at [198, 143] on input "text" at bounding box center [201, 146] width 72 height 11
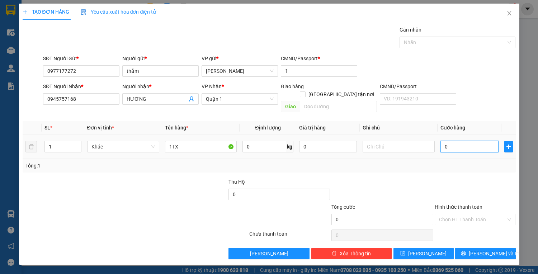
click at [466, 141] on input "0" at bounding box center [469, 146] width 58 height 11
click at [466, 214] on input "Hình thức thanh toán" at bounding box center [472, 219] width 67 height 11
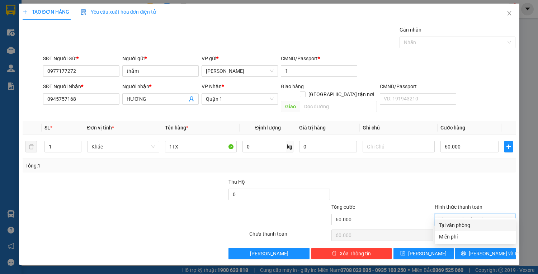
drag, startPoint x: 470, startPoint y: 225, endPoint x: 474, endPoint y: 252, distance: 27.9
click at [470, 225] on div "Tại văn phòng" at bounding box center [475, 225] width 72 height 8
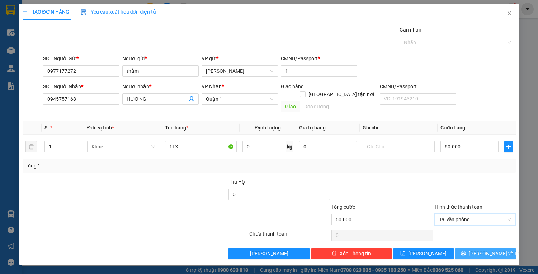
click at [466, 251] on icon "printer" at bounding box center [463, 253] width 5 height 5
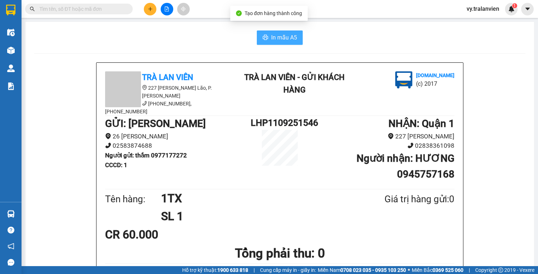
click at [289, 38] on span "In mẫu A5" at bounding box center [284, 37] width 26 height 9
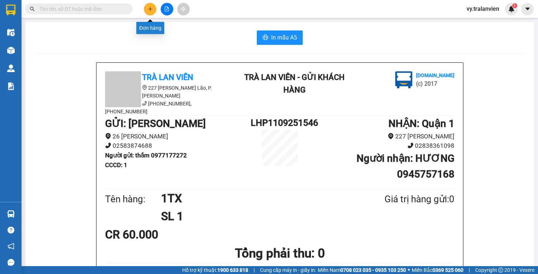
click at [152, 8] on icon "plus" at bounding box center [150, 8] width 5 height 5
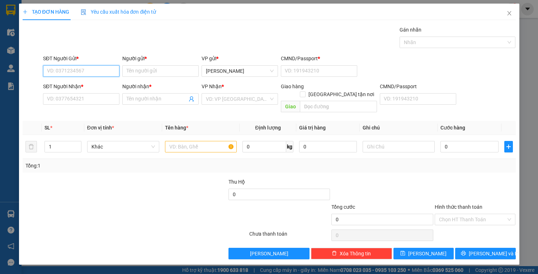
click at [84, 70] on input "SĐT Người Gửi *" at bounding box center [81, 70] width 76 height 11
drag, startPoint x: 94, startPoint y: 83, endPoint x: 90, endPoint y: 77, distance: 6.8
click at [94, 82] on div "0775201120 - VY" at bounding box center [81, 85] width 68 height 8
click at [211, 141] on input "text" at bounding box center [201, 146] width 72 height 11
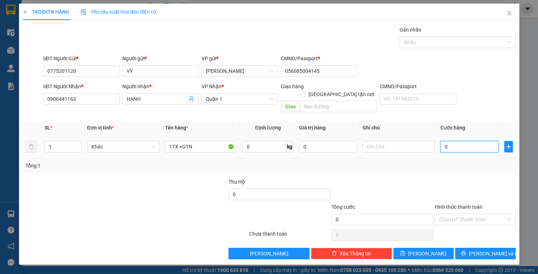
click at [456, 142] on input "0" at bounding box center [469, 146] width 58 height 11
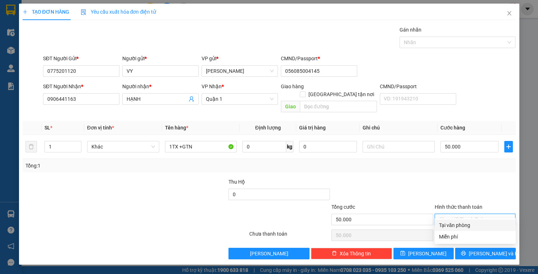
click at [466, 214] on input "Hình thức thanh toán" at bounding box center [472, 219] width 67 height 11
drag, startPoint x: 469, startPoint y: 224, endPoint x: 486, endPoint y: 251, distance: 31.5
click at [470, 227] on div "Tại văn phòng" at bounding box center [475, 225] width 72 height 8
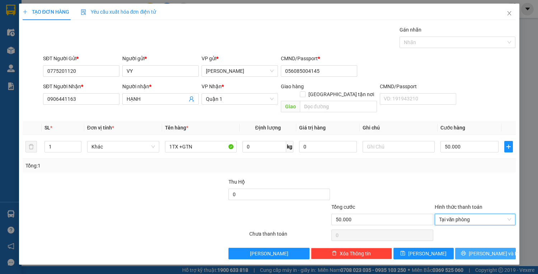
click at [483, 249] on span "[PERSON_NAME] và In" at bounding box center [493, 253] width 50 height 8
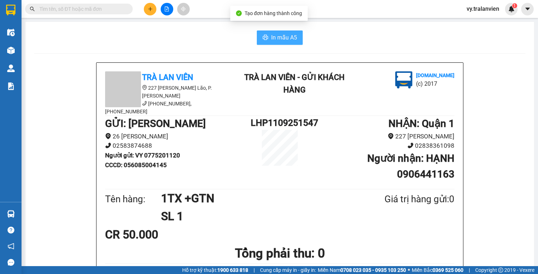
click at [288, 39] on span "In mẫu A5" at bounding box center [284, 37] width 26 height 9
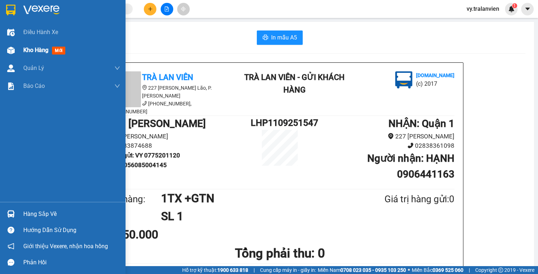
click at [35, 50] on span "Kho hàng" at bounding box center [35, 50] width 25 height 7
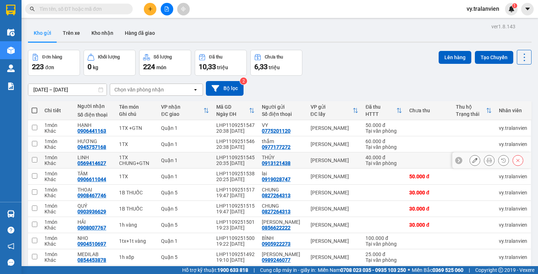
click at [486, 154] on button at bounding box center [489, 160] width 10 height 13
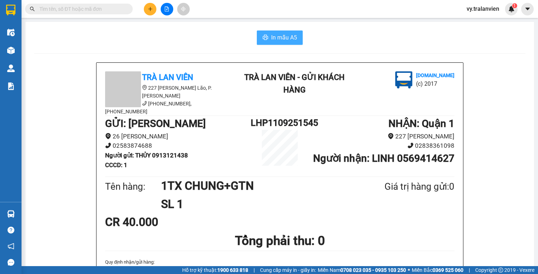
click at [285, 41] on span "In mẫu A5" at bounding box center [284, 37] width 26 height 9
click at [148, 11] on icon "plus" at bounding box center [150, 8] width 5 height 5
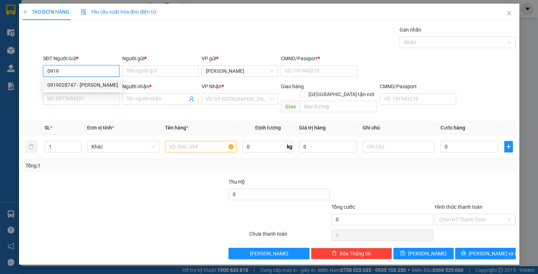
click at [87, 83] on div "0919028747 - [PERSON_NAME]" at bounding box center [82, 85] width 71 height 8
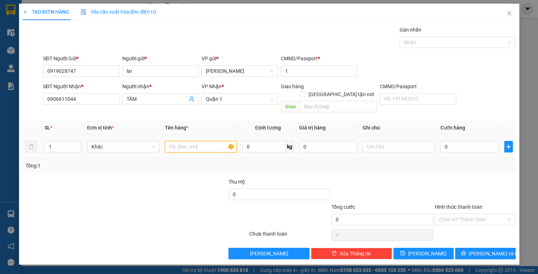
click at [179, 141] on input "text" at bounding box center [201, 146] width 72 height 11
click at [463, 141] on input "0" at bounding box center [469, 146] width 58 height 11
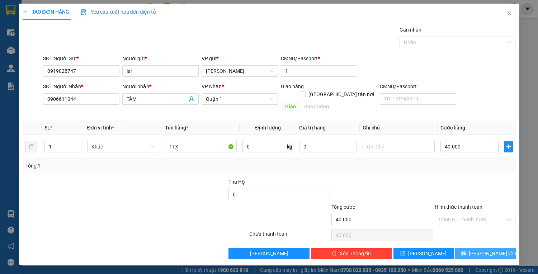
click at [493, 249] on span "[PERSON_NAME] và In" at bounding box center [493, 253] width 50 height 8
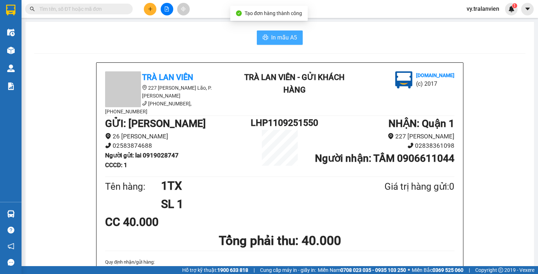
click at [292, 38] on span "In mẫu A5" at bounding box center [284, 37] width 26 height 9
click at [282, 35] on span "In mẫu A5" at bounding box center [284, 37] width 26 height 9
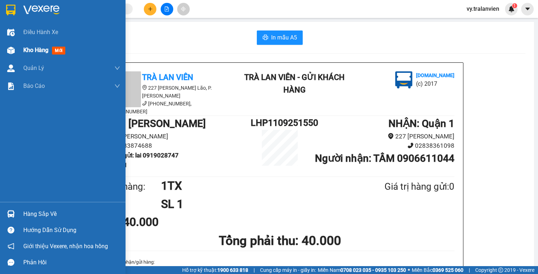
click at [40, 47] on span "Kho hàng" at bounding box center [35, 50] width 25 height 7
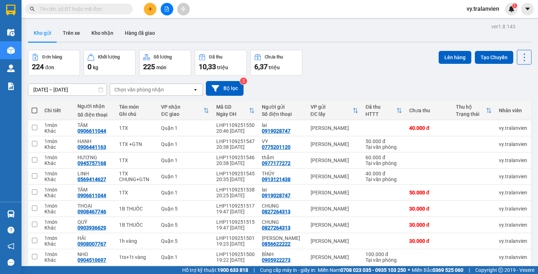
click at [46, 102] on th "Chi tiết" at bounding box center [57, 110] width 33 height 19
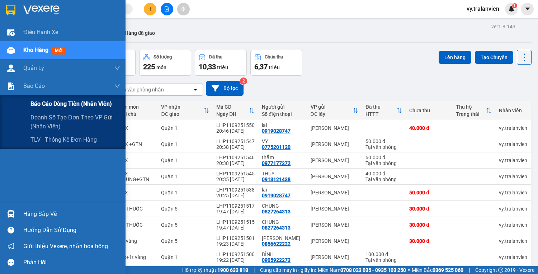
click at [43, 104] on span "Báo cáo dòng tiền (nhân viên)" at bounding box center [70, 103] width 81 height 9
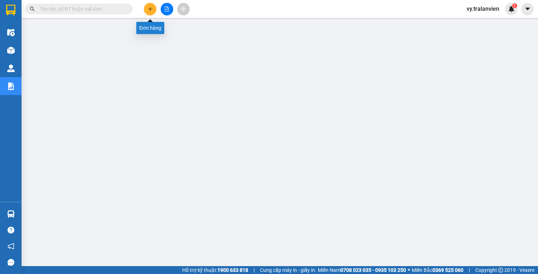
click at [149, 8] on icon "plus" at bounding box center [150, 8] width 5 height 5
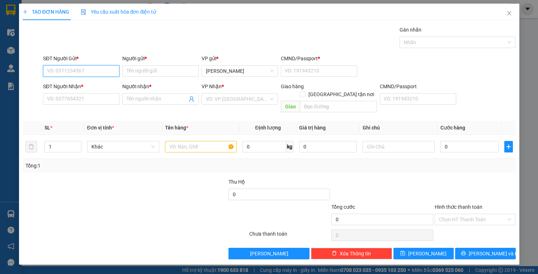
drag, startPoint x: 87, startPoint y: 72, endPoint x: 381, endPoint y: 69, distance: 293.5
click at [102, 67] on input "SĐT Người Gửi *" at bounding box center [81, 70] width 76 height 11
click at [93, 85] on div "0963277268 - NGỌC" at bounding box center [81, 85] width 68 height 8
click at [201, 141] on input "text" at bounding box center [201, 146] width 72 height 11
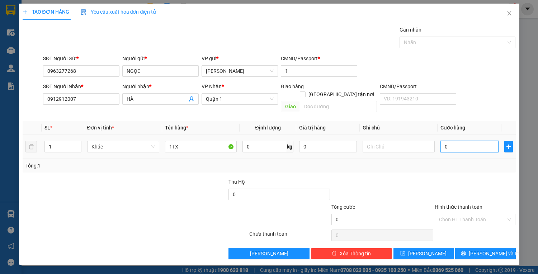
click at [463, 142] on input "0" at bounding box center [469, 146] width 58 height 11
click at [469, 214] on input "Hình thức thanh toán" at bounding box center [472, 219] width 67 height 11
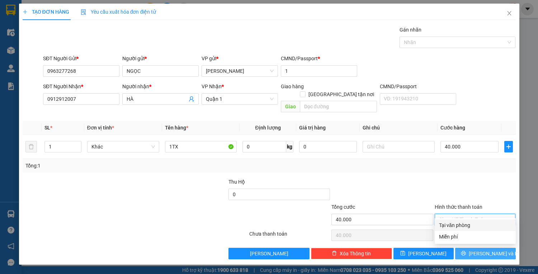
drag, startPoint x: 470, startPoint y: 224, endPoint x: 475, endPoint y: 239, distance: 15.3
click at [470, 227] on div "Tại văn phòng" at bounding box center [475, 225] width 72 height 8
click at [475, 248] on button "[PERSON_NAME] và In" at bounding box center [485, 253] width 60 height 11
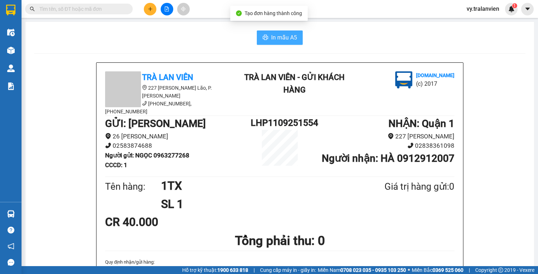
click at [278, 36] on span "In mẫu A5" at bounding box center [284, 37] width 26 height 9
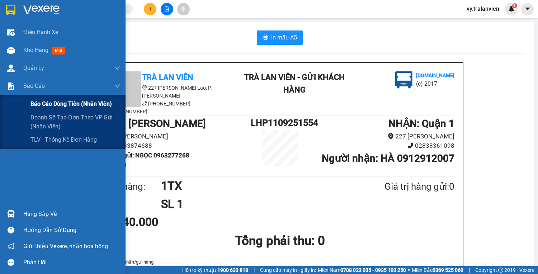
click at [61, 103] on span "Báo cáo dòng tiền (nhân viên)" at bounding box center [70, 103] width 81 height 9
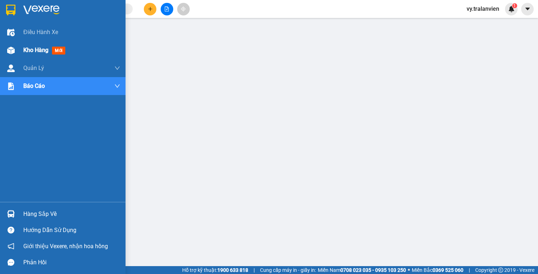
click at [40, 50] on span "Kho hàng" at bounding box center [35, 50] width 25 height 7
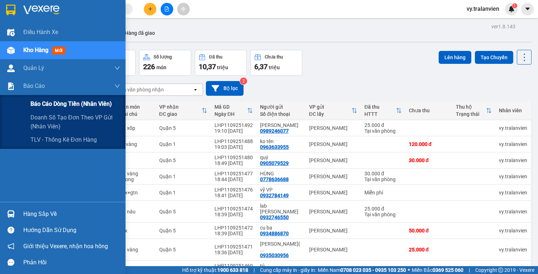
click at [64, 102] on span "Báo cáo dòng tiền (nhân viên)" at bounding box center [70, 103] width 81 height 9
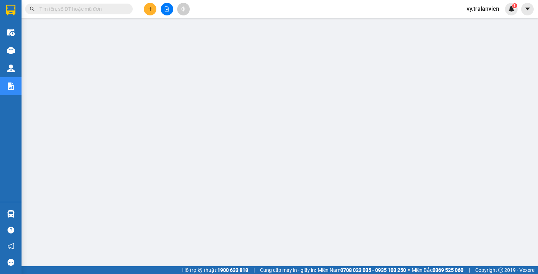
click at [490, 8] on span "vy.tralanvien" at bounding box center [483, 8] width 44 height 9
click at [485, 22] on span "Đăng xuất" at bounding box center [487, 22] width 30 height 8
